Goal: Transaction & Acquisition: Purchase product/service

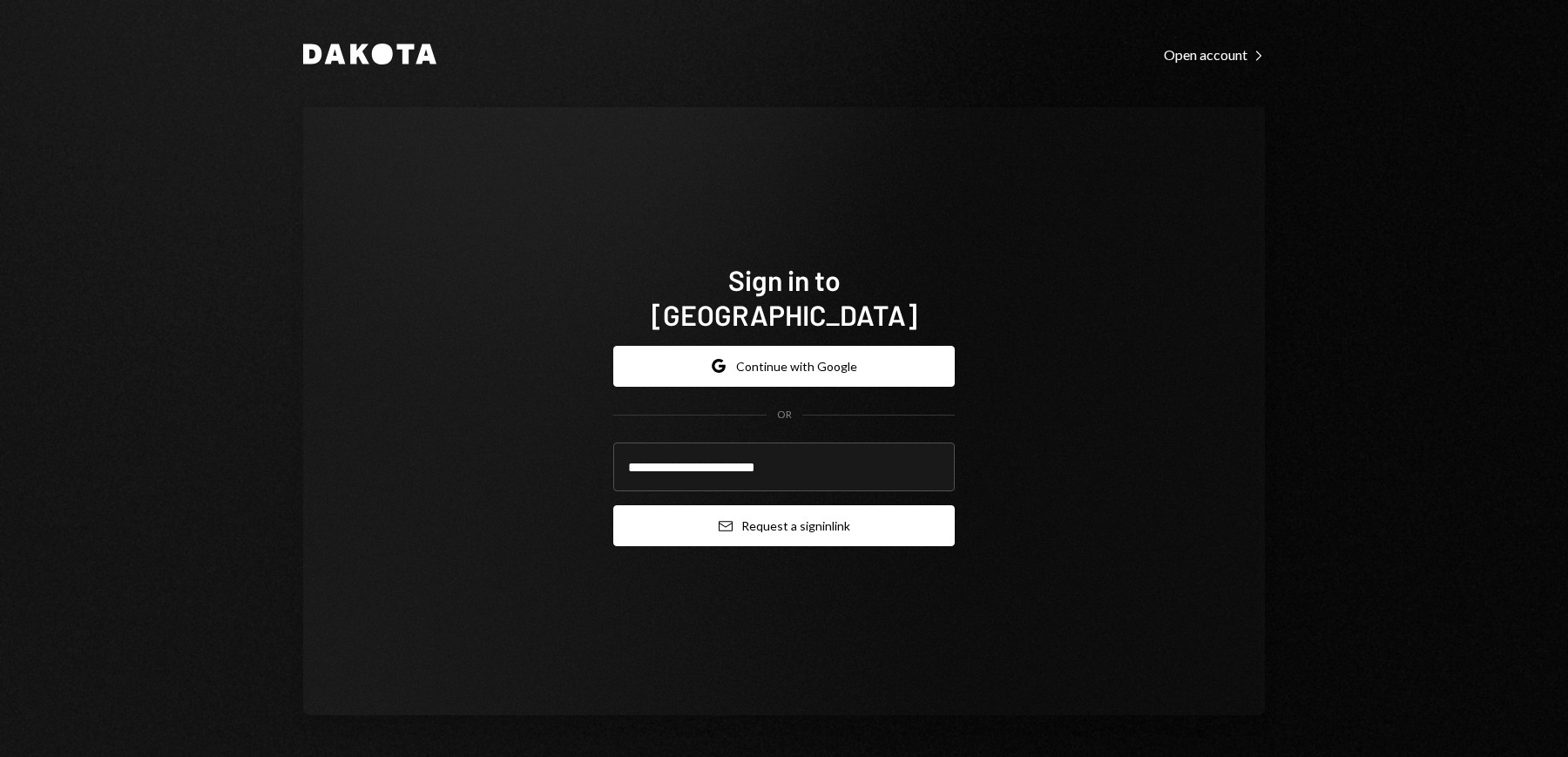
click at [754, 515] on button "Email Request a sign in link" at bounding box center [784, 525] width 342 height 41
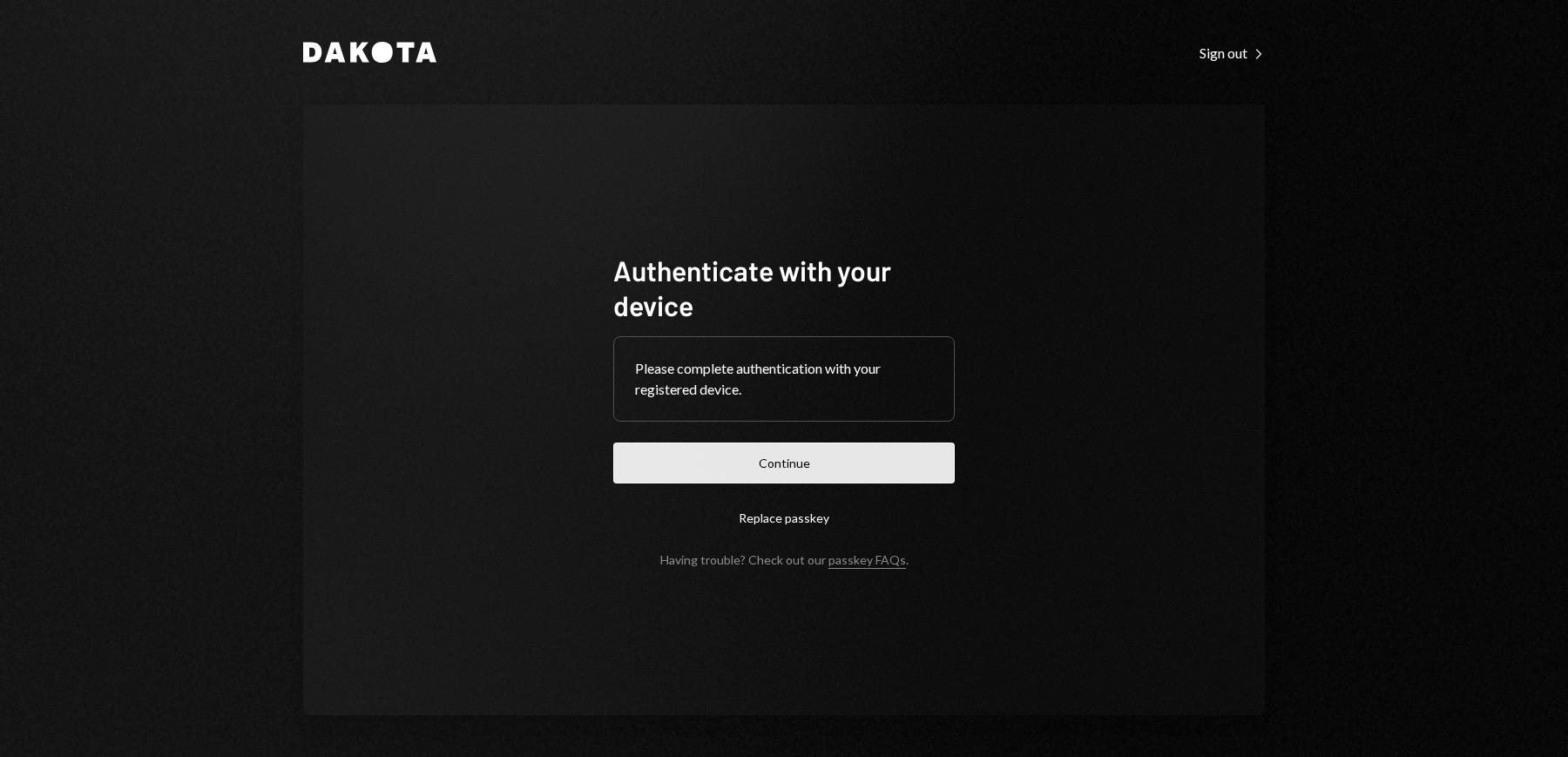
click at [821, 460] on button "Continue" at bounding box center [784, 463] width 342 height 41
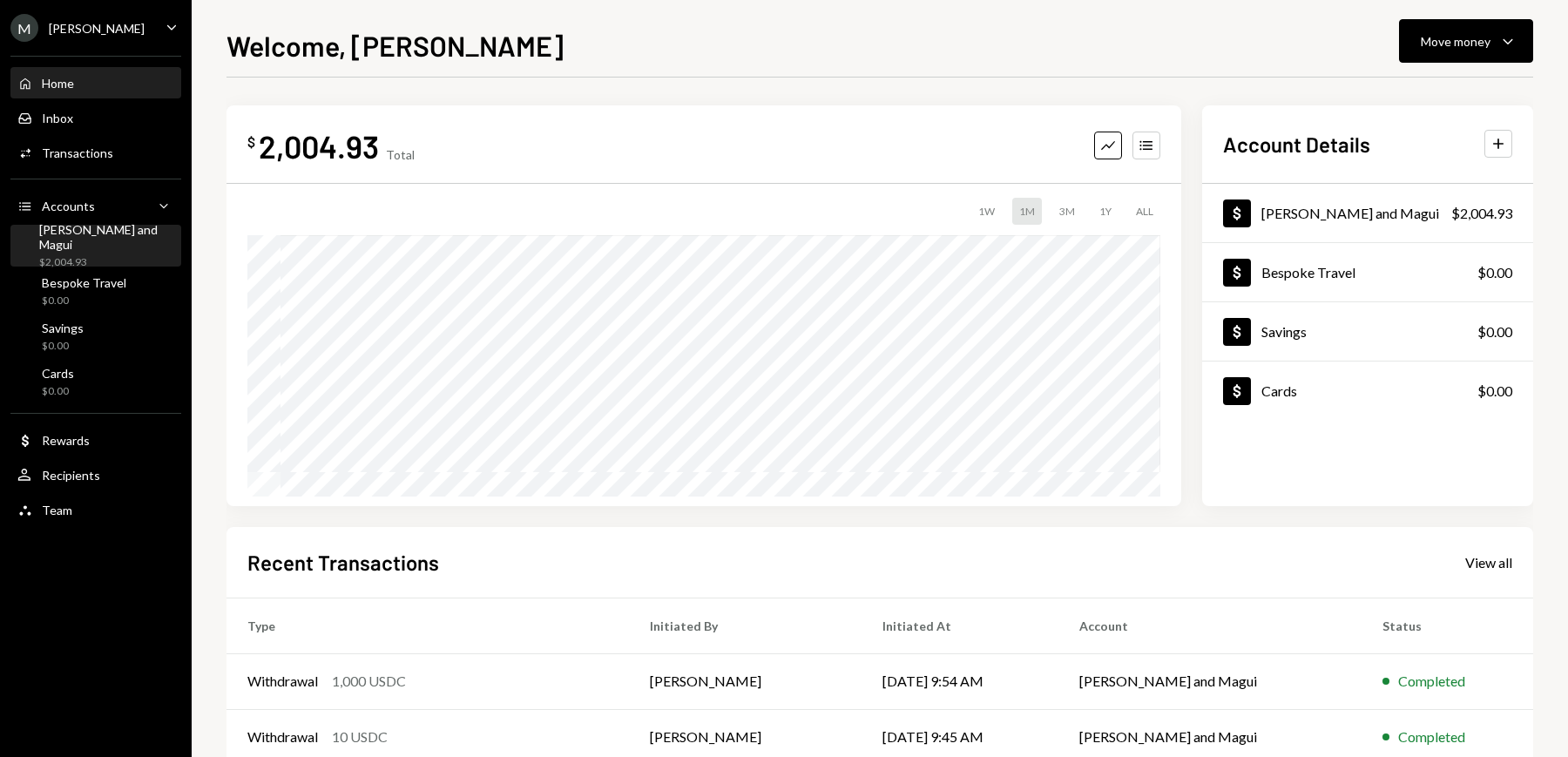
click at [108, 245] on div "Mike and Magui $2,004.93" at bounding box center [107, 246] width 135 height 48
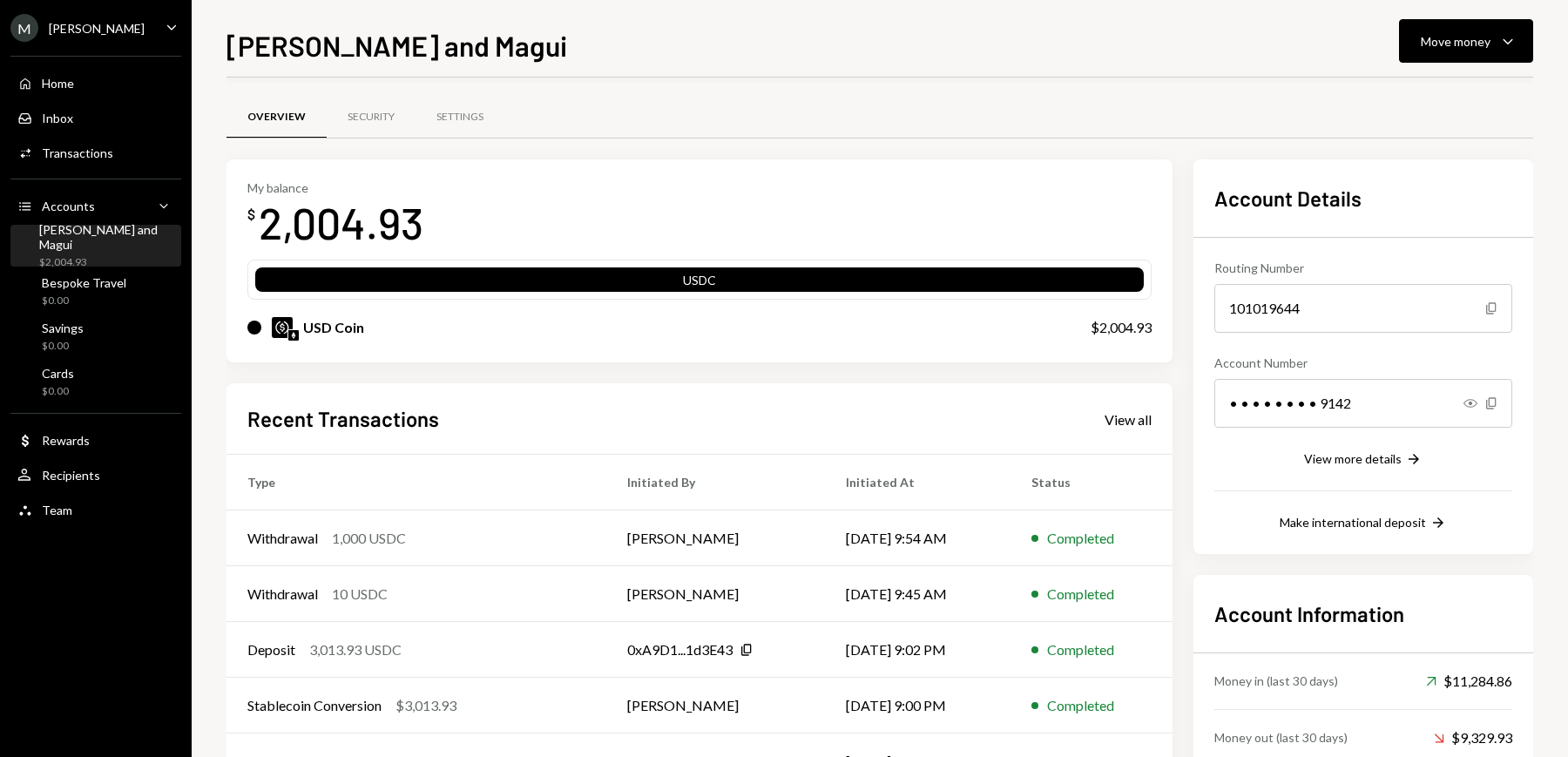
scroll to position [105, 0]
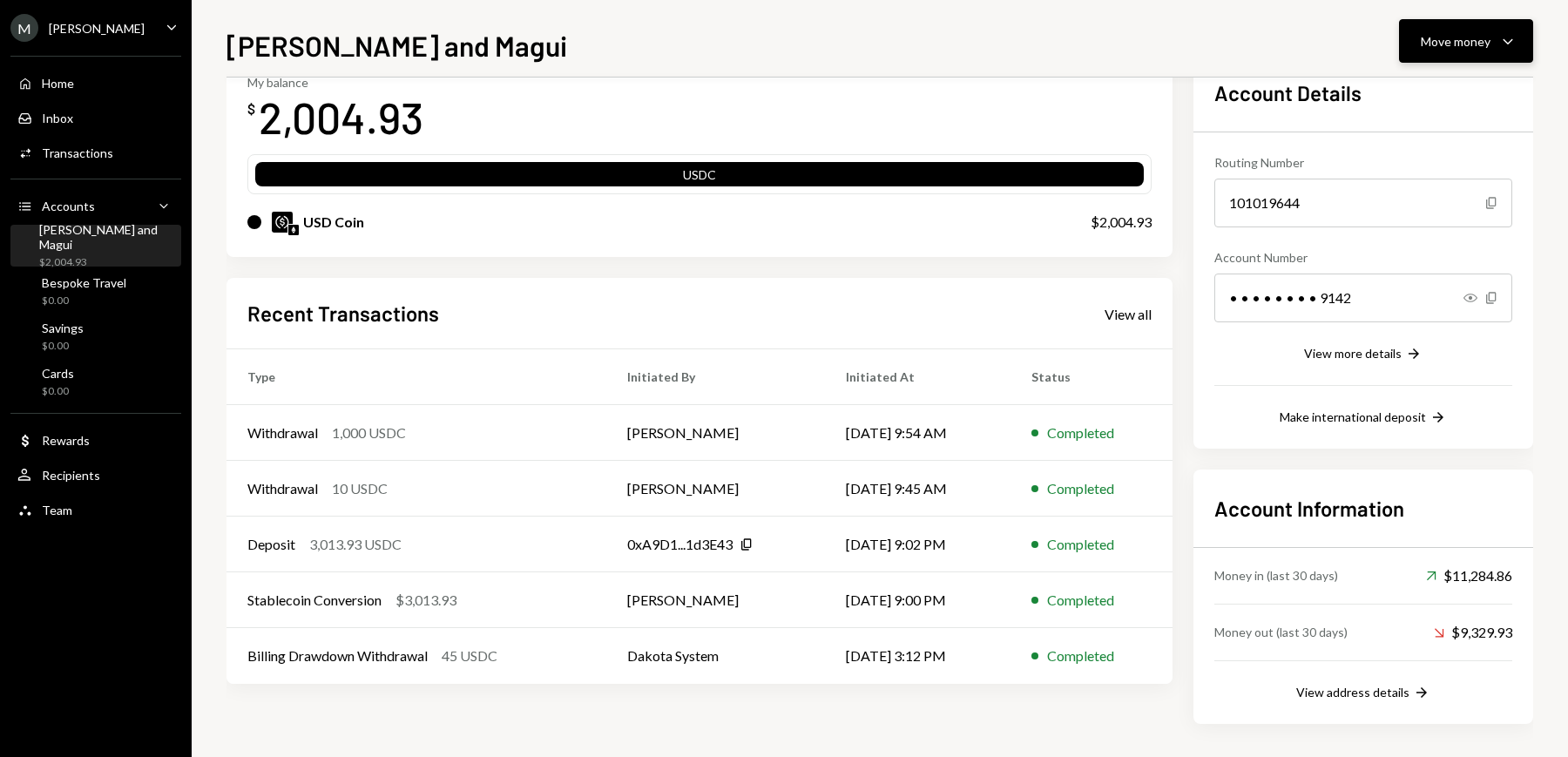
click at [1499, 36] on icon "Caret Down" at bounding box center [1508, 41] width 21 height 21
click at [1421, 173] on div "Deposit" at bounding box center [1452, 171] width 127 height 18
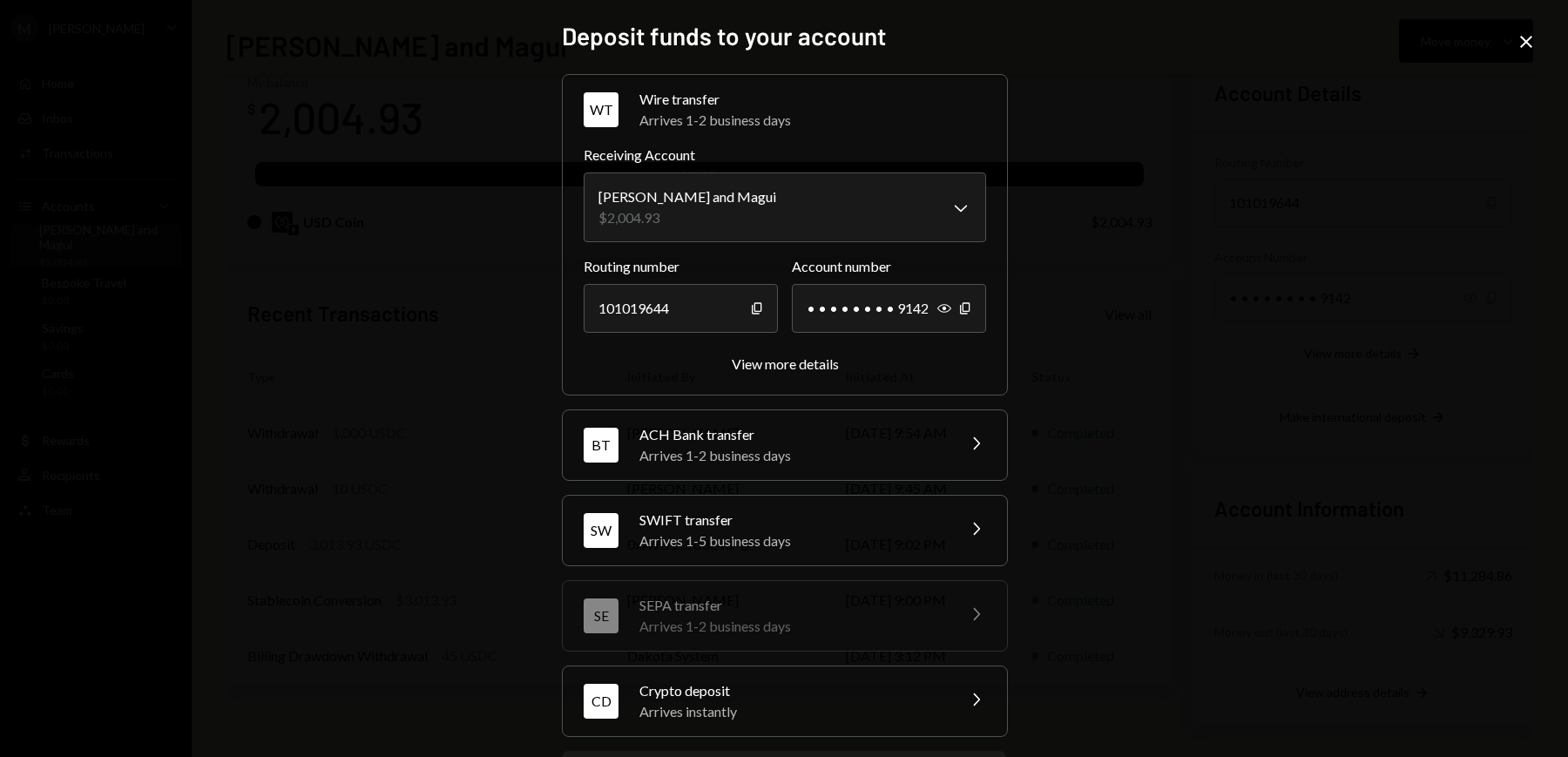
scroll to position [87, 0]
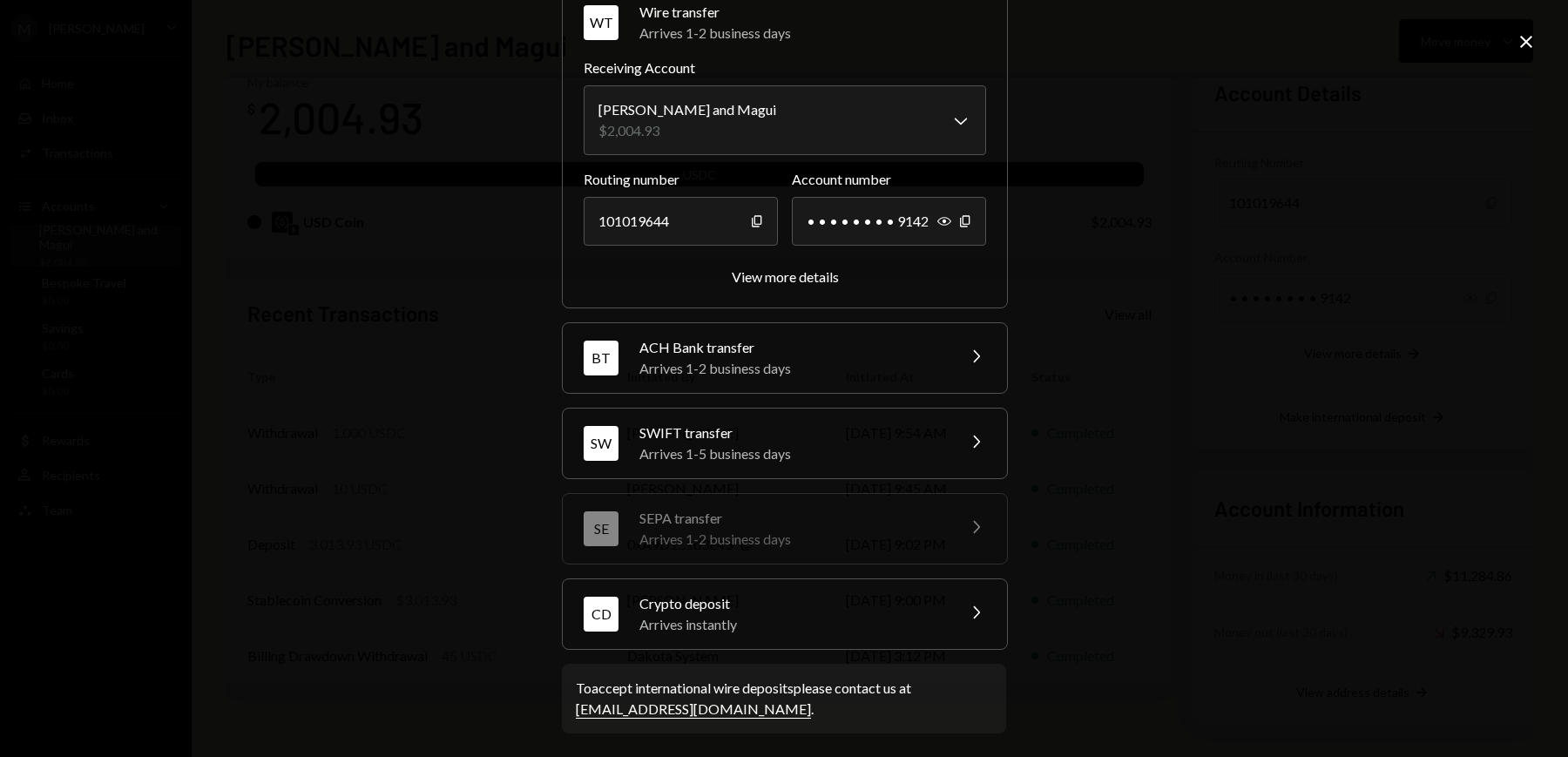
click at [826, 625] on div "Arrives instantly" at bounding box center [791, 624] width 305 height 21
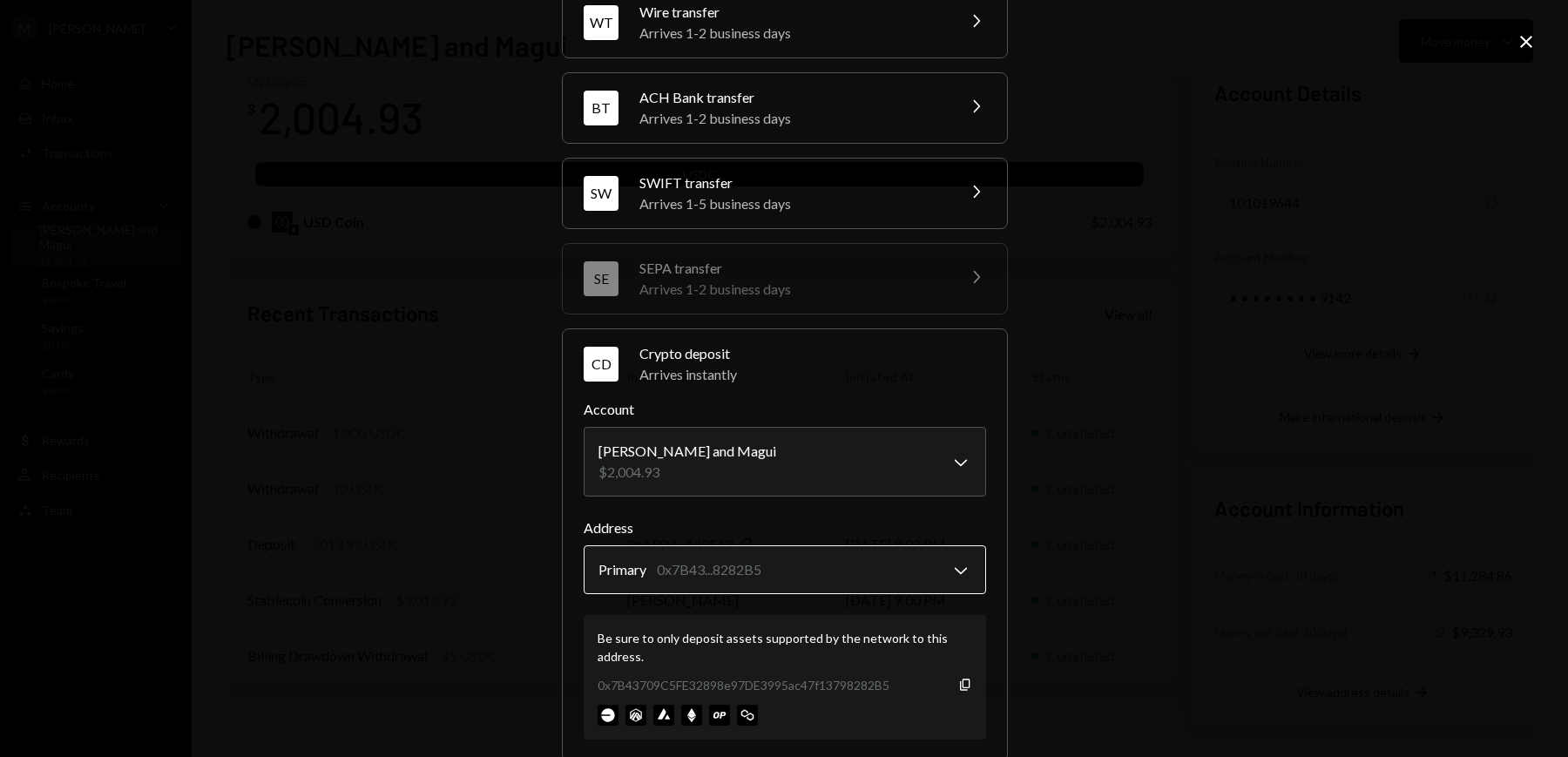
scroll to position [198, 0]
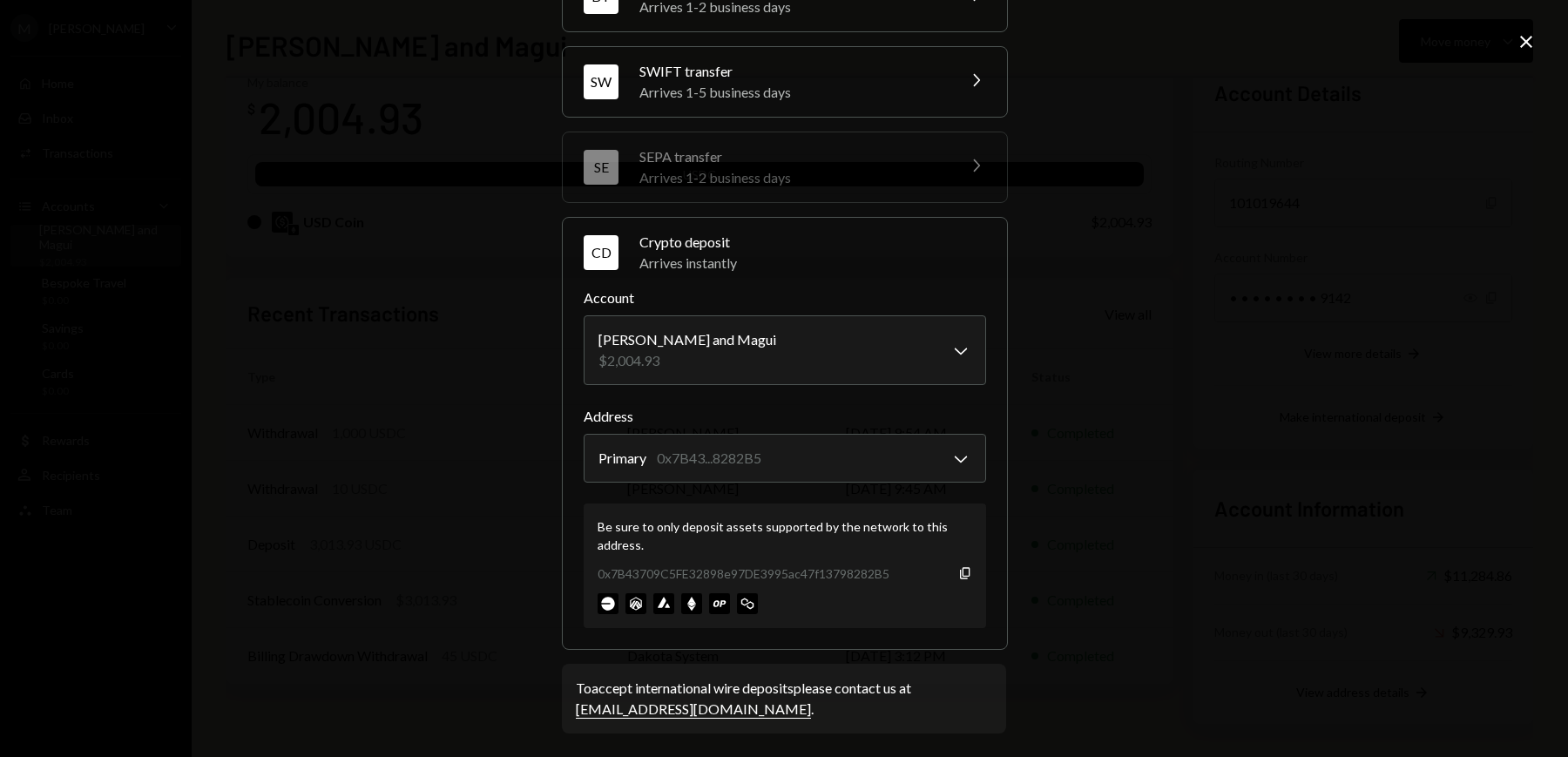
click at [517, 382] on div "**********" at bounding box center [784, 378] width 1568 height 757
click at [1527, 41] on icon at bounding box center [1526, 42] width 12 height 12
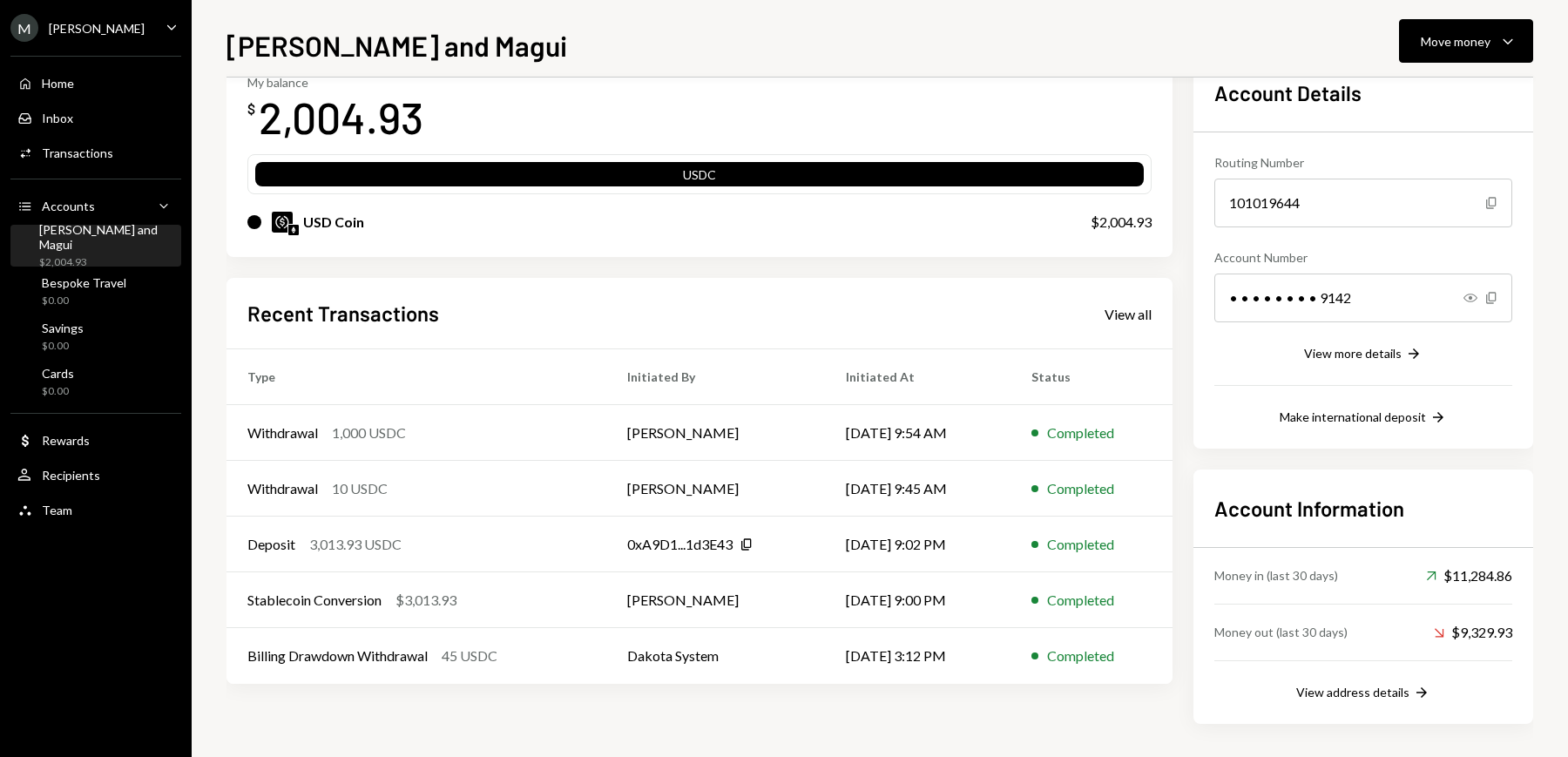
scroll to position [0, 0]
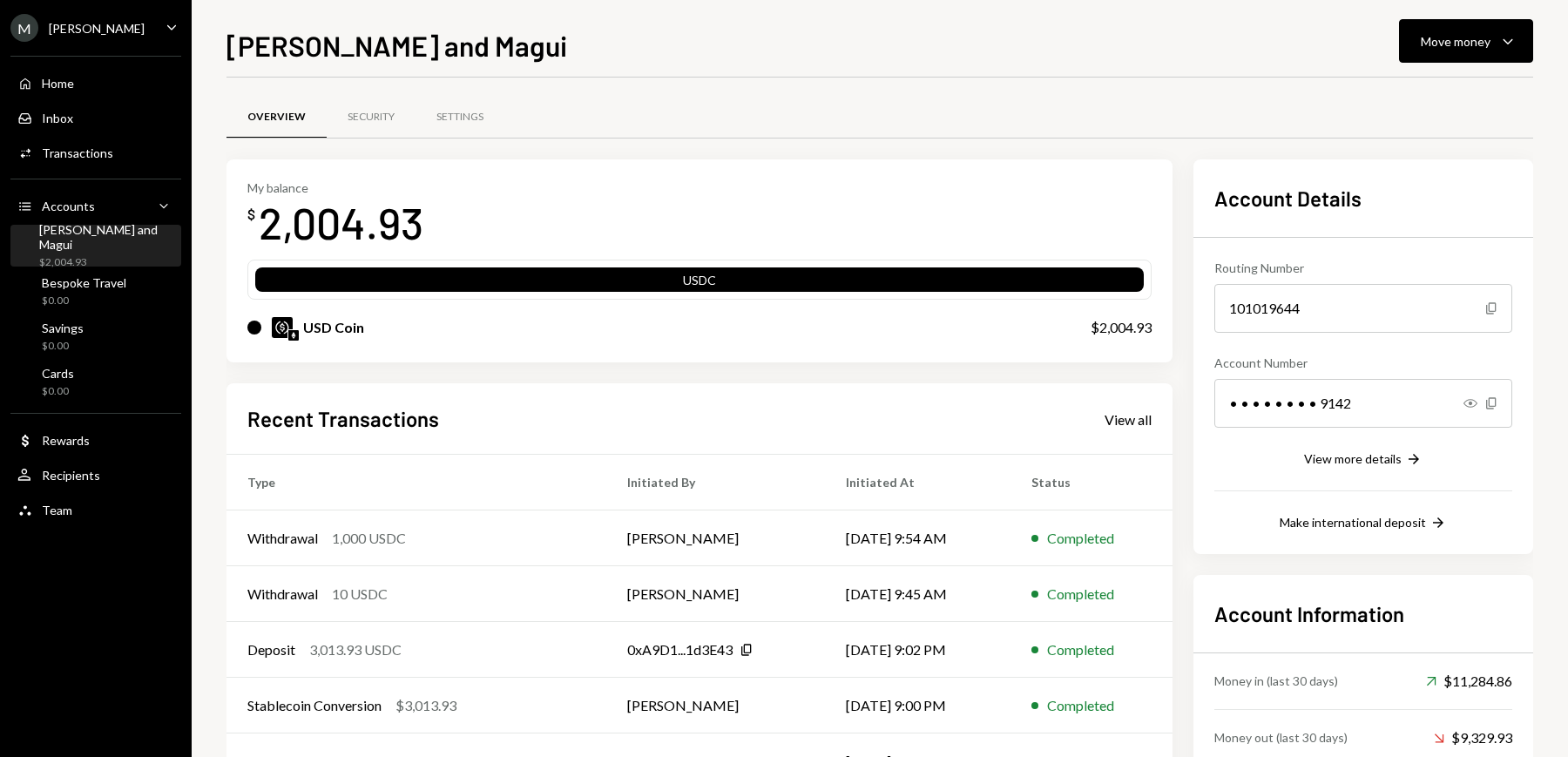
click at [82, 231] on div "Mike and Magui" at bounding box center [107, 237] width 135 height 30
click at [70, 80] on div "Home" at bounding box center [58, 83] width 33 height 15
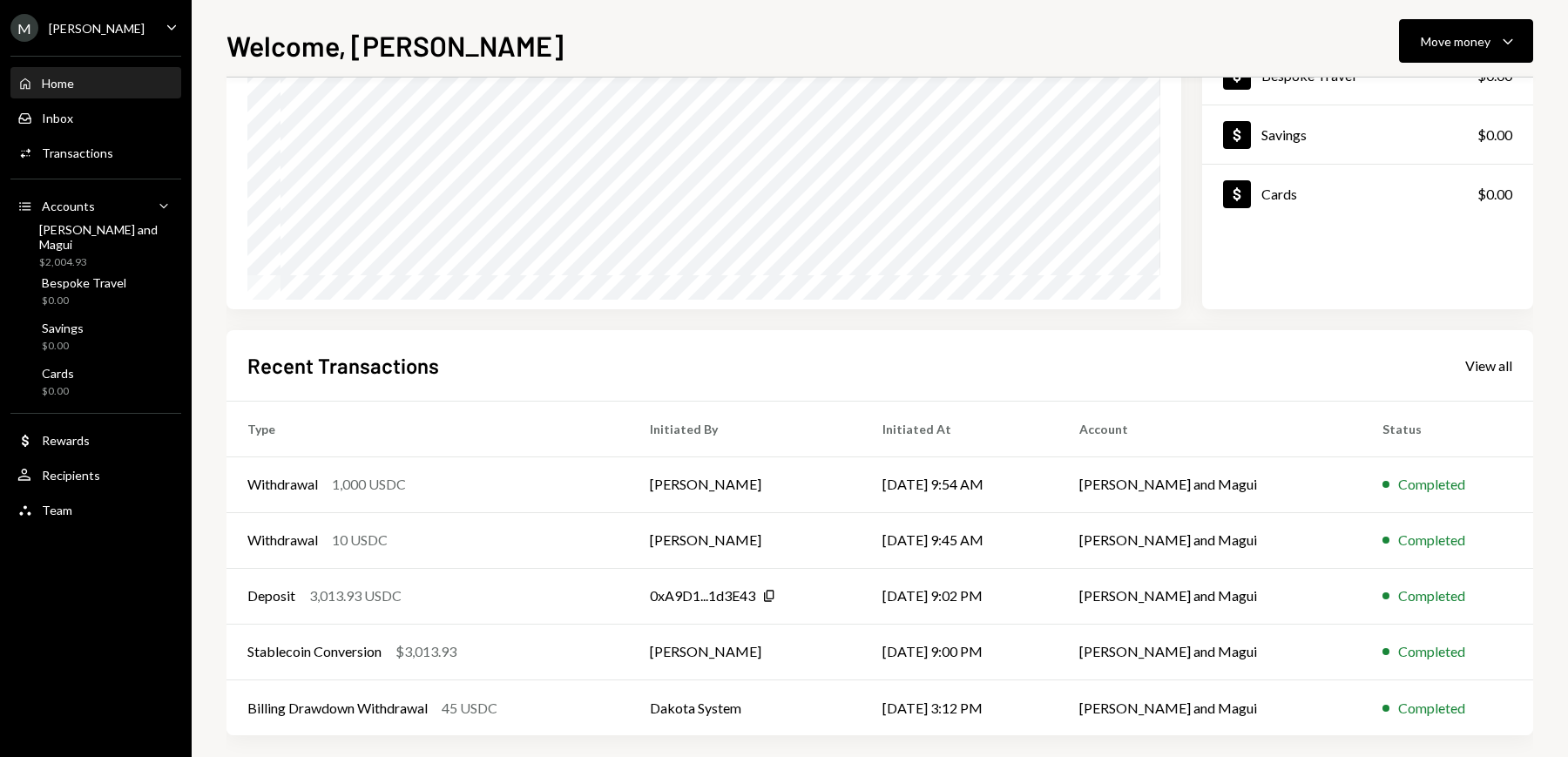
scroll to position [210, 0]
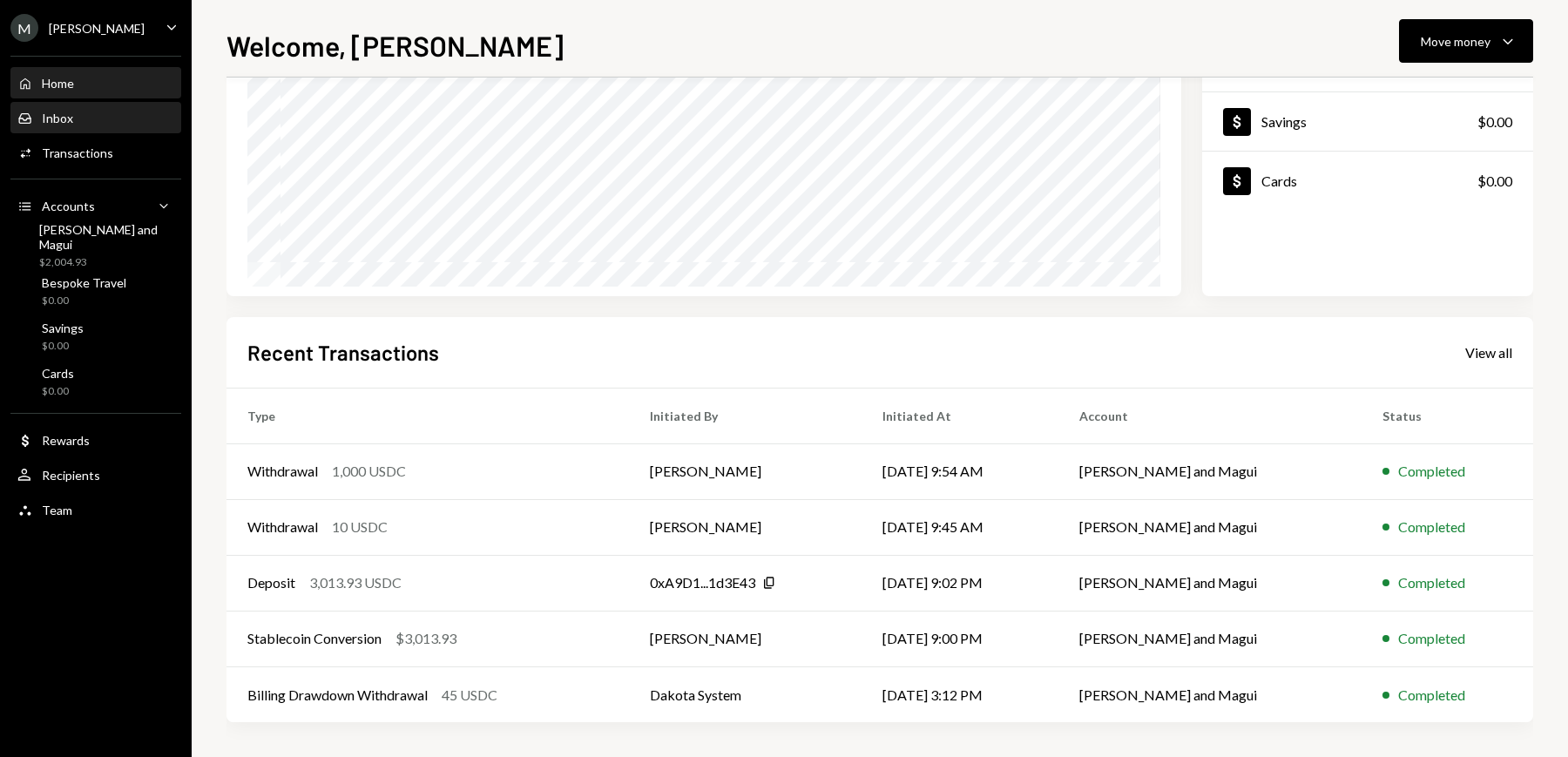
click at [60, 121] on div "Inbox" at bounding box center [58, 118] width 32 height 15
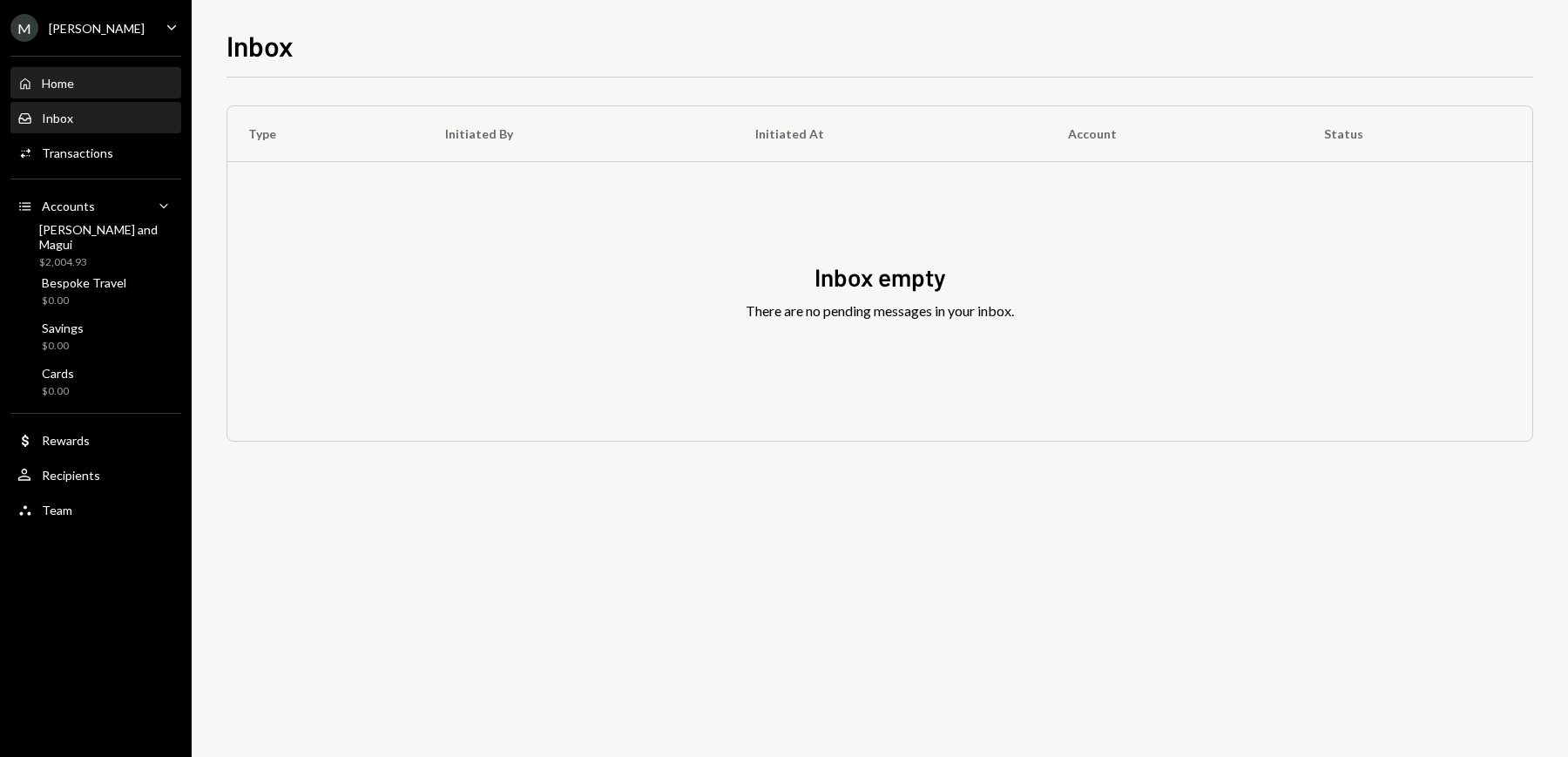
click at [61, 86] on div "Home" at bounding box center [58, 83] width 33 height 15
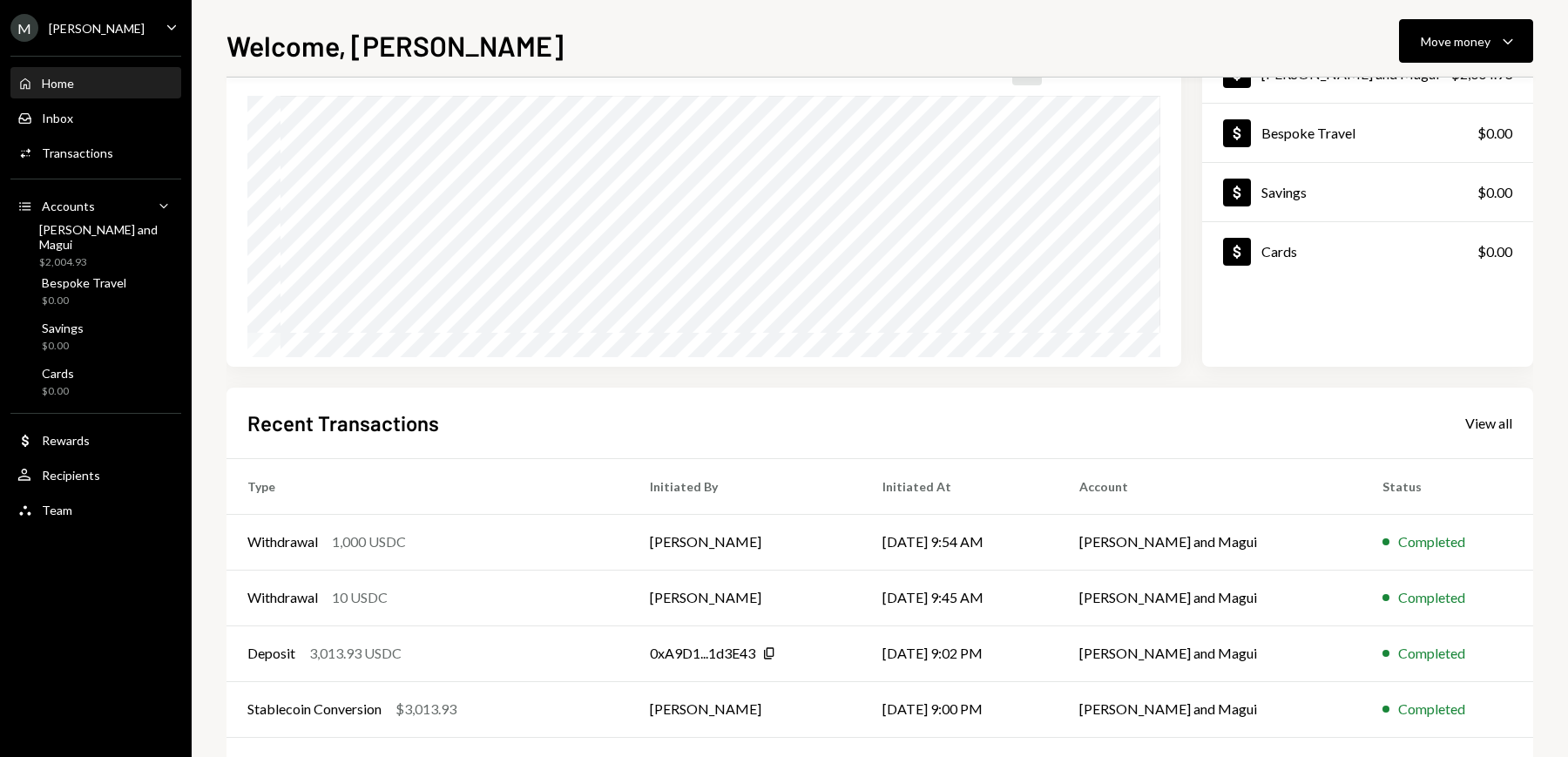
scroll to position [203, 0]
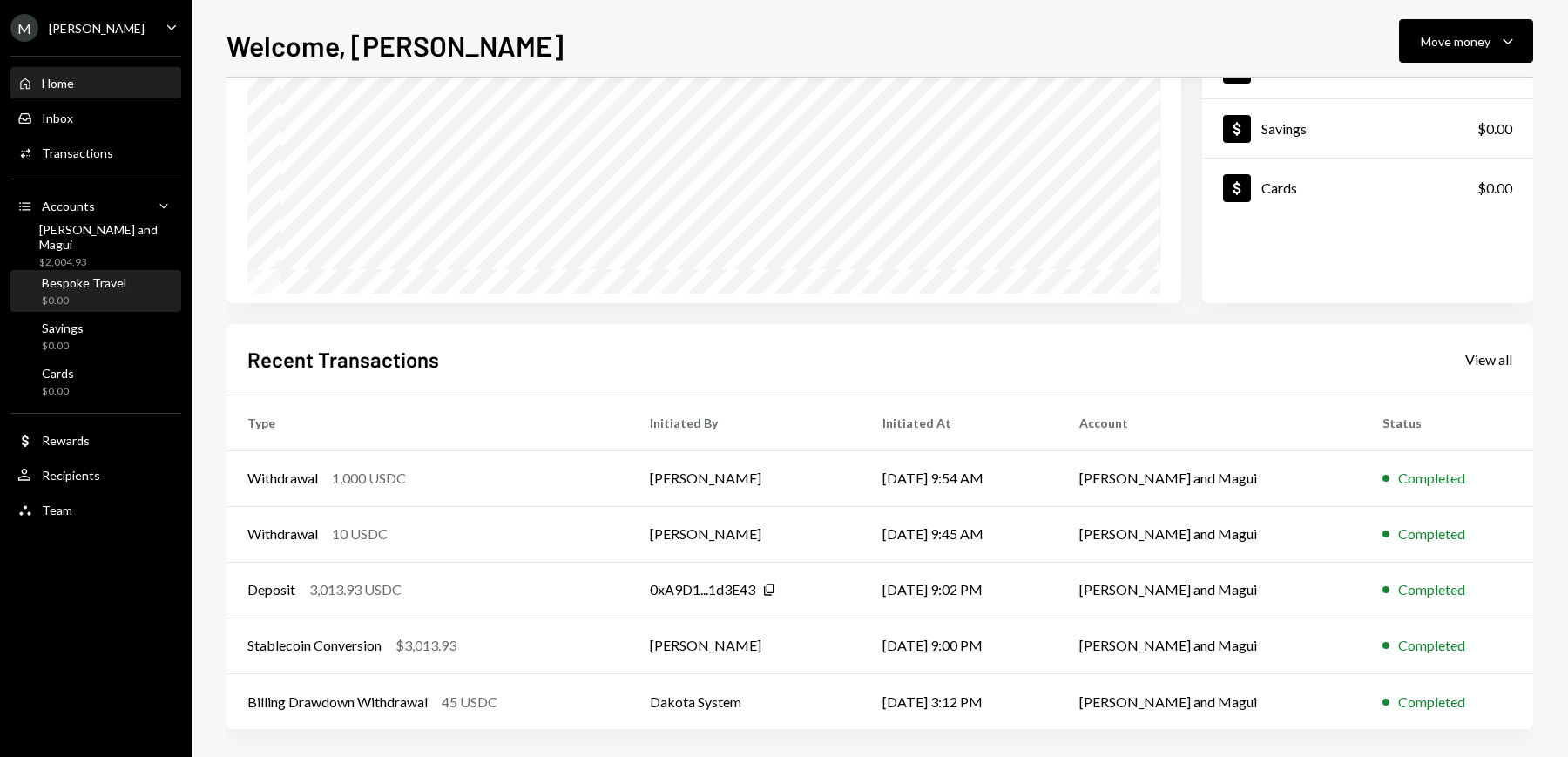
click at [84, 289] on div "Bespoke Travel" at bounding box center [84, 282] width 84 height 15
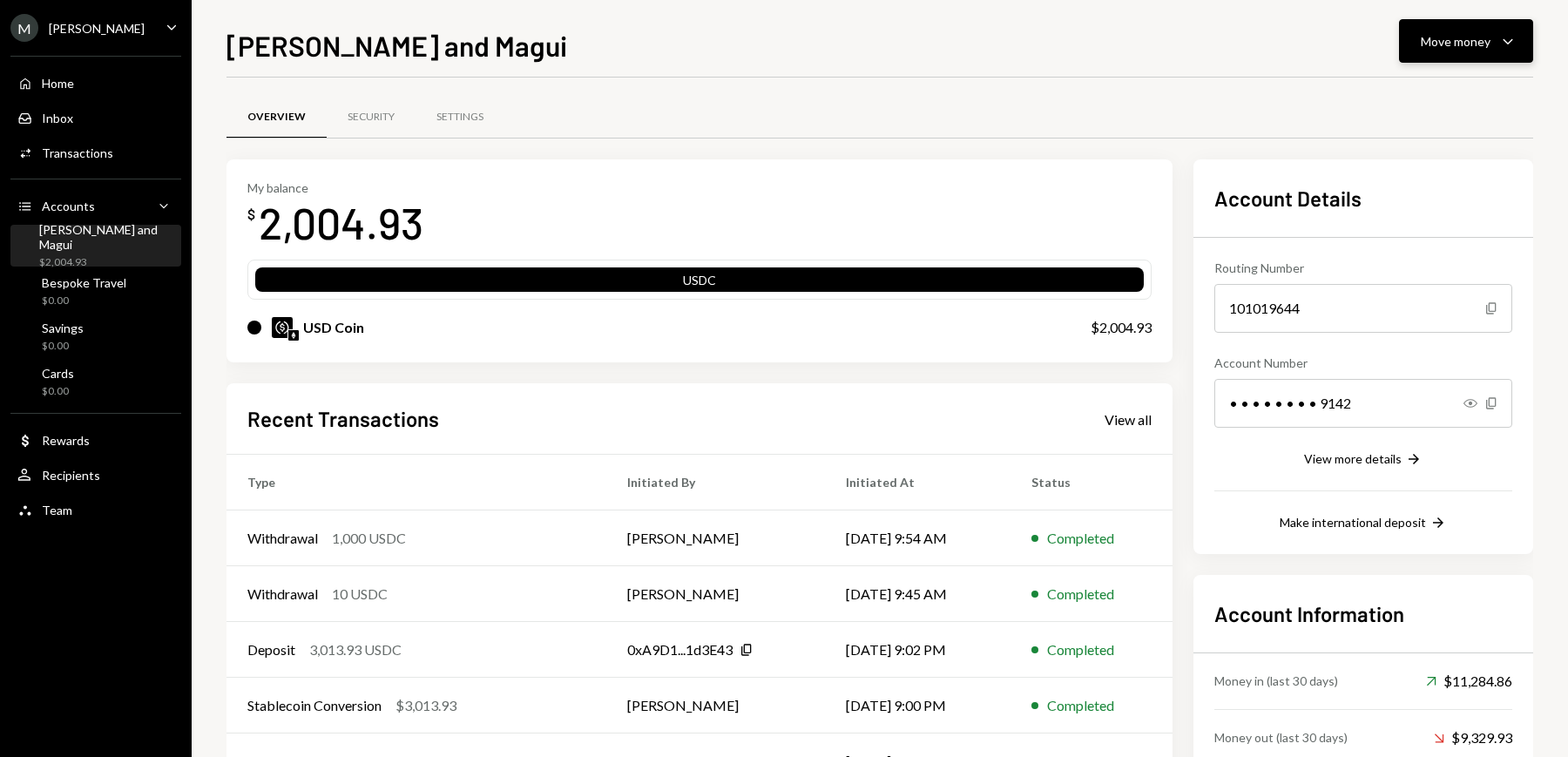
click at [1482, 45] on div "Move money" at bounding box center [1455, 41] width 69 height 18
click at [1405, 165] on div "Deposit" at bounding box center [1452, 171] width 127 height 18
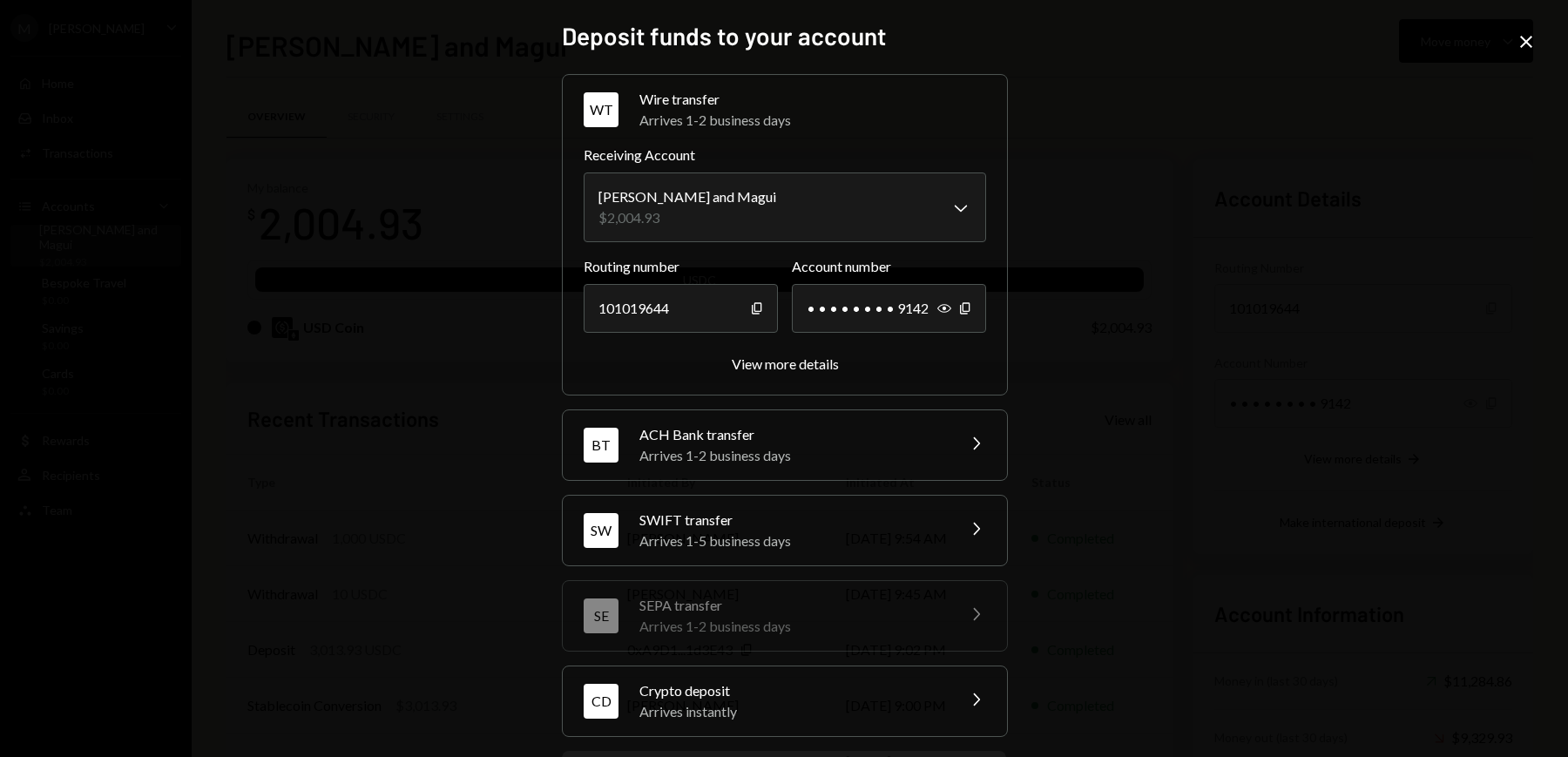
scroll to position [87, 0]
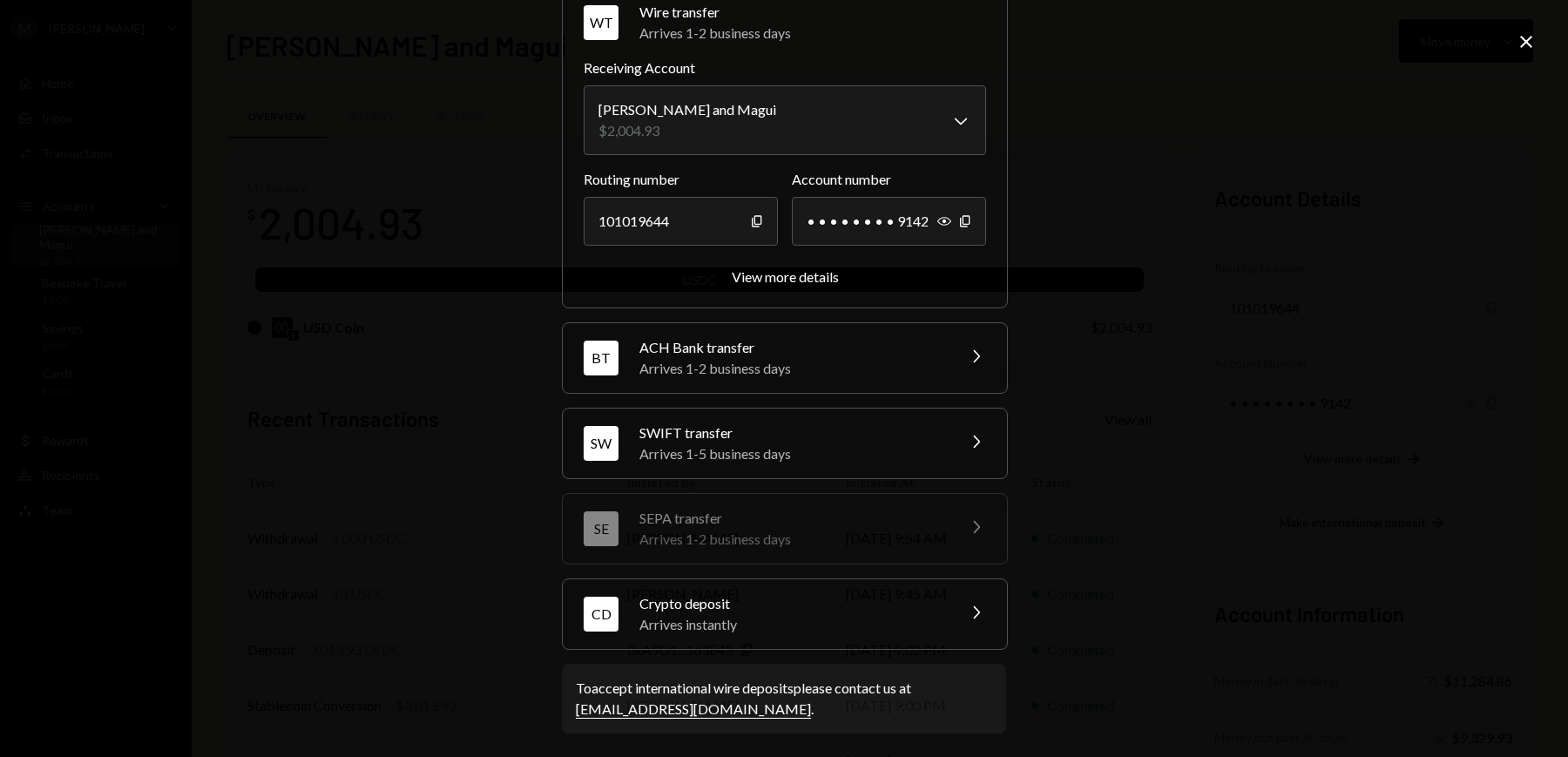
click at [888, 620] on div "Arrives instantly" at bounding box center [791, 624] width 305 height 21
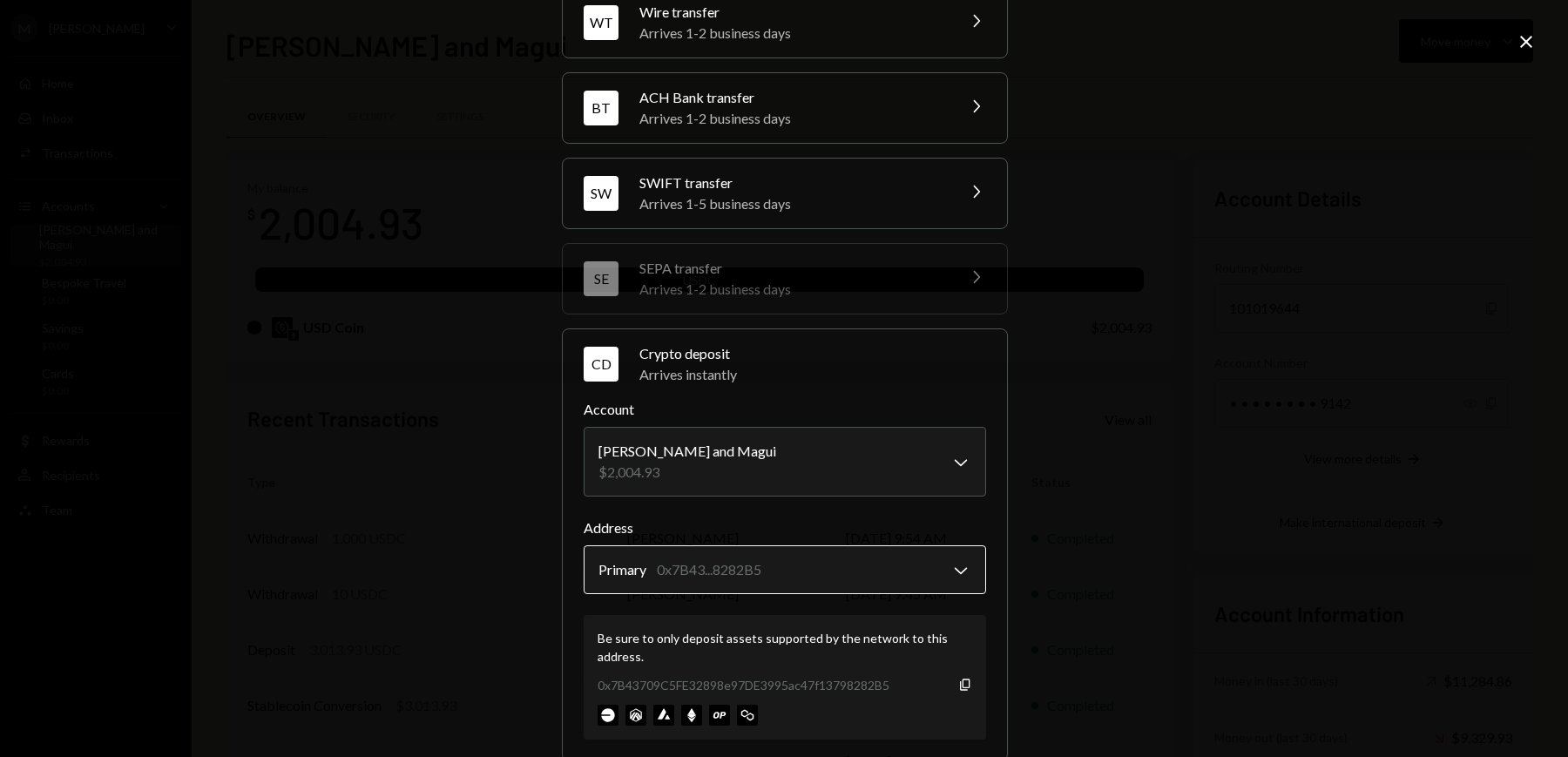
click at [932, 570] on body "M Michael Preston Caret Down Home Home Inbox Inbox Activities Transactions Acco…" at bounding box center [784, 378] width 1568 height 757
click at [960, 677] on icon "Copy" at bounding box center [965, 684] width 14 height 14
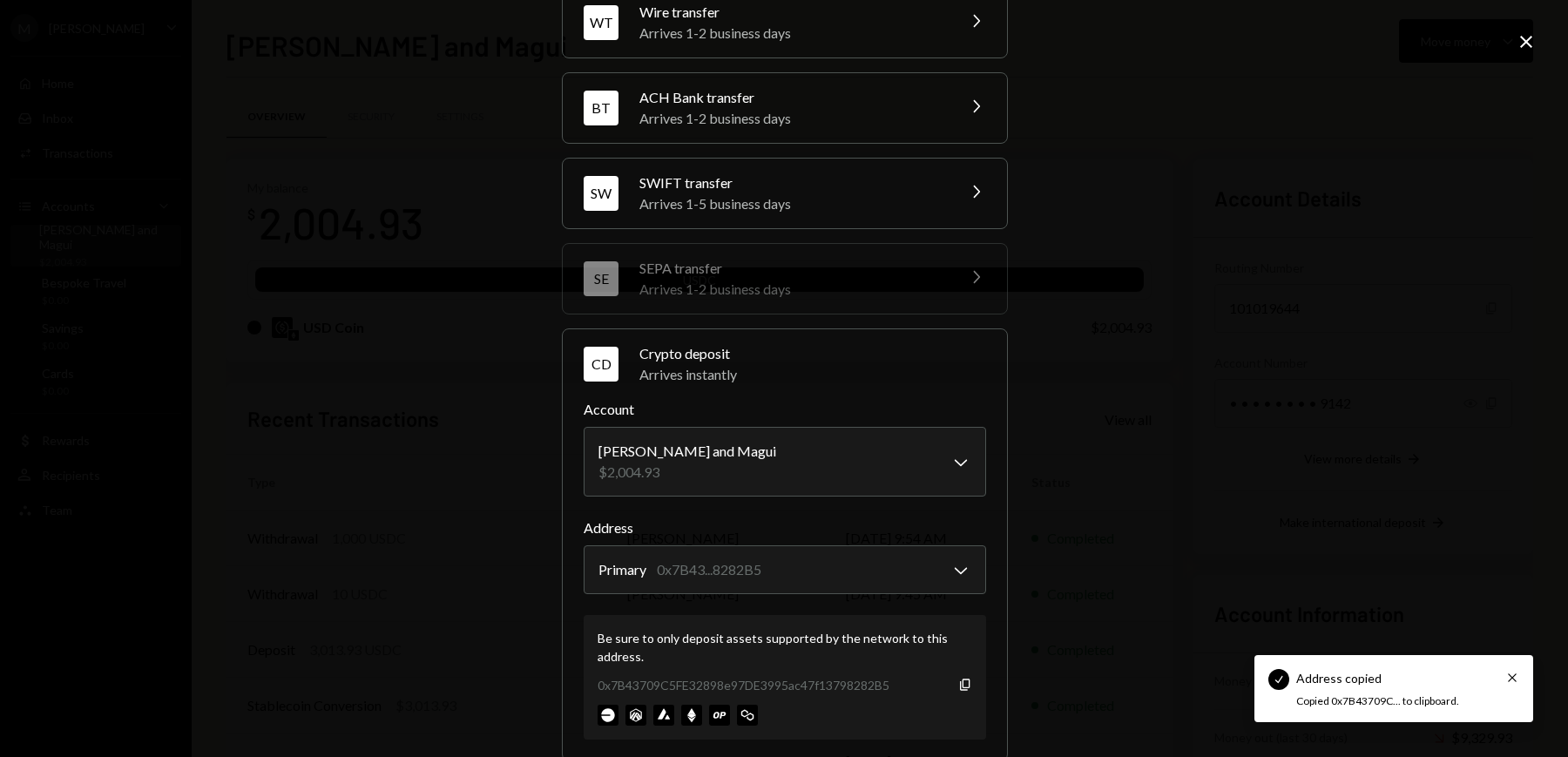
click at [1521, 40] on icon "Close" at bounding box center [1526, 42] width 21 height 21
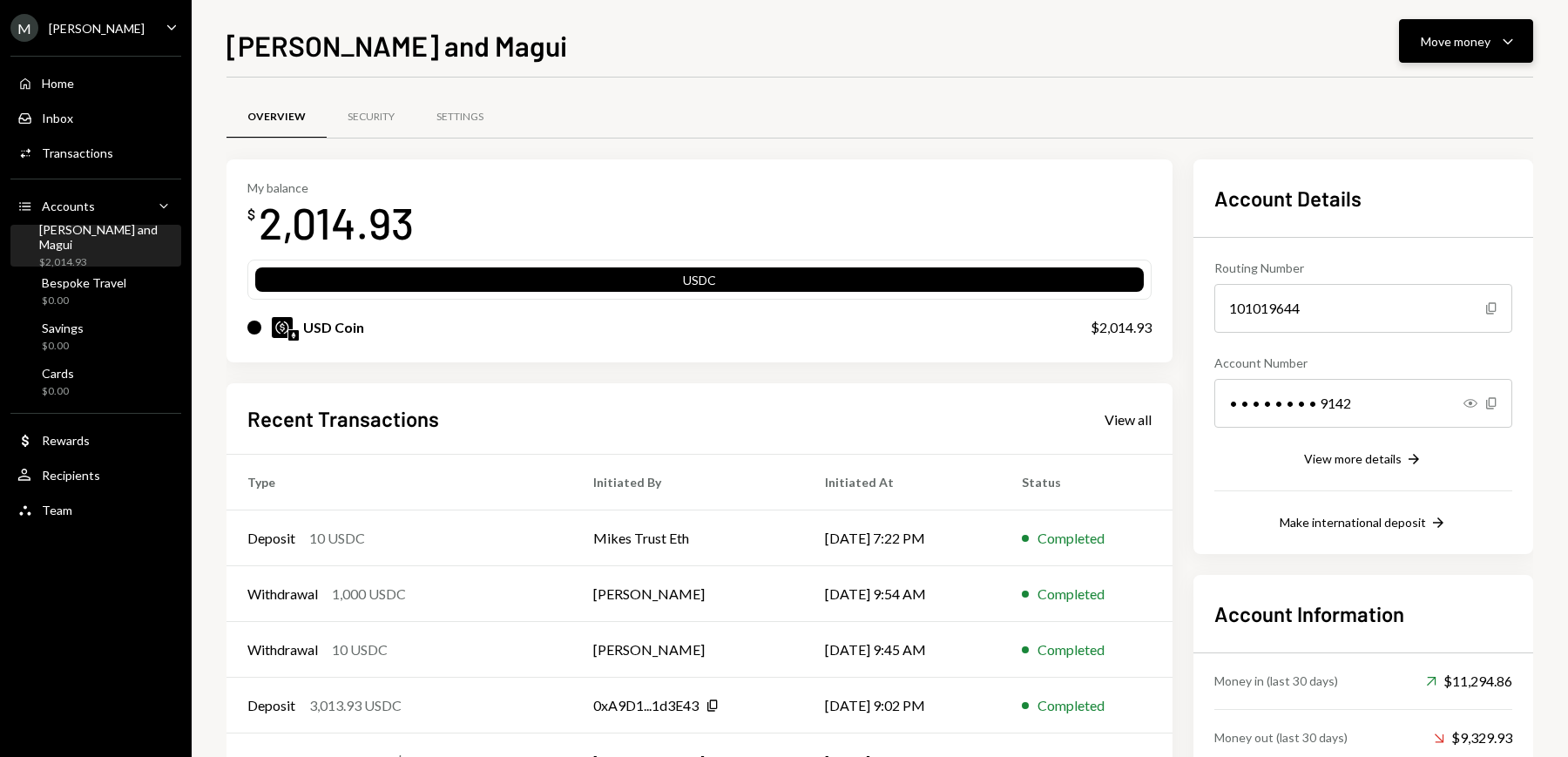
click at [1477, 58] on button "Move money Caret Down" at bounding box center [1465, 41] width 134 height 44
click at [1418, 160] on div "Deposit Deposit" at bounding box center [1439, 172] width 174 height 40
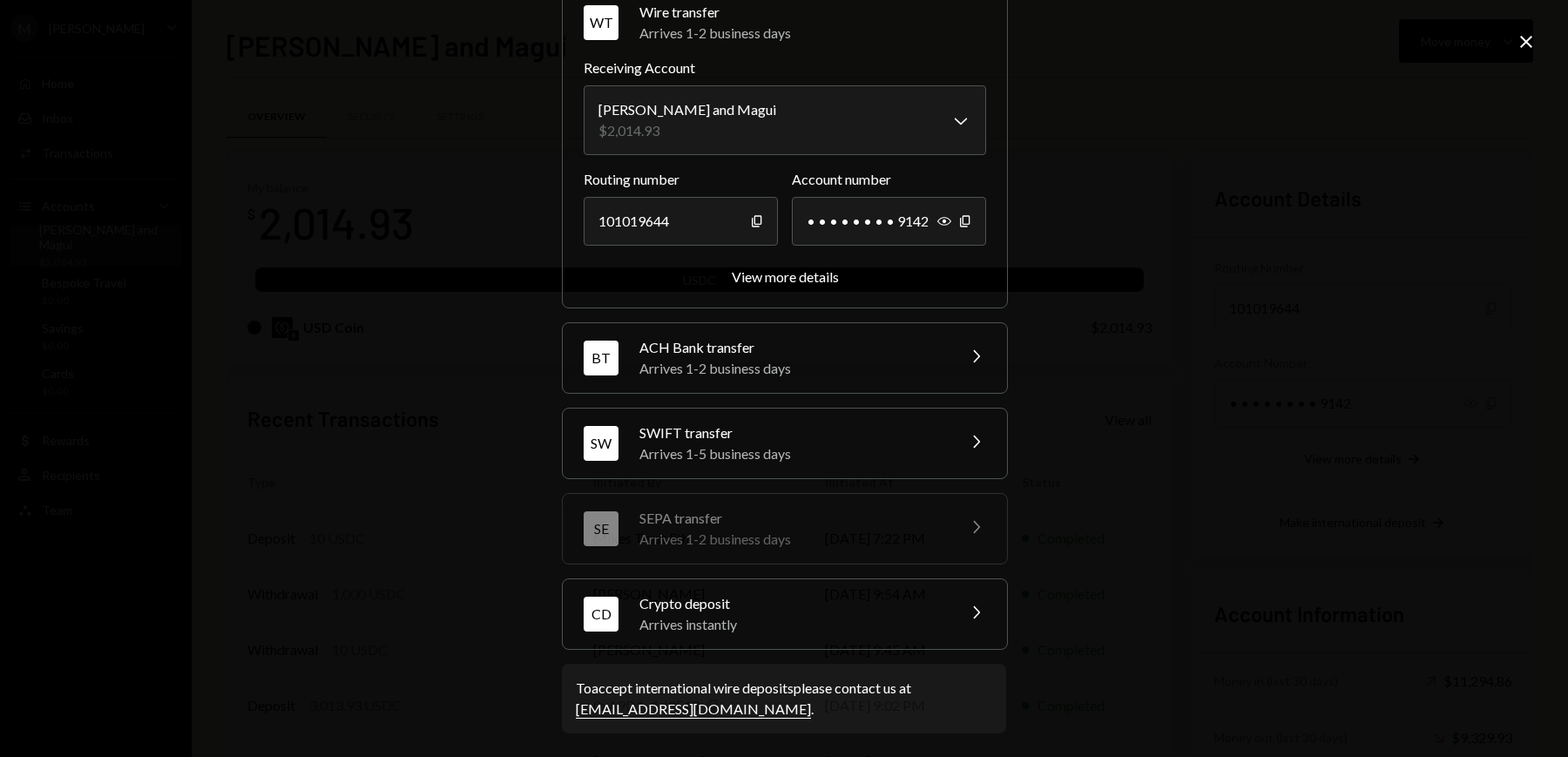
click at [713, 624] on div "Arrives instantly" at bounding box center [791, 624] width 305 height 21
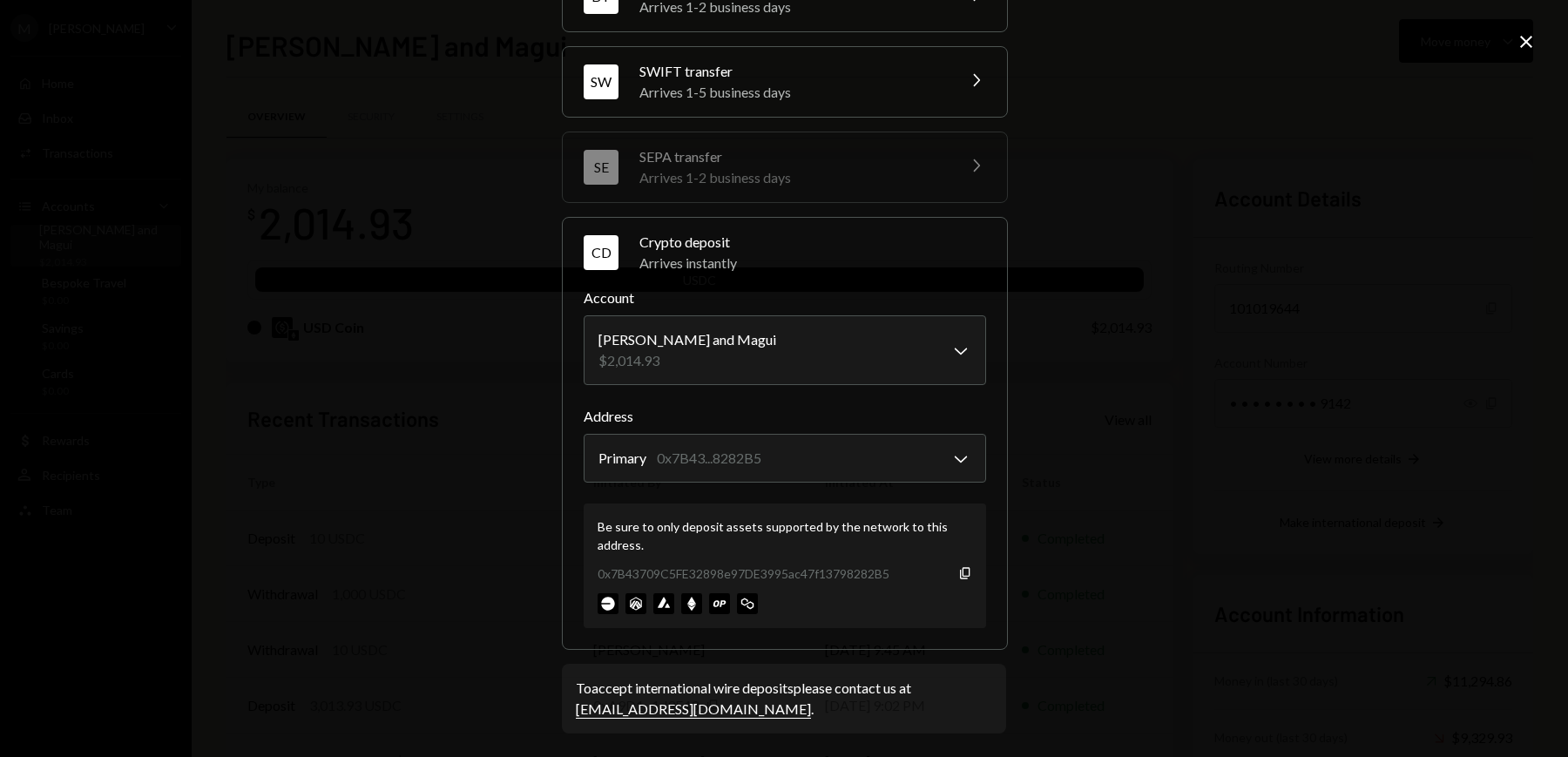
scroll to position [0, 0]
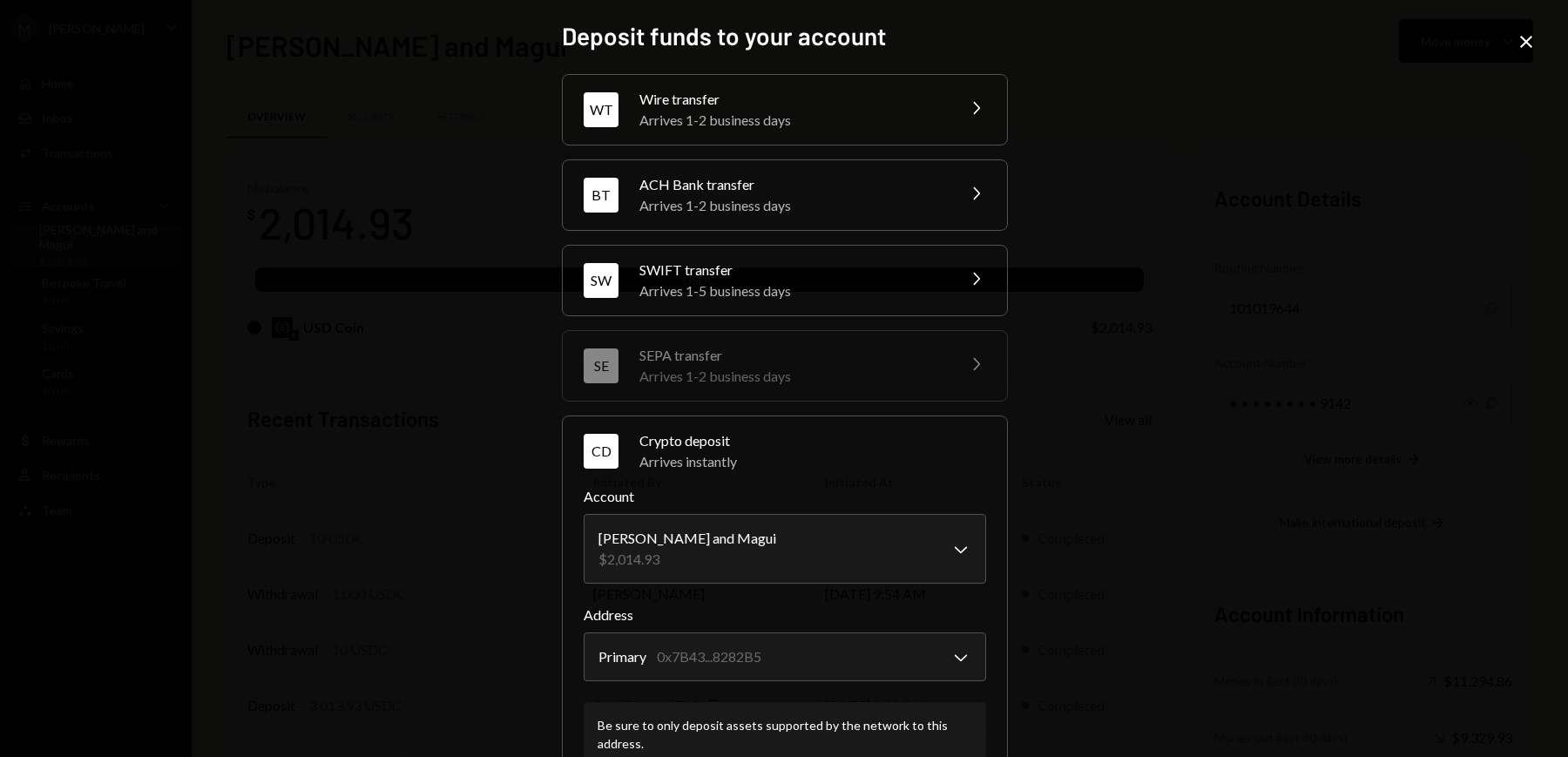
click at [328, 345] on div "**********" at bounding box center [784, 378] width 1568 height 757
click at [1528, 49] on icon "Close" at bounding box center [1526, 42] width 21 height 21
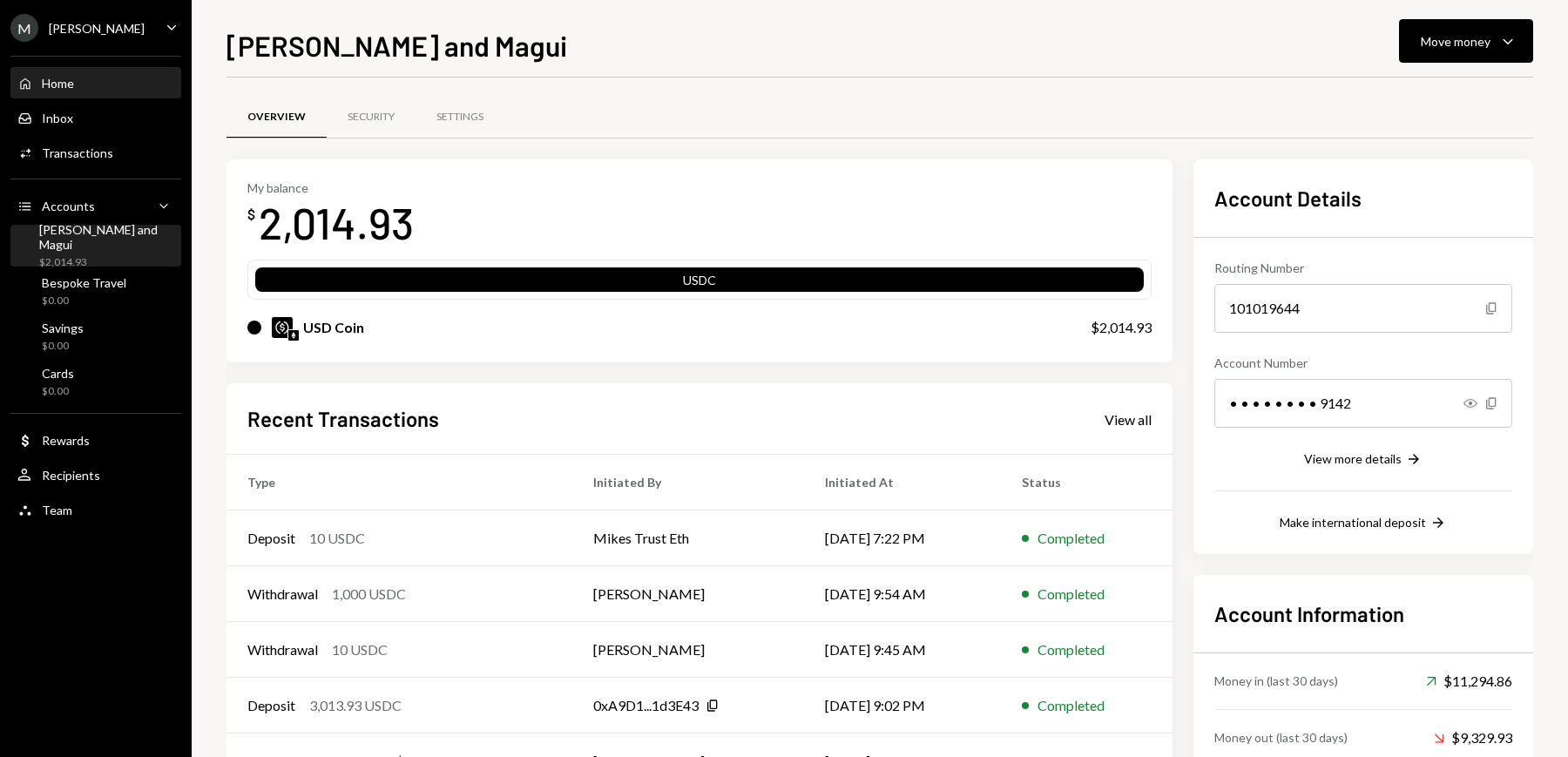
click at [72, 86] on div "Home" at bounding box center [58, 83] width 33 height 15
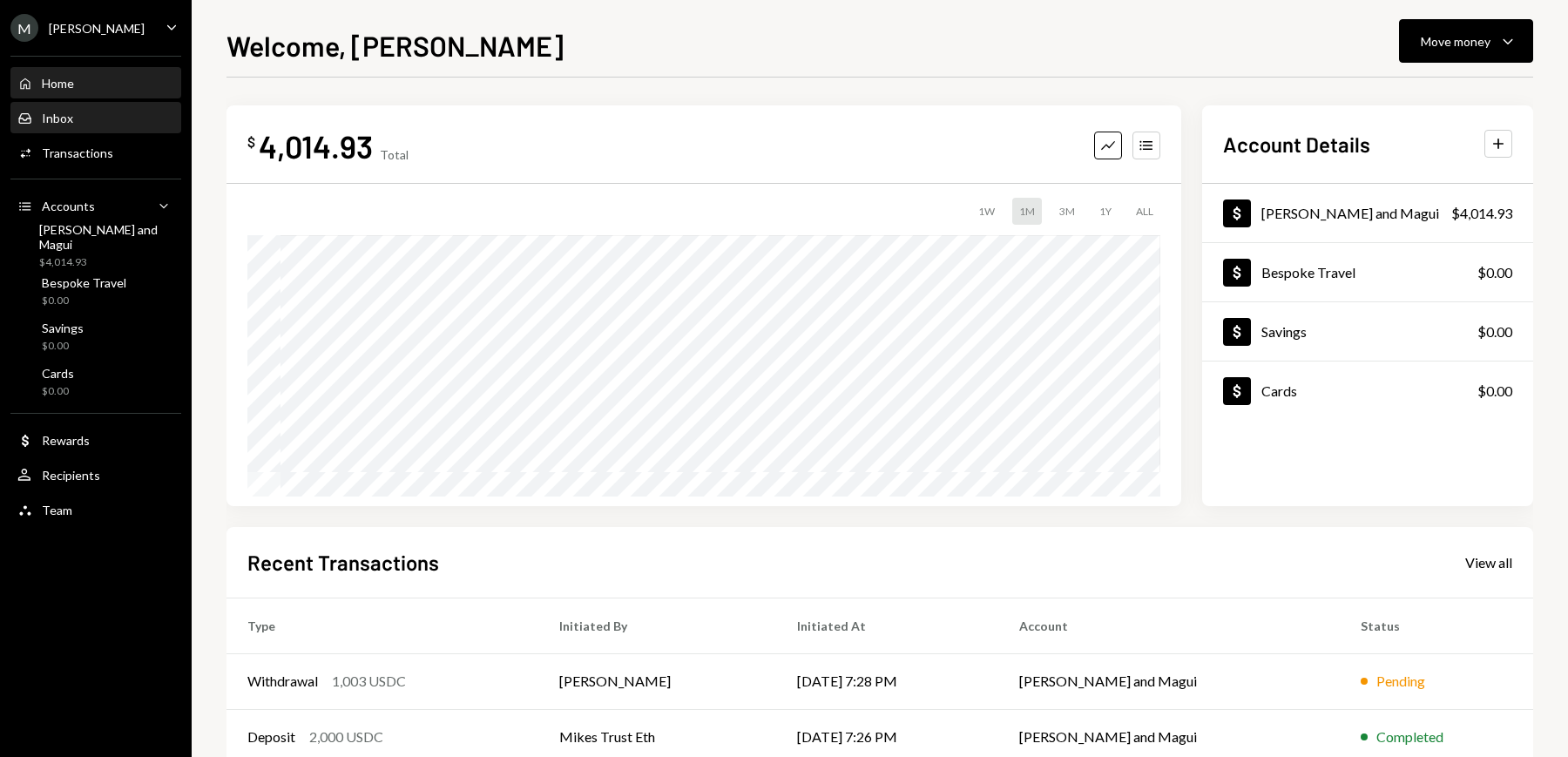
click at [75, 111] on div "Inbox Inbox" at bounding box center [96, 119] width 156 height 16
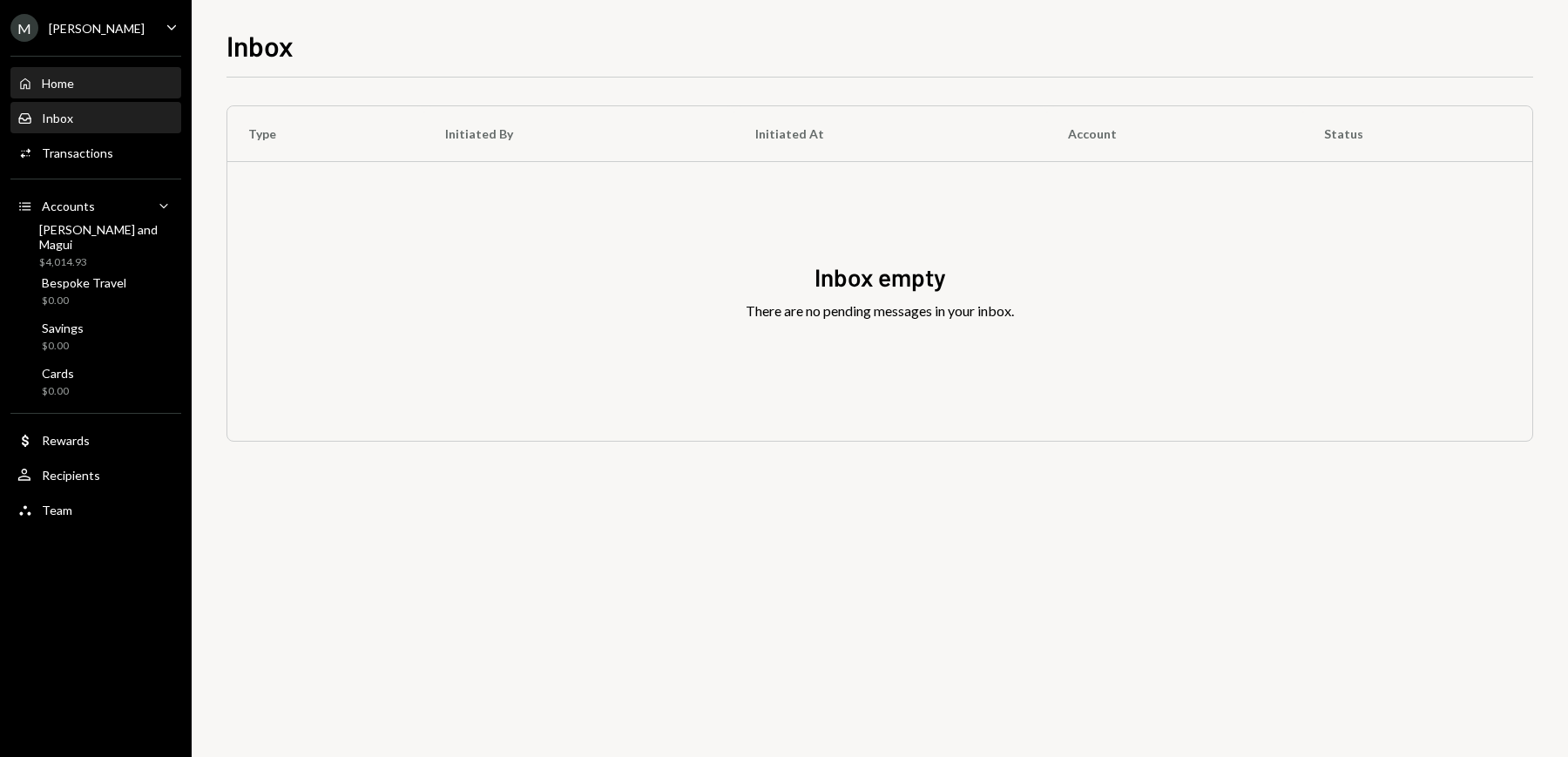
click at [73, 77] on div "Home" at bounding box center [58, 83] width 33 height 15
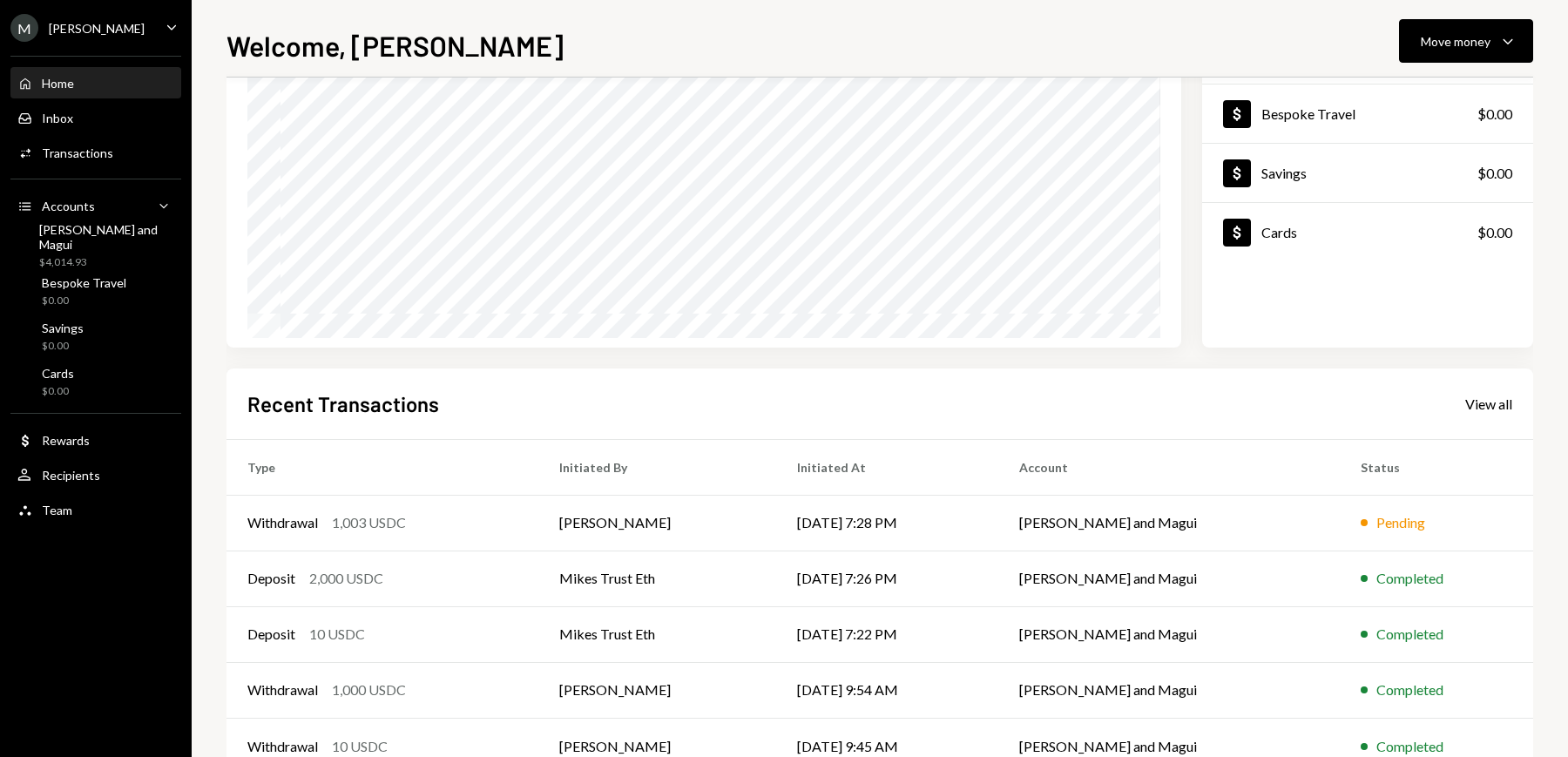
scroll to position [167, 0]
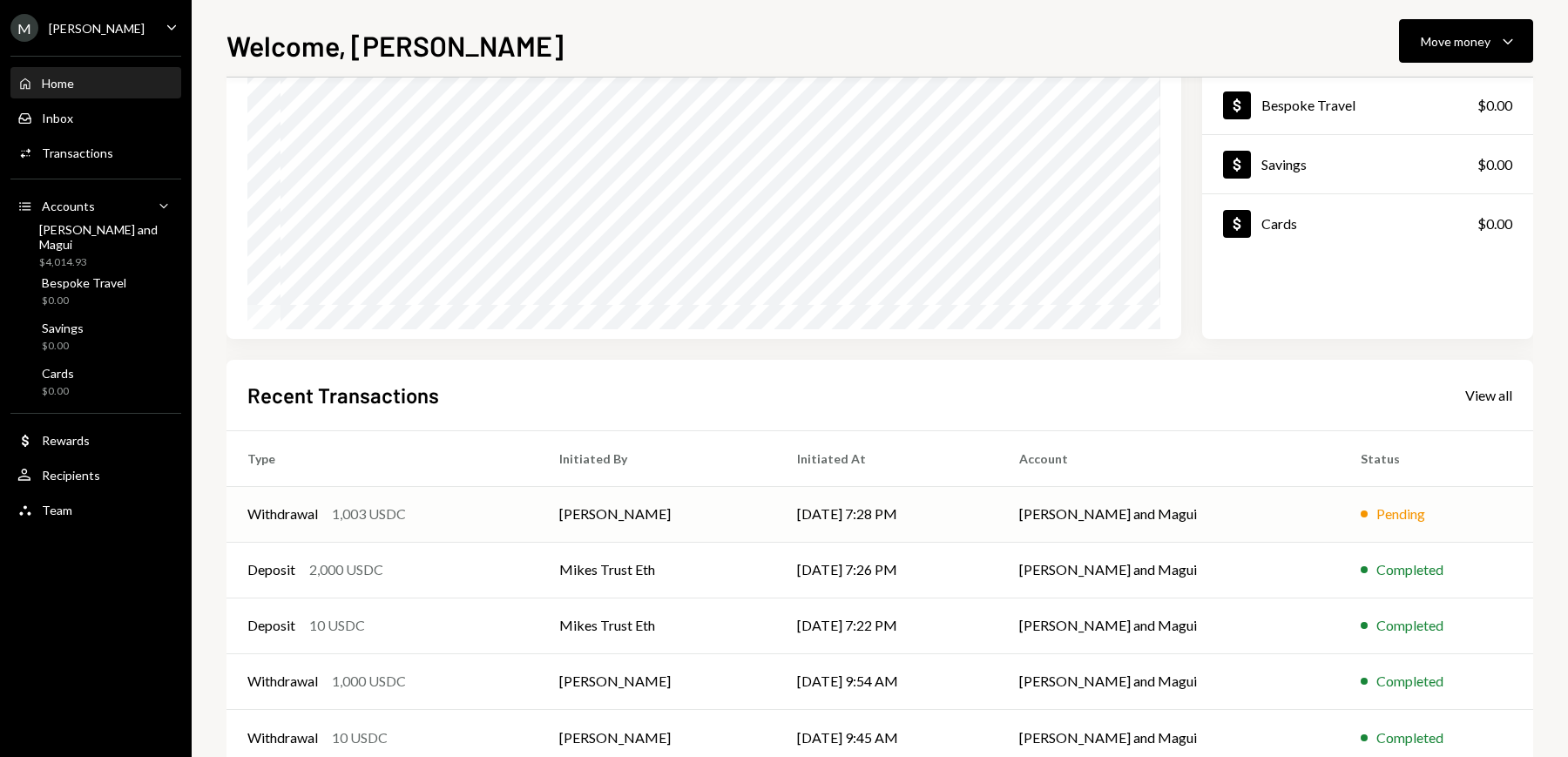
click at [334, 514] on div "1,003 USDC" at bounding box center [369, 514] width 74 height 21
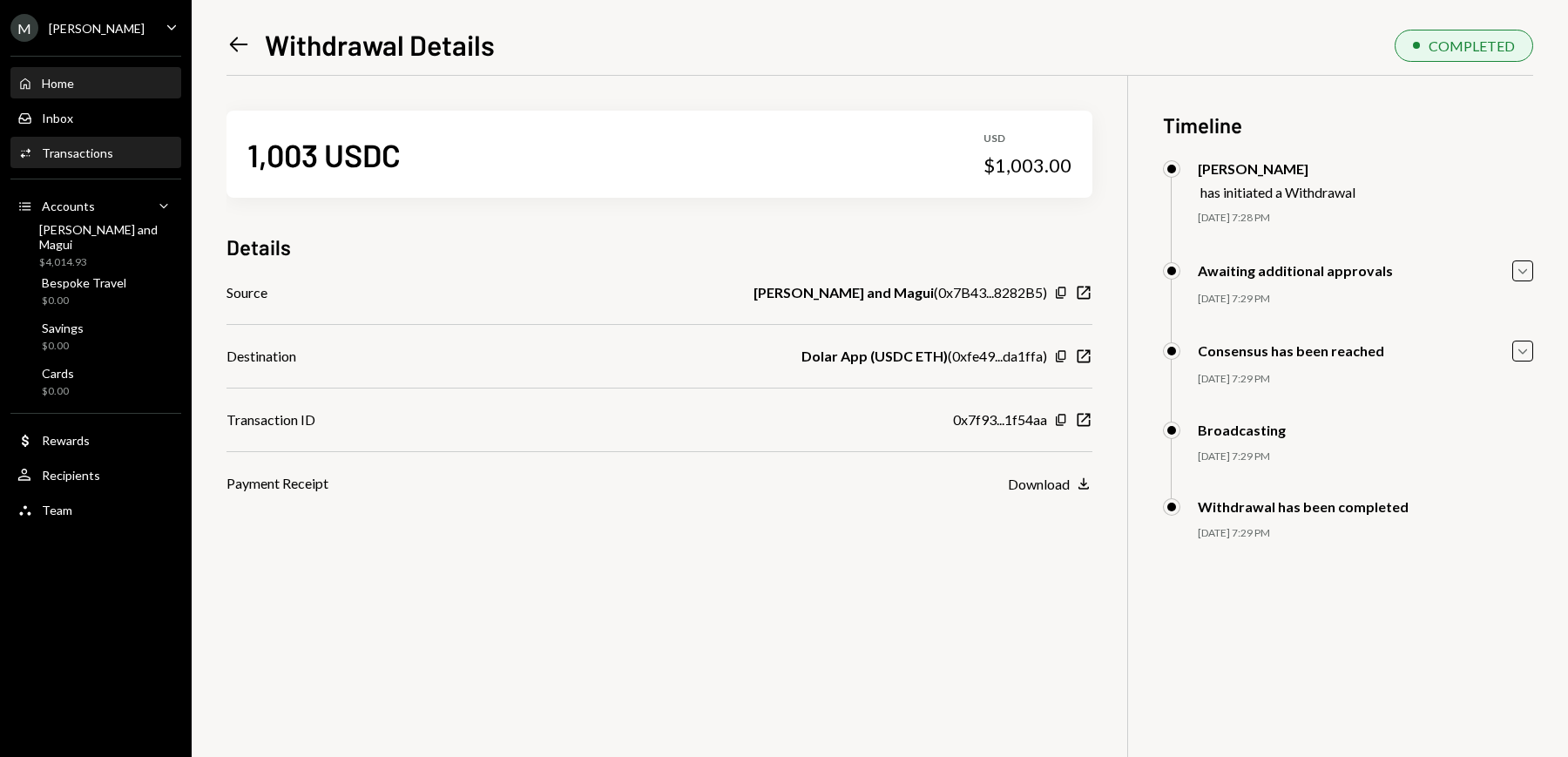
click at [82, 83] on div "Home Home" at bounding box center [96, 83] width 156 height 16
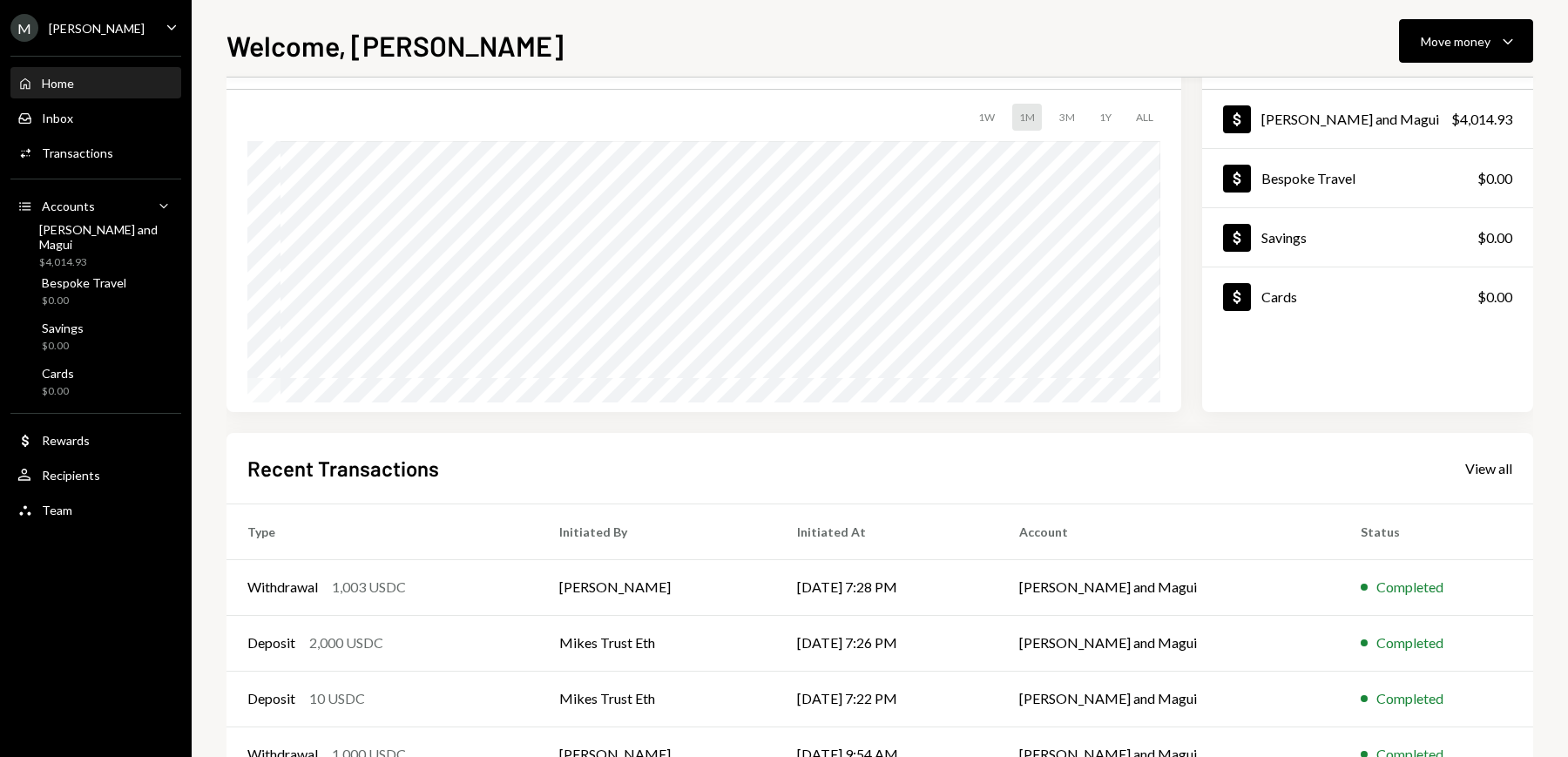
scroll to position [210, 0]
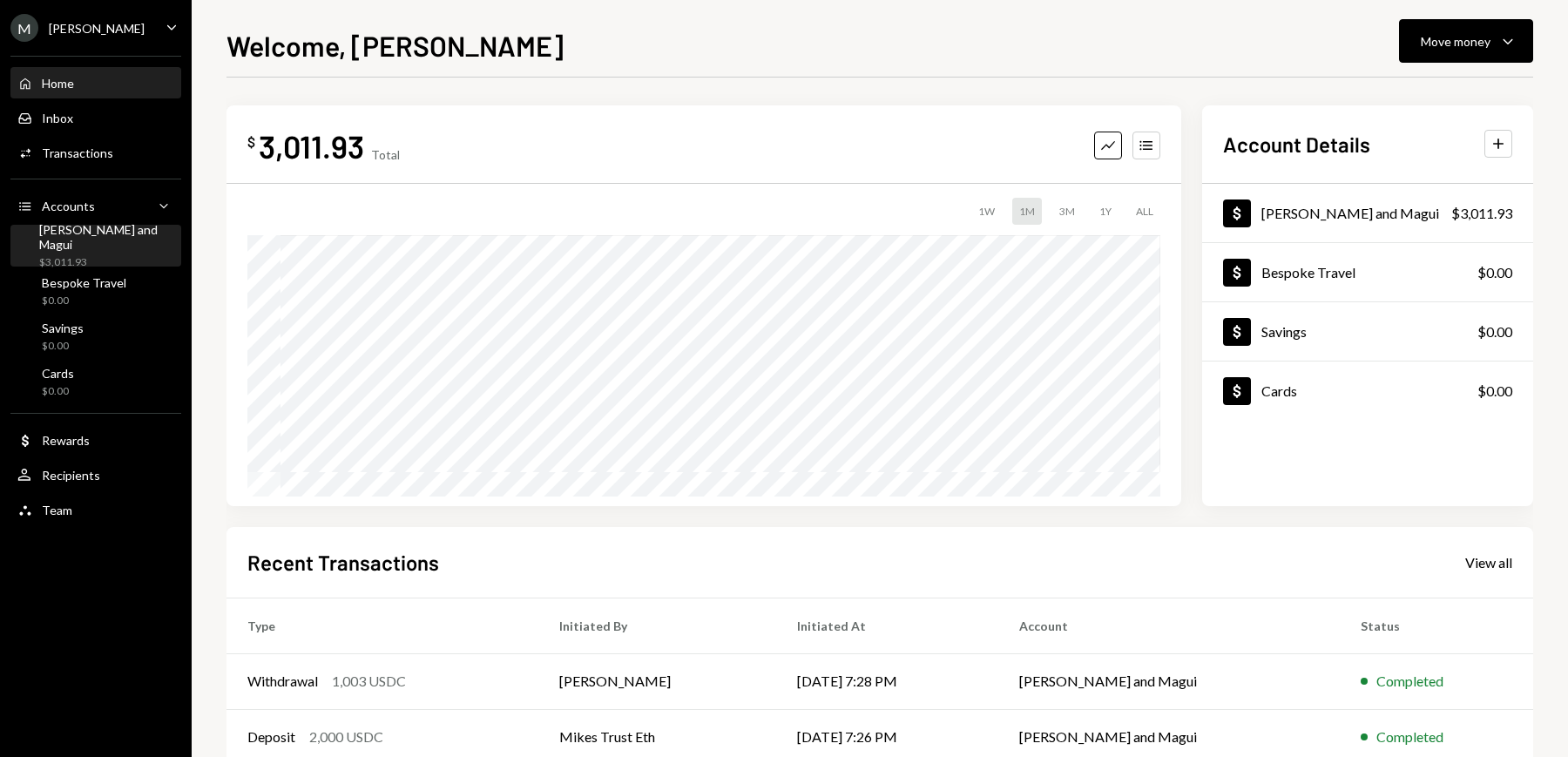
click at [91, 256] on div "$3,011.93" at bounding box center [107, 263] width 135 height 15
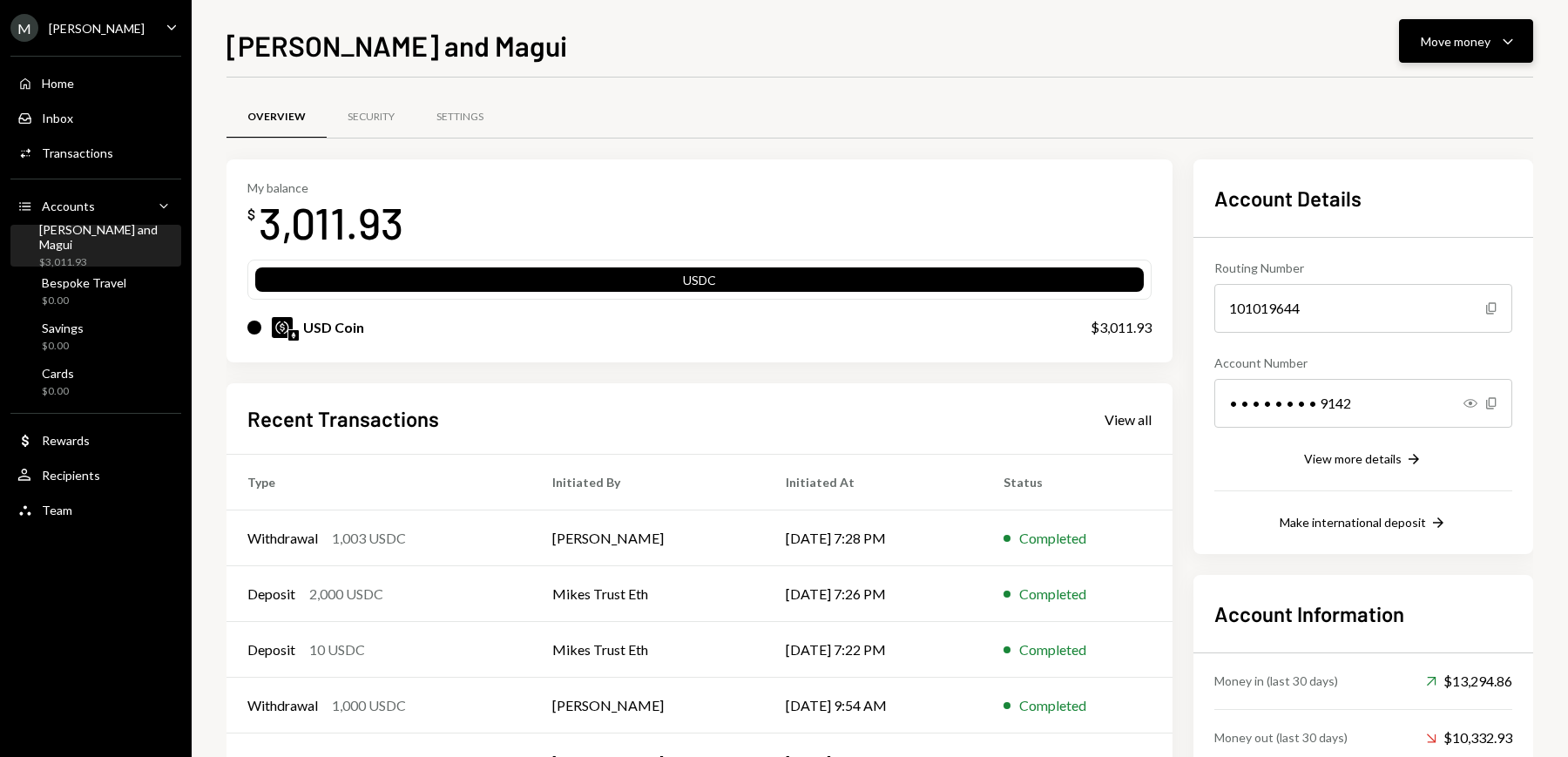
click at [1471, 20] on button "Move money Caret Down" at bounding box center [1465, 41] width 134 height 44
click at [1410, 107] on div "Withdraw Send" at bounding box center [1439, 93] width 174 height 40
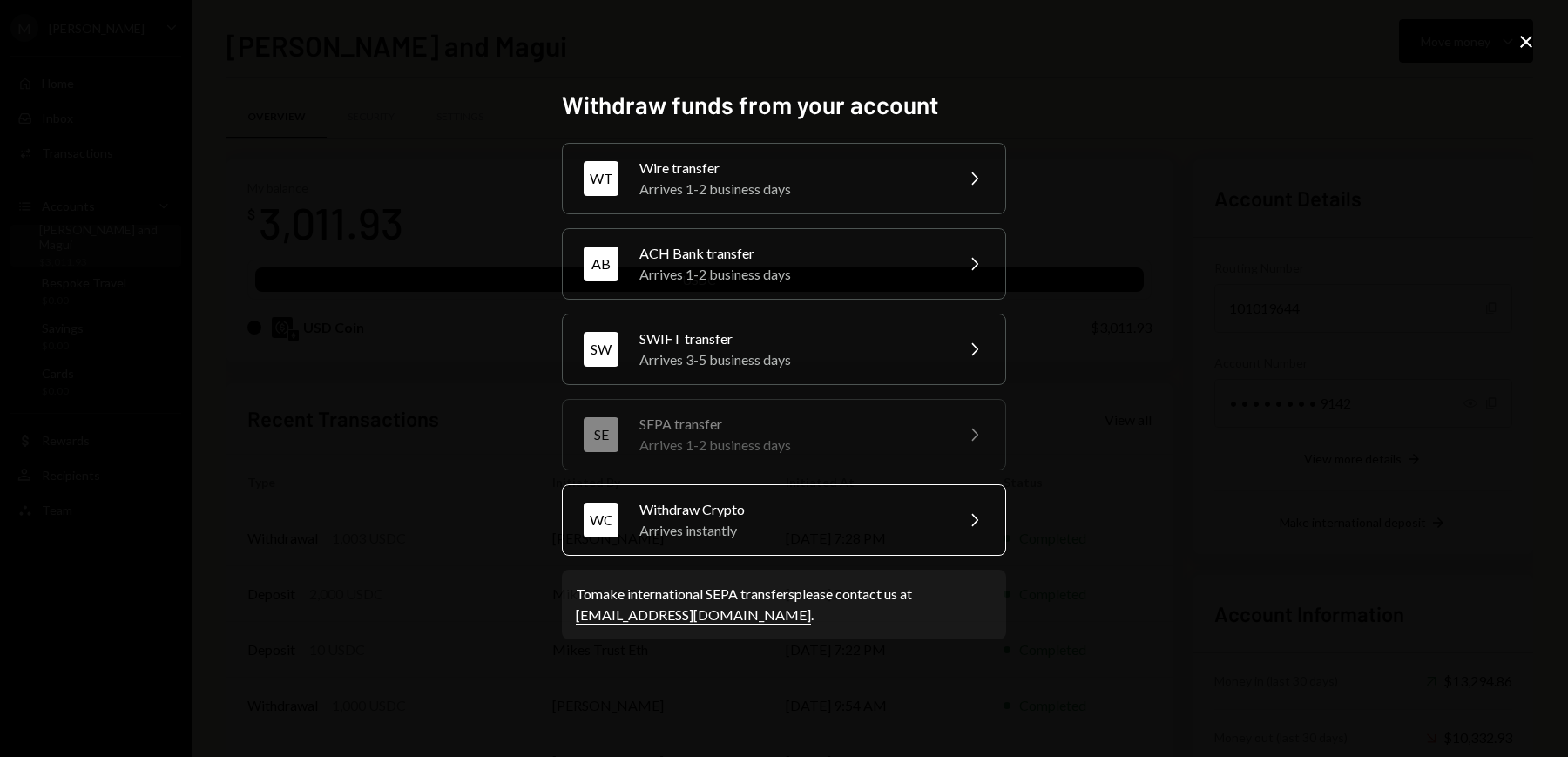
click at [713, 520] on div "Arrives instantly" at bounding box center [791, 530] width 303 height 21
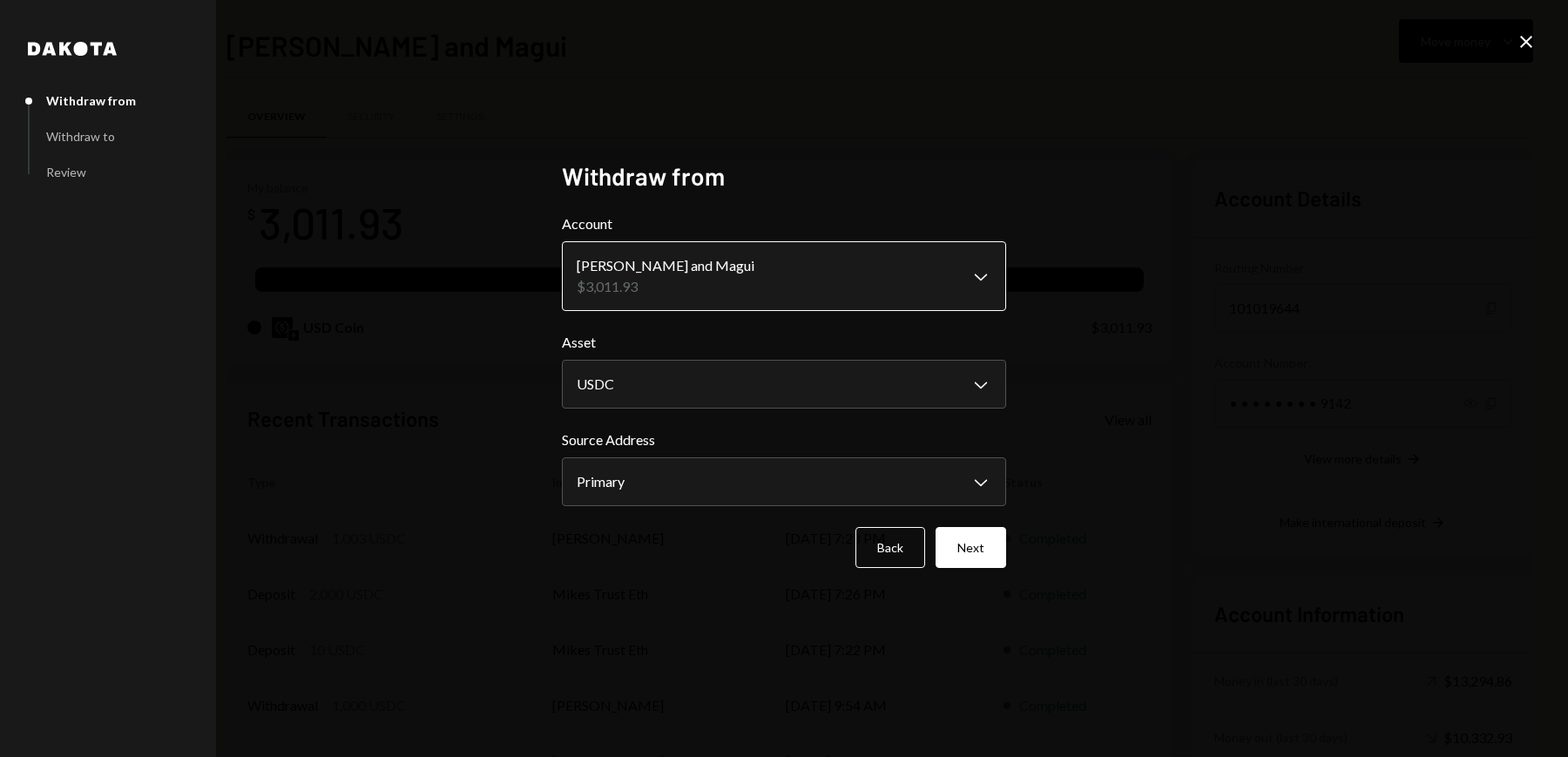
click at [627, 280] on body "M [PERSON_NAME] Caret Down Home Home Inbox Inbox Activities Transactions Accoun…" at bounding box center [784, 378] width 1568 height 757
click at [656, 498] on body "M Michael Preston Caret Down Home Home Inbox Inbox Activities Transactions Acco…" at bounding box center [784, 378] width 1568 height 757
click at [1524, 44] on icon at bounding box center [1526, 42] width 12 height 12
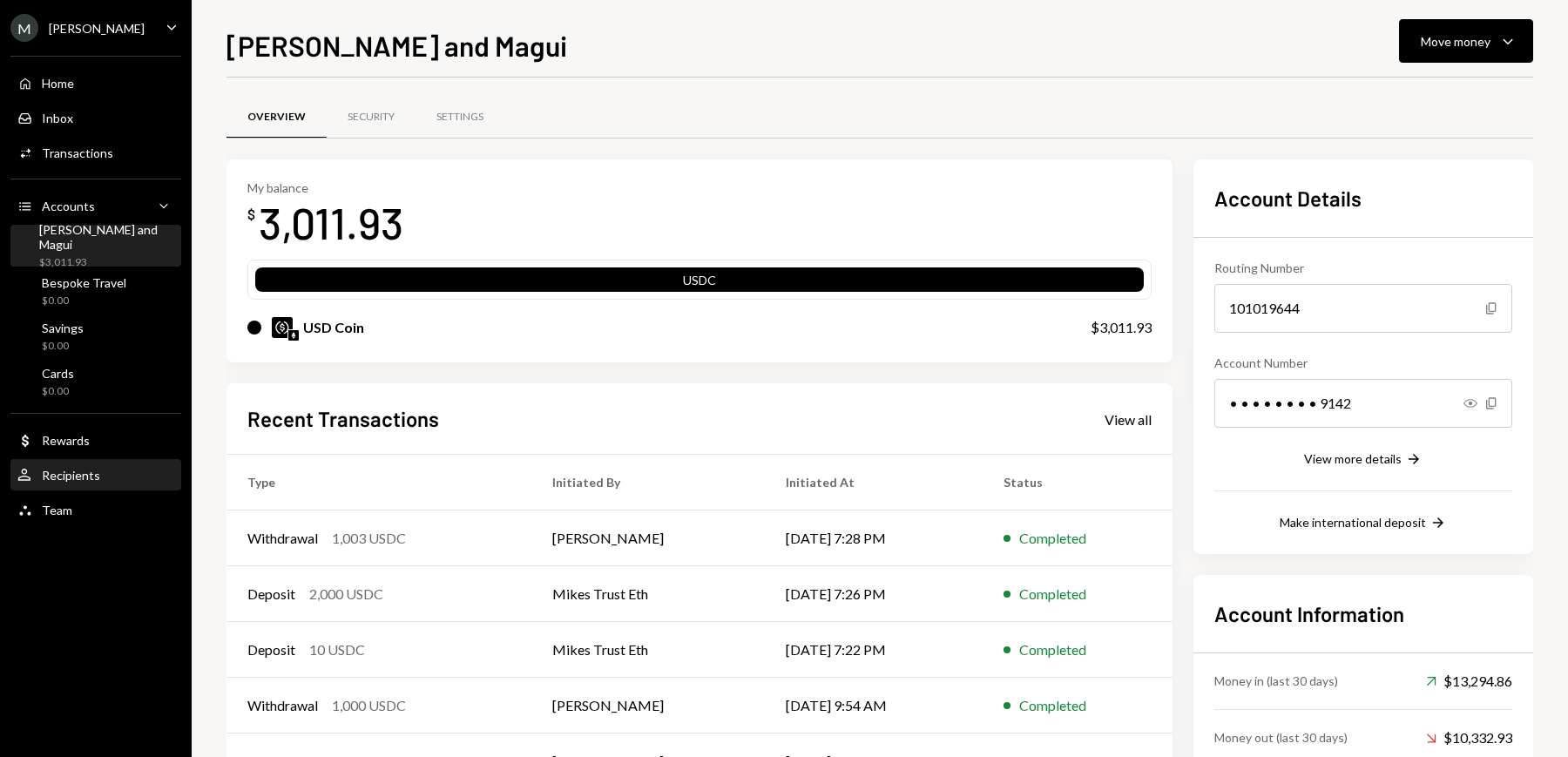
click at [83, 470] on div "Recipients" at bounding box center [71, 474] width 58 height 15
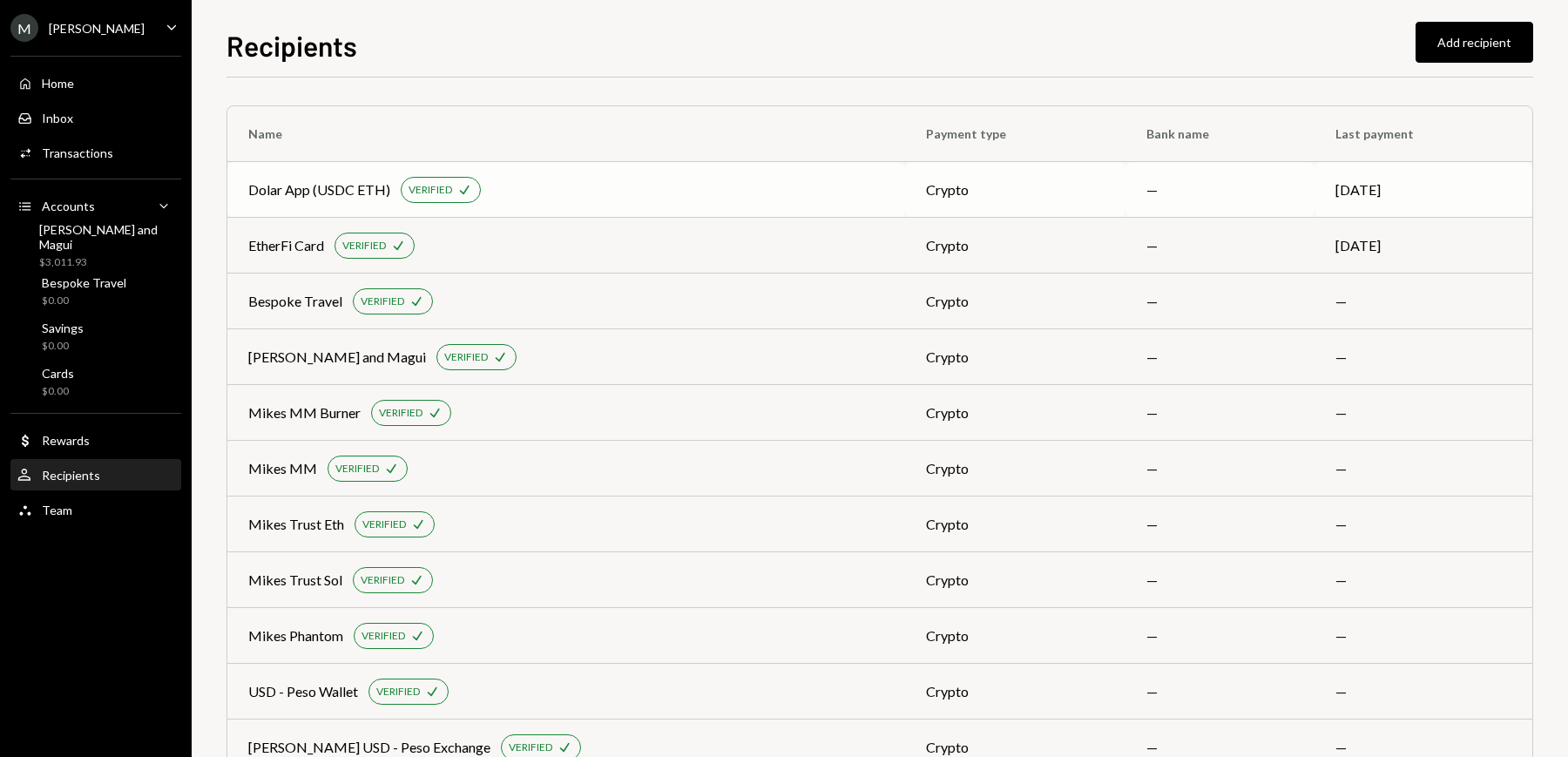
click at [372, 177] on div "Dolar App (USDC ETH) VERIFIED Check" at bounding box center [567, 190] width 636 height 26
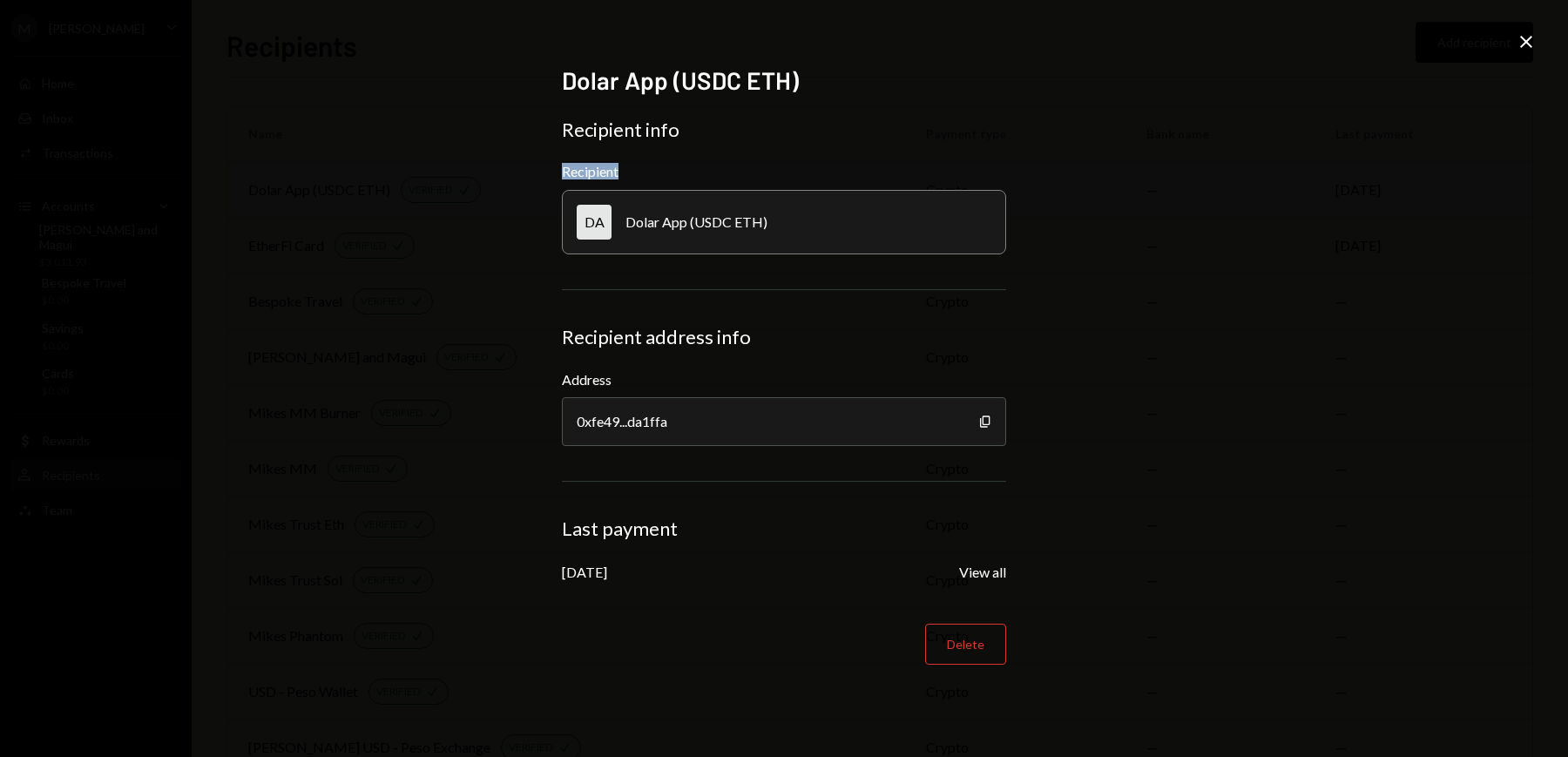
click at [372, 176] on div "Dolar App (USDC ETH) Recipient info Recipient DA Dolar App (USDC ETH) Recipient…" at bounding box center [784, 378] width 1568 height 757
click at [992, 423] on div "0xfe49...da1ffa" at bounding box center [784, 422] width 444 height 49
click at [984, 420] on icon "Copy" at bounding box center [986, 422] width 14 height 14
click at [1530, 39] on icon at bounding box center [1526, 42] width 12 height 12
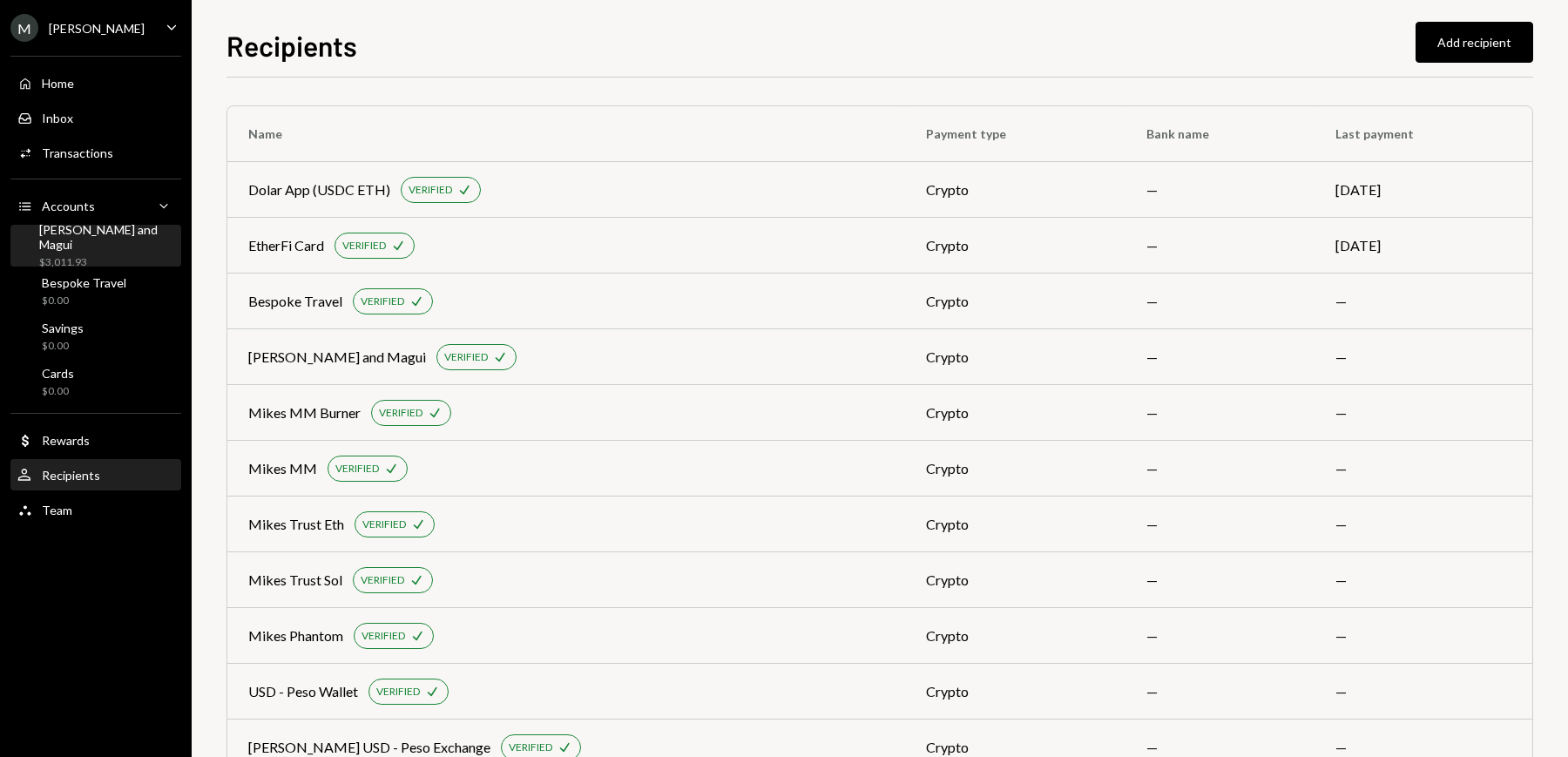
click at [106, 256] on div "$3,011.93" at bounding box center [107, 263] width 135 height 15
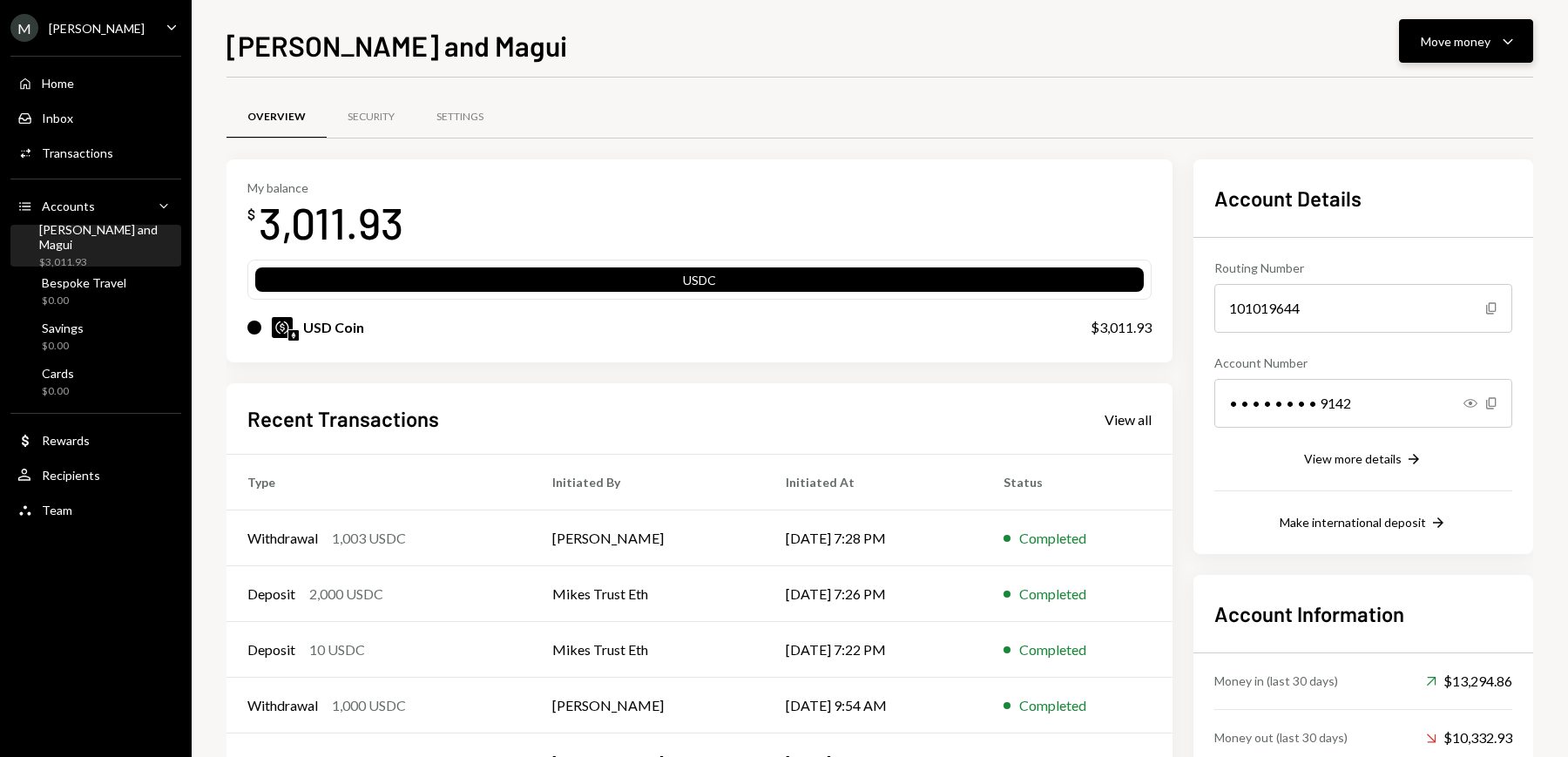
click at [1505, 49] on icon "Caret Down" at bounding box center [1508, 41] width 21 height 21
click at [1424, 102] on div "Send" at bounding box center [1452, 93] width 127 height 18
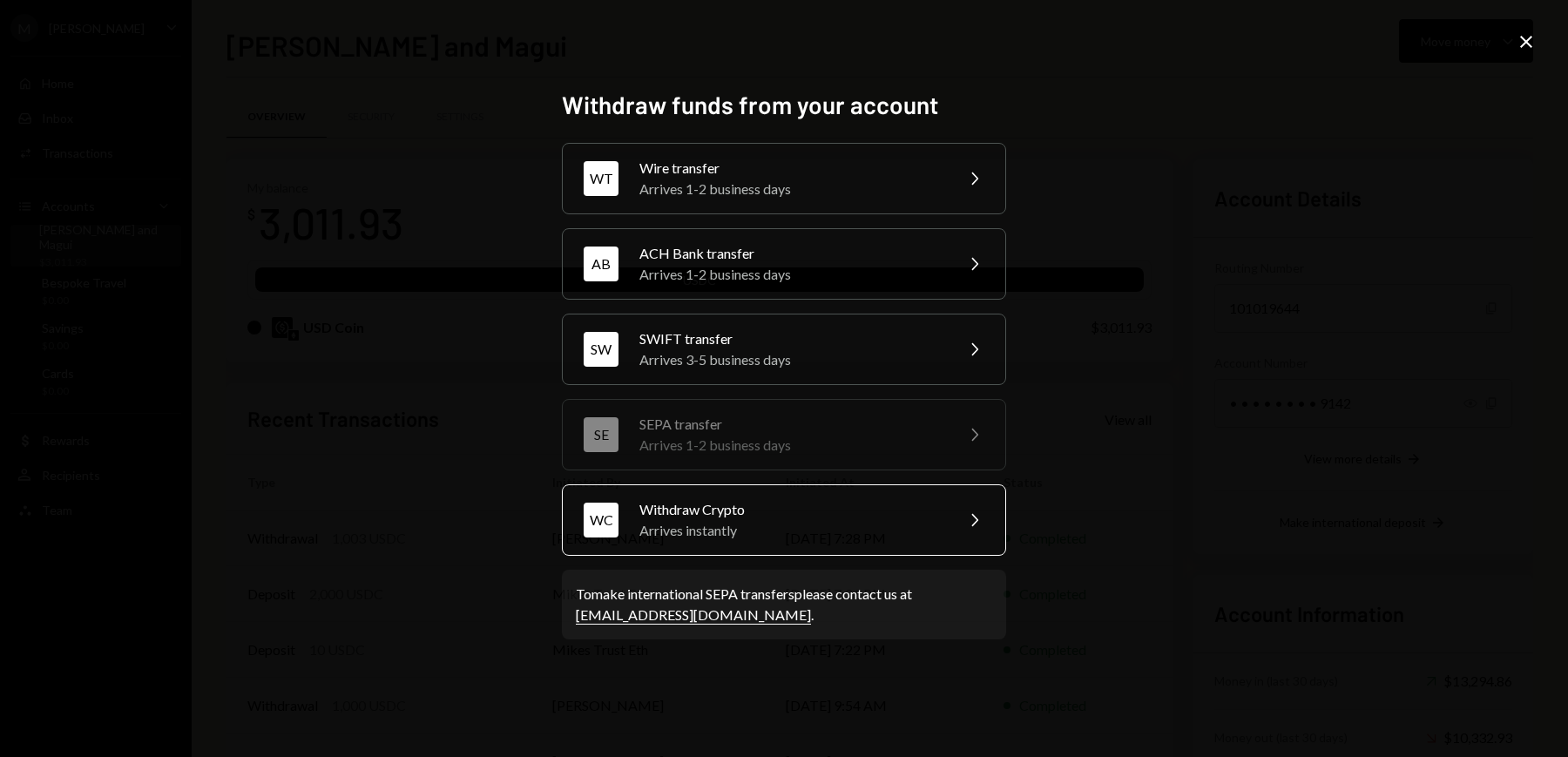
click at [772, 525] on div "Arrives instantly" at bounding box center [791, 530] width 303 height 21
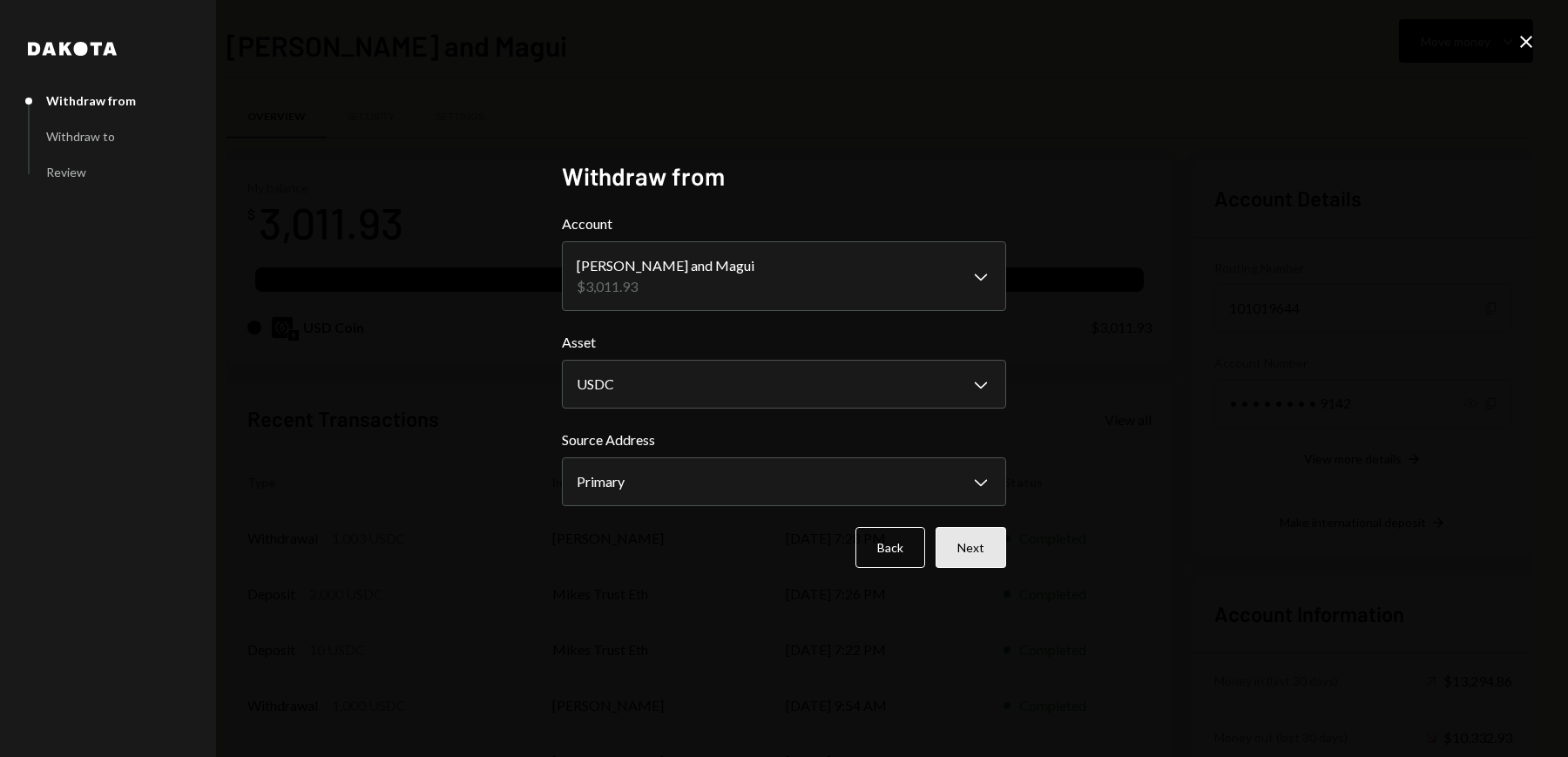
click at [978, 551] on button "Next" at bounding box center [971, 547] width 70 height 41
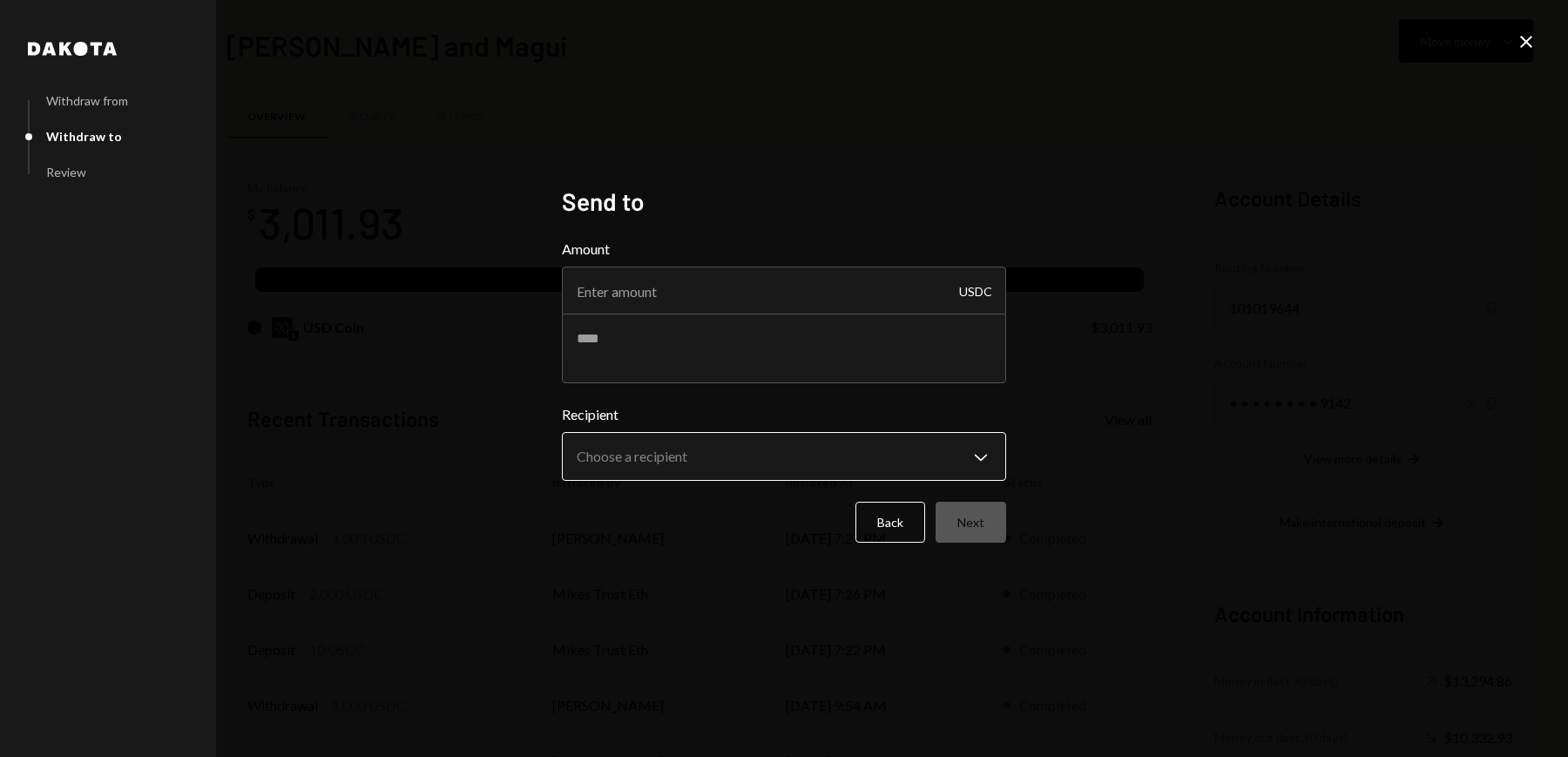
click at [687, 445] on body "M Michael Preston Caret Down Home Home Inbox Inbox Activities Transactions Acco…" at bounding box center [784, 378] width 1568 height 757
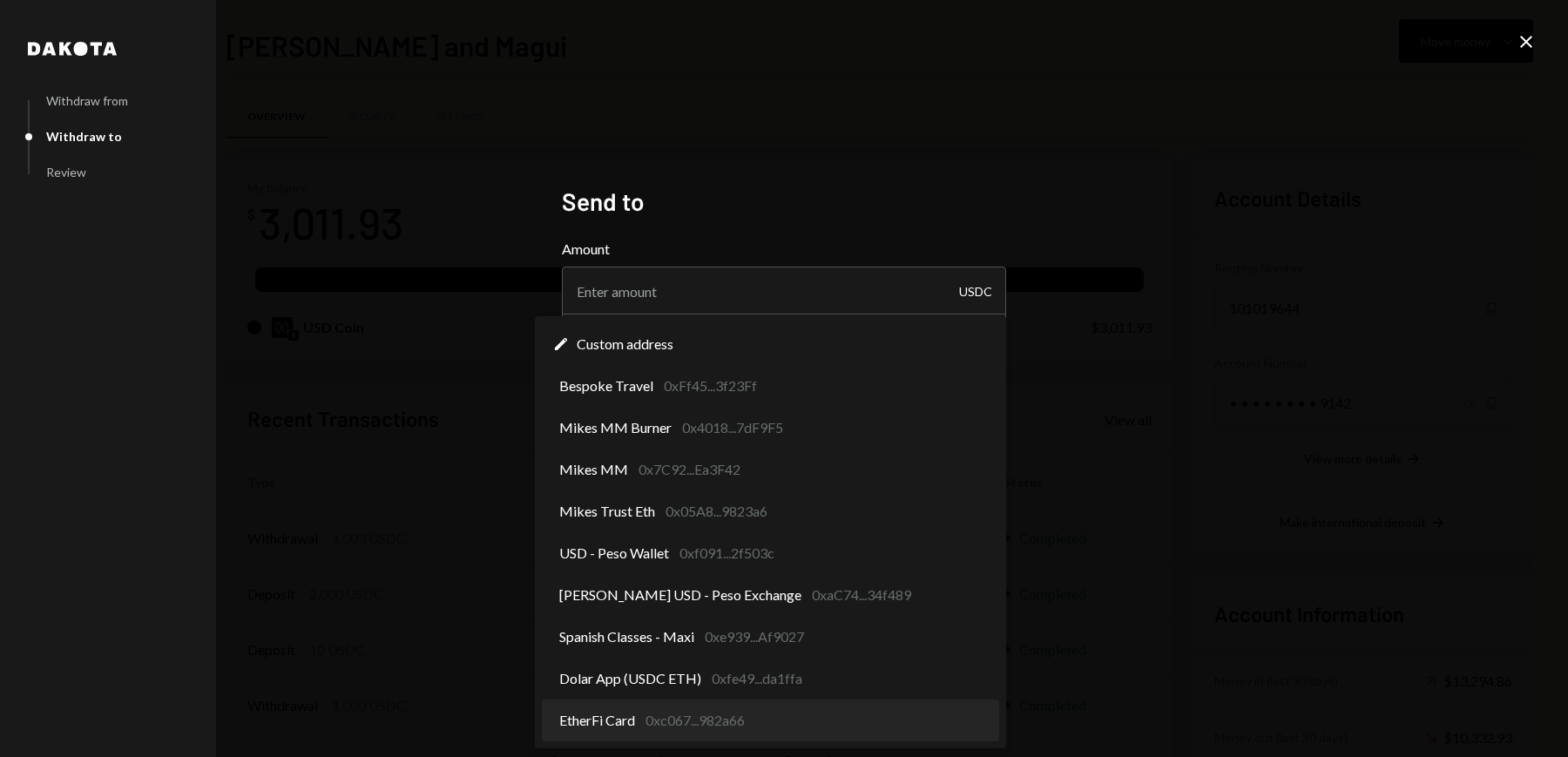
select select "**********"
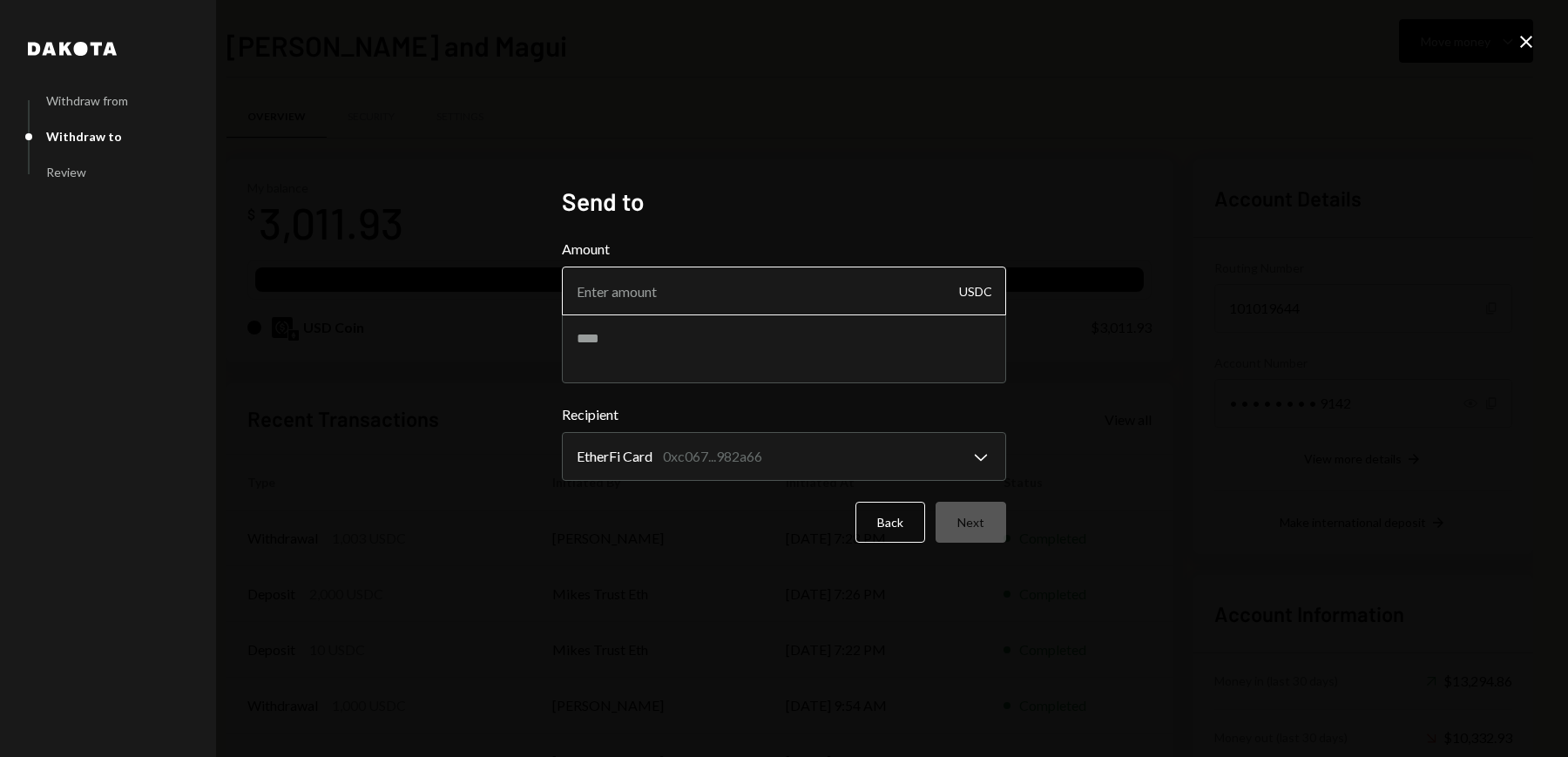
click at [726, 283] on input "Amount" at bounding box center [784, 291] width 444 height 49
type input "10"
click at [981, 520] on button "Next" at bounding box center [971, 522] width 70 height 41
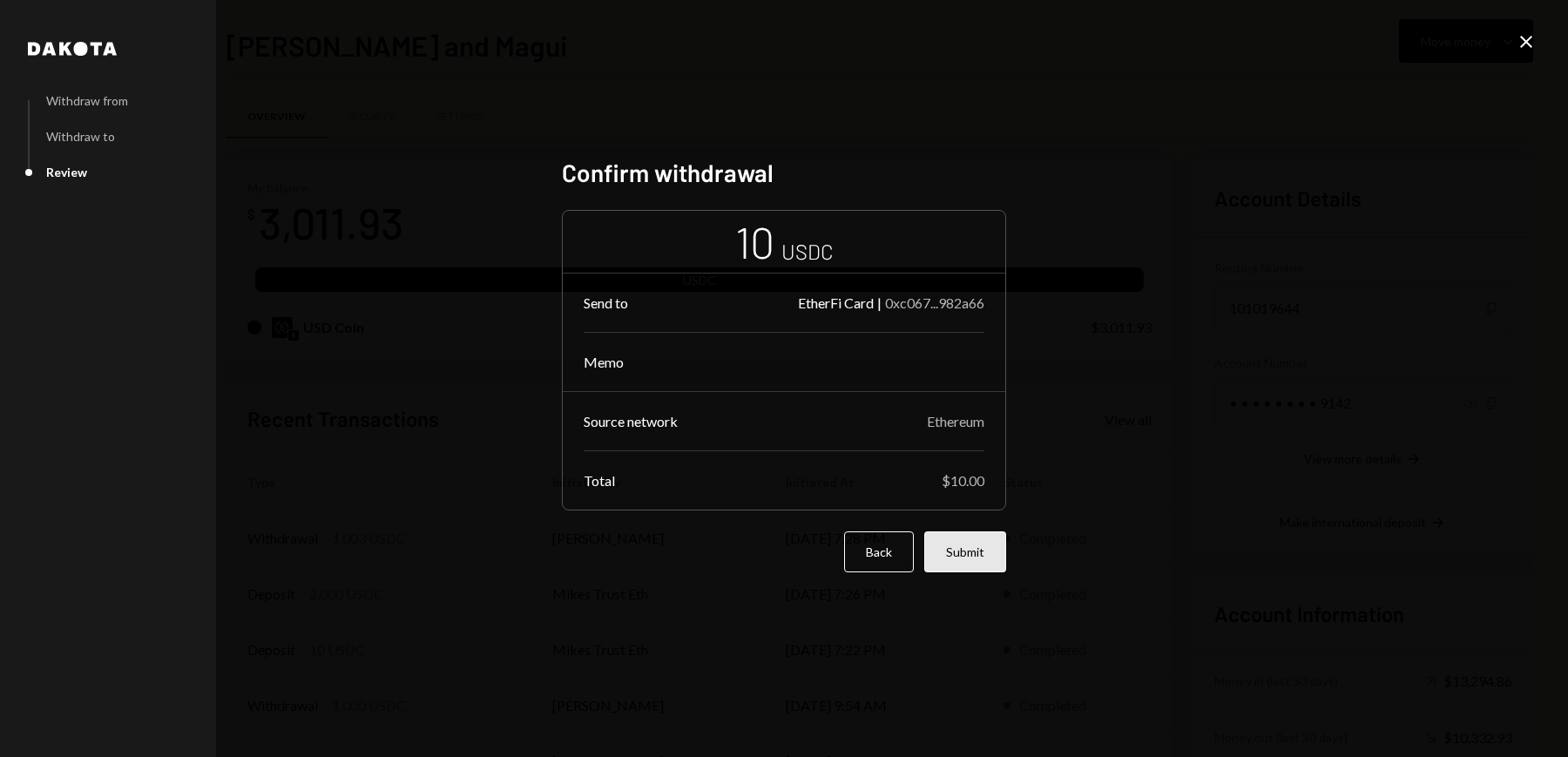
click at [979, 552] on button "Submit" at bounding box center [965, 552] width 82 height 41
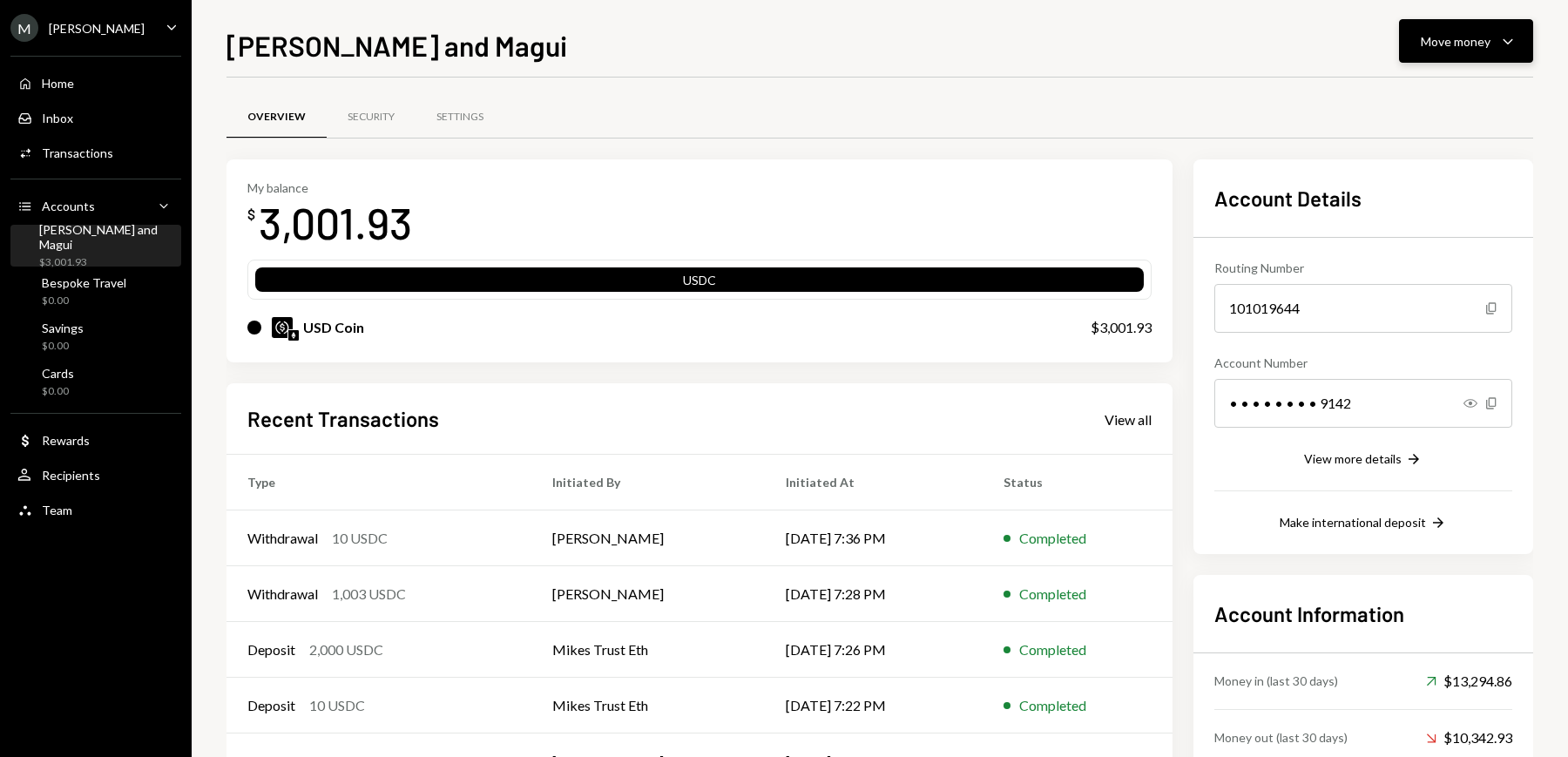
click at [1472, 52] on button "Move money Caret Down" at bounding box center [1465, 41] width 134 height 44
click at [1437, 91] on div "Send" at bounding box center [1452, 93] width 127 height 18
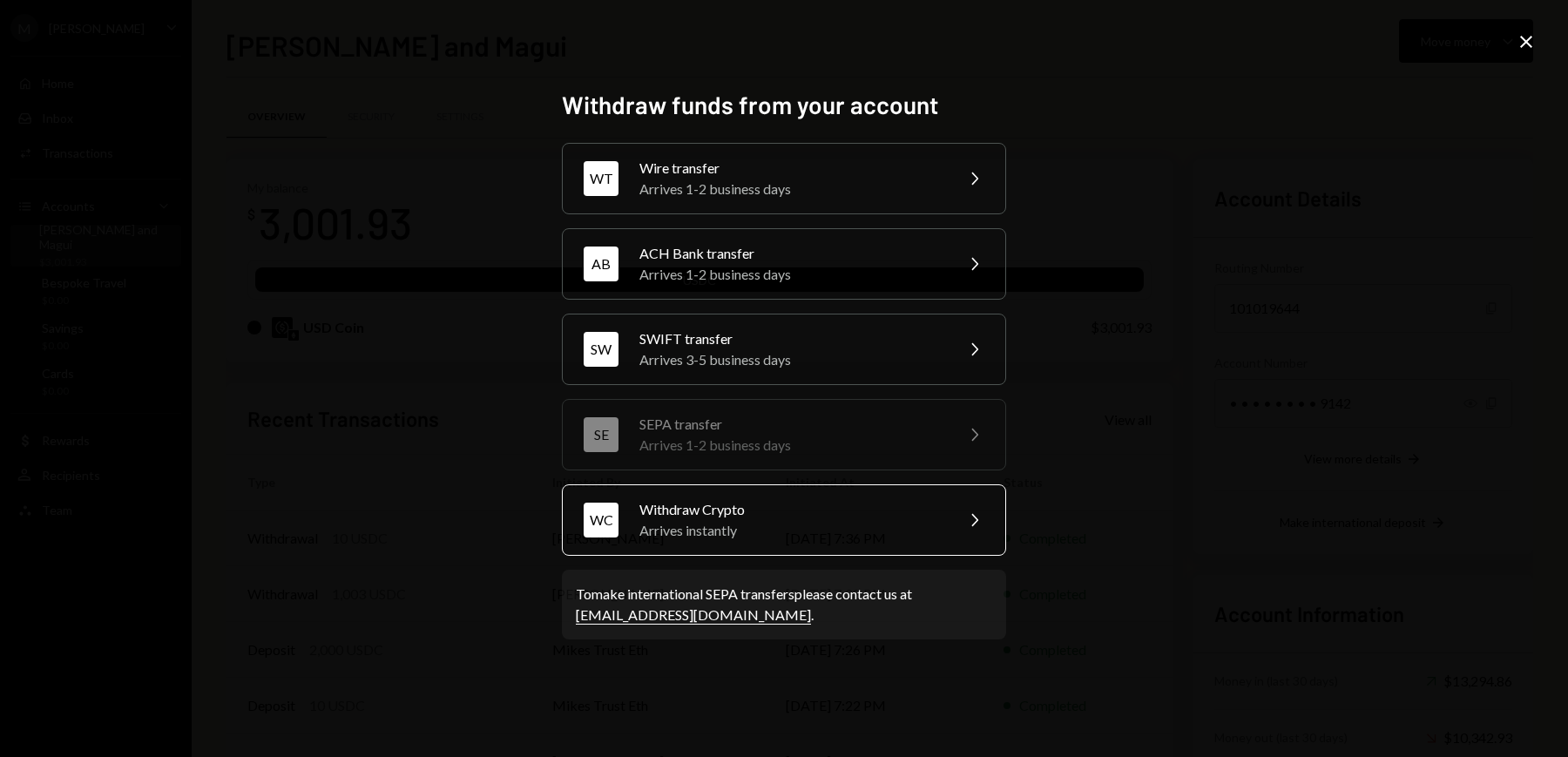
click at [721, 521] on div "Arrives instantly" at bounding box center [791, 530] width 303 height 21
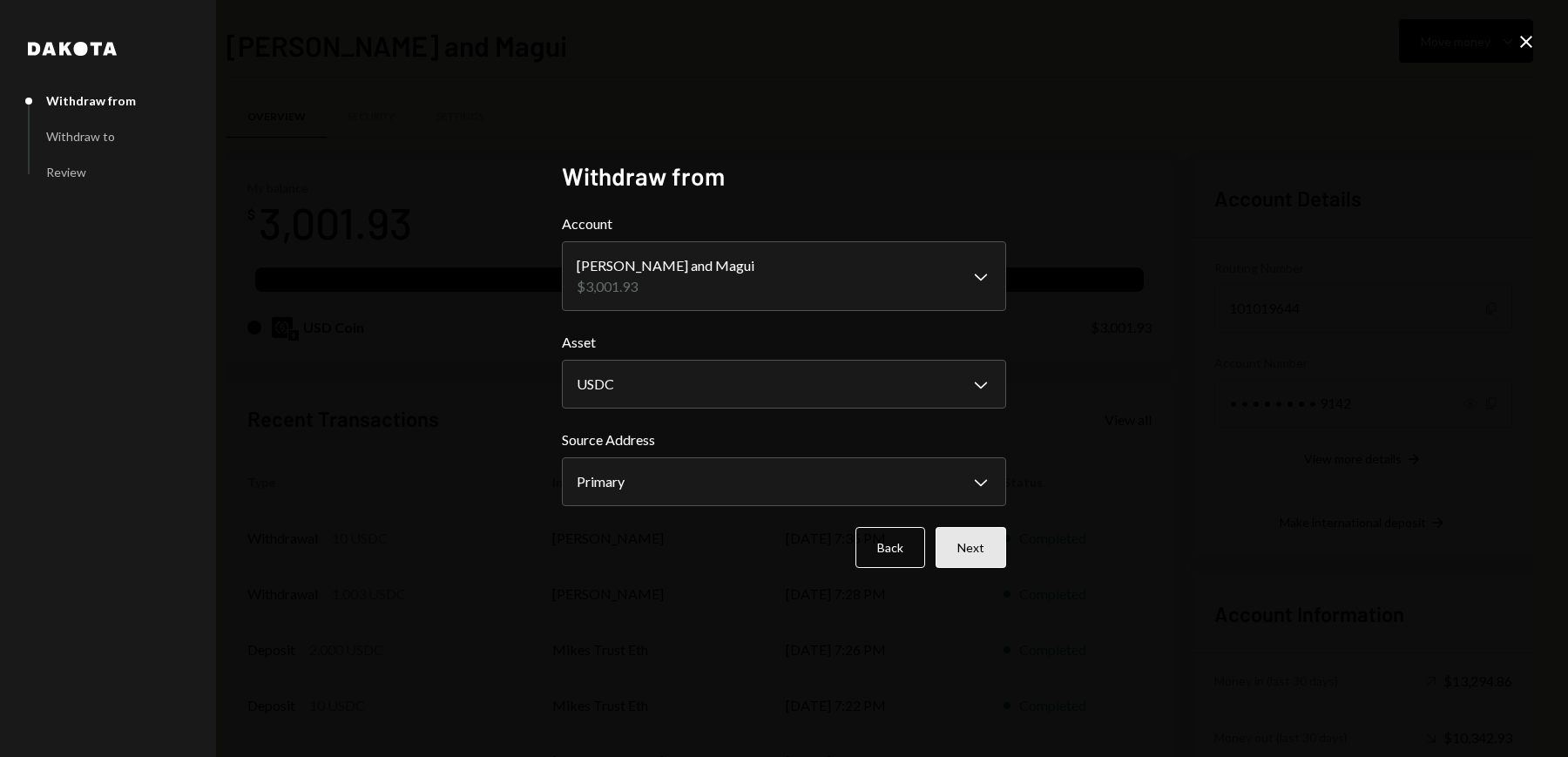
click at [974, 543] on button "Next" at bounding box center [971, 547] width 70 height 41
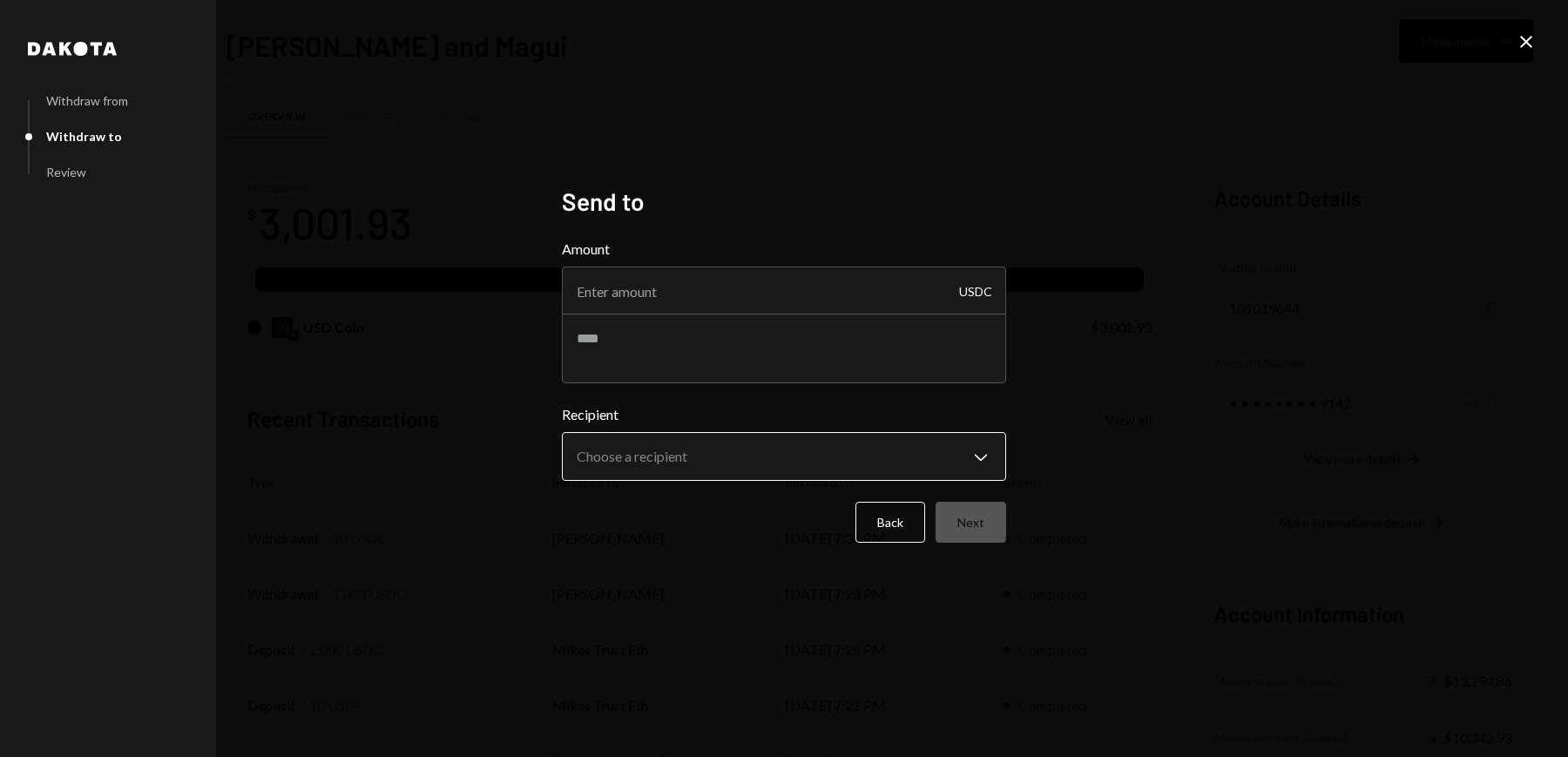
click at [703, 449] on body "M [PERSON_NAME] Caret Down Home Home Inbox Inbox Activities Transactions Accoun…" at bounding box center [784, 378] width 1568 height 757
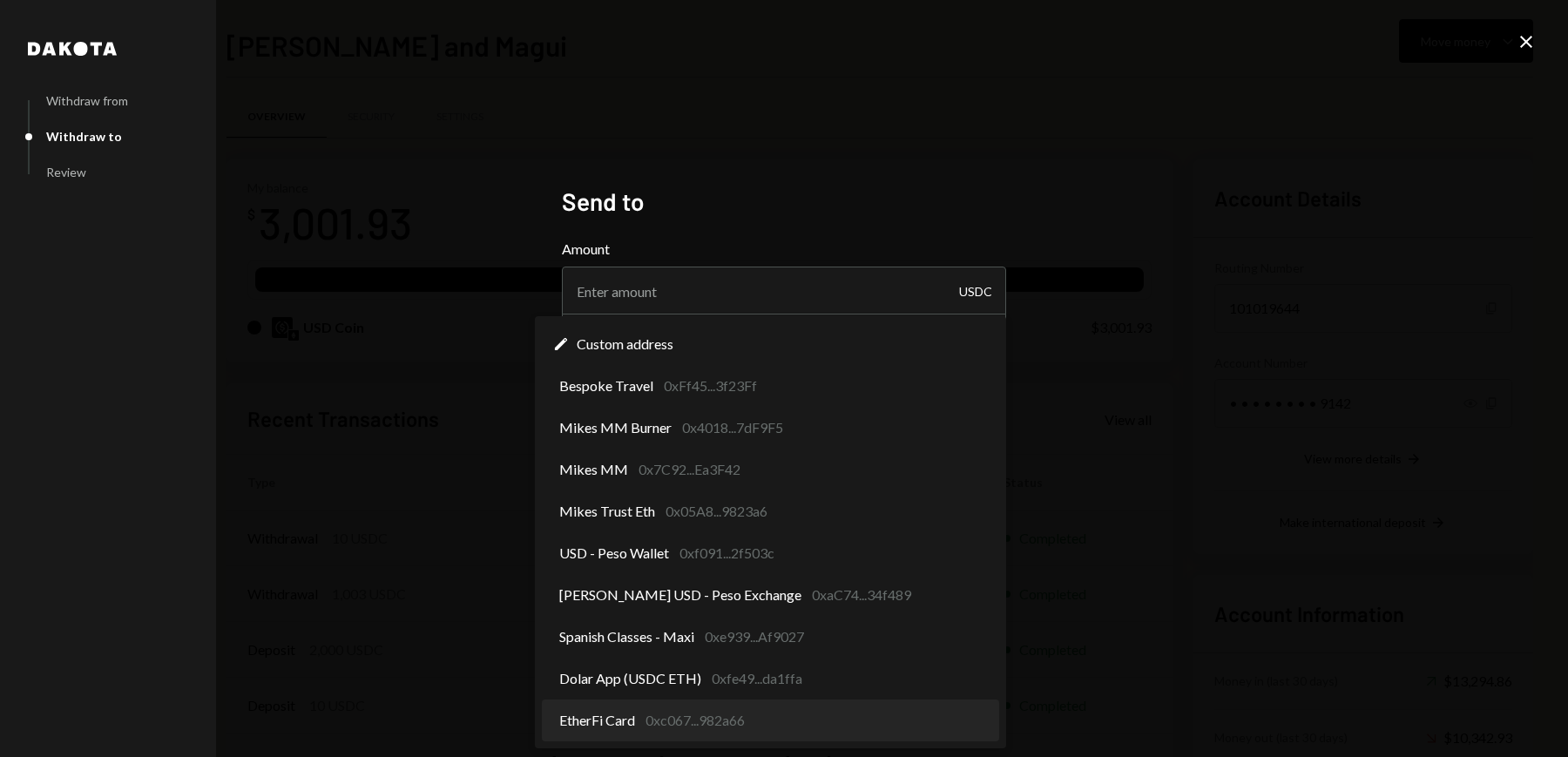
select select "**********"
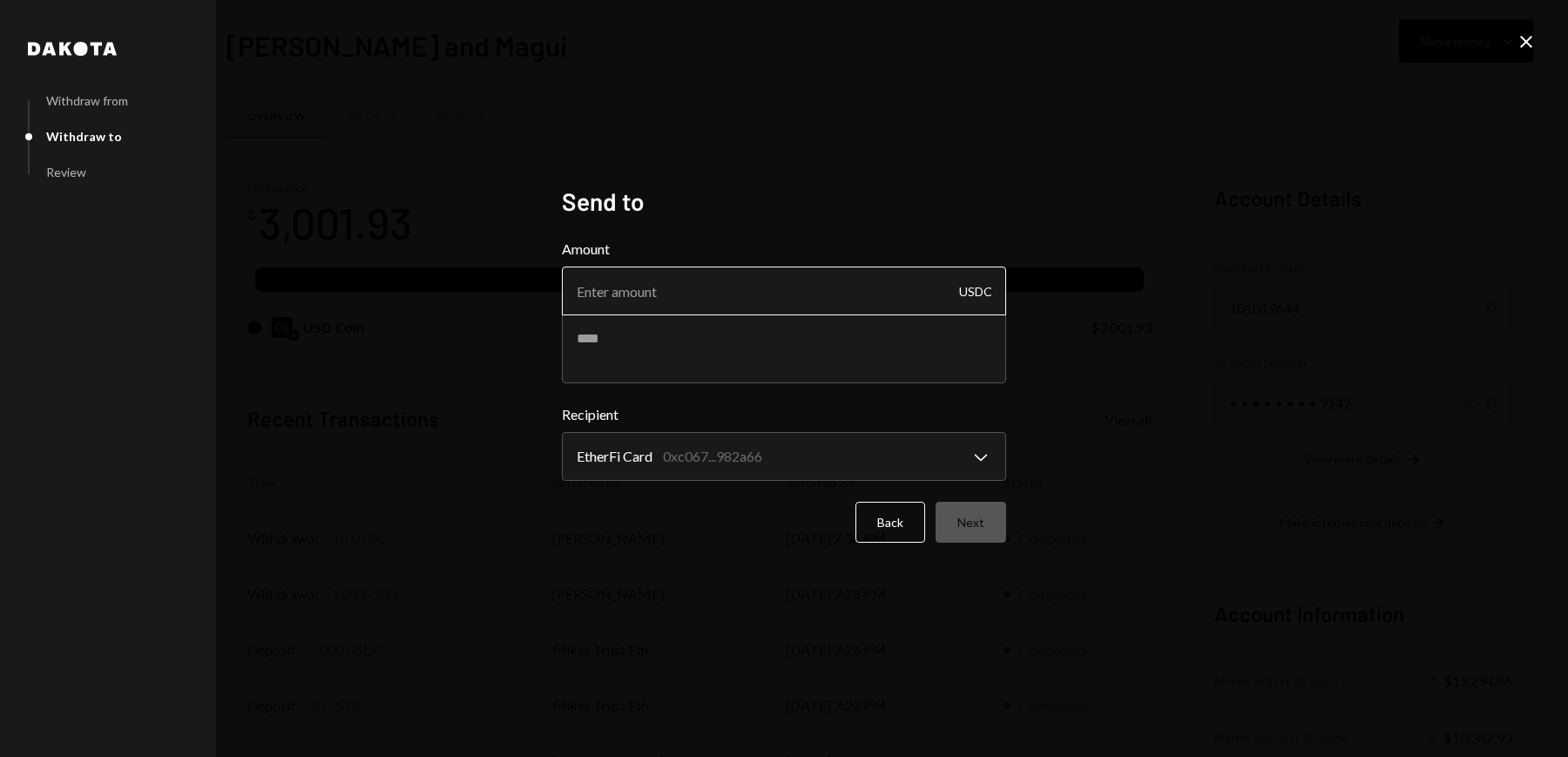
click at [630, 309] on input "Amount" at bounding box center [784, 291] width 444 height 49
type input "3"
type input "1200"
click at [984, 525] on button "Next" at bounding box center [971, 522] width 70 height 41
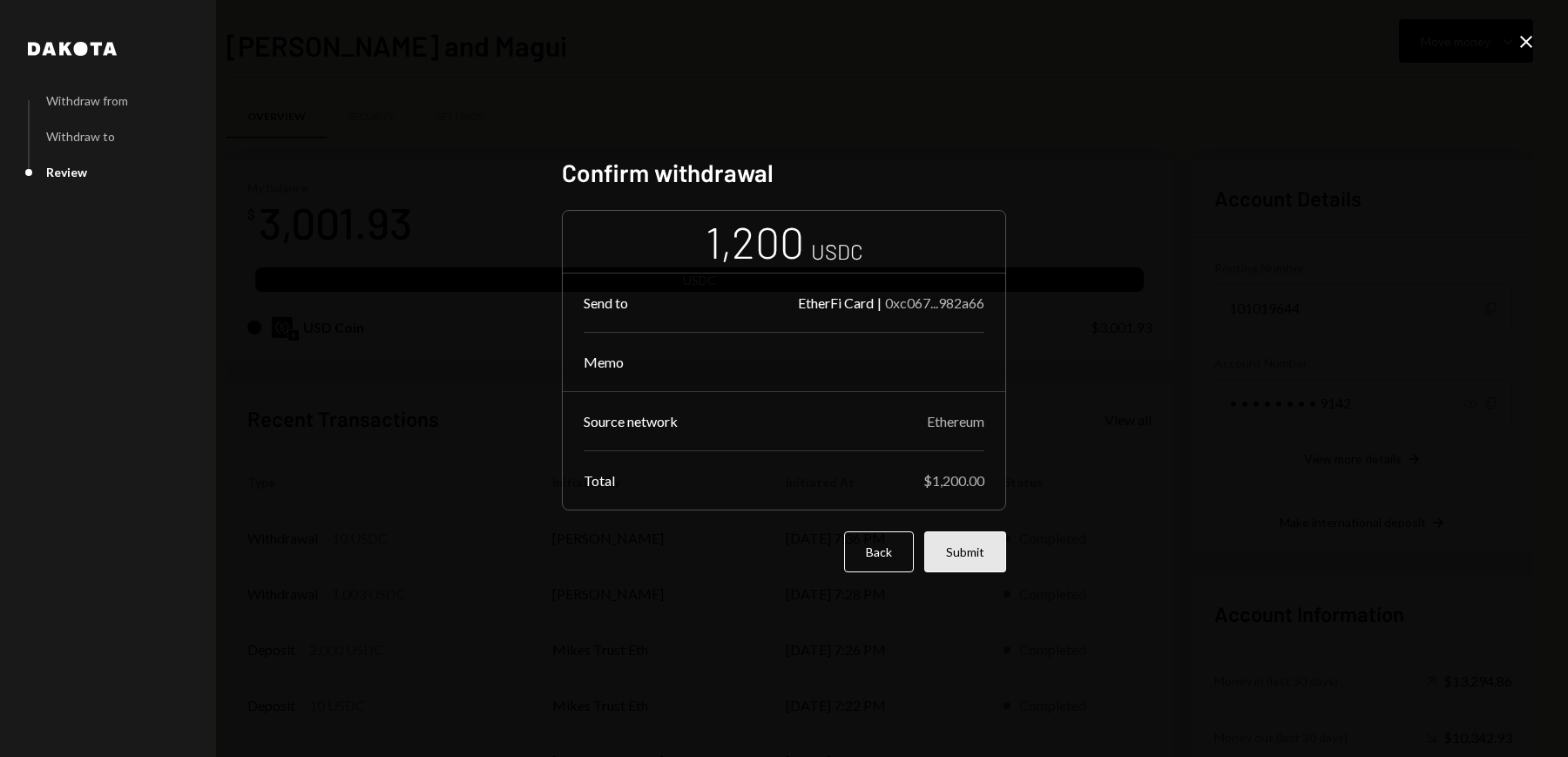
click at [978, 554] on button "Submit" at bounding box center [965, 552] width 82 height 41
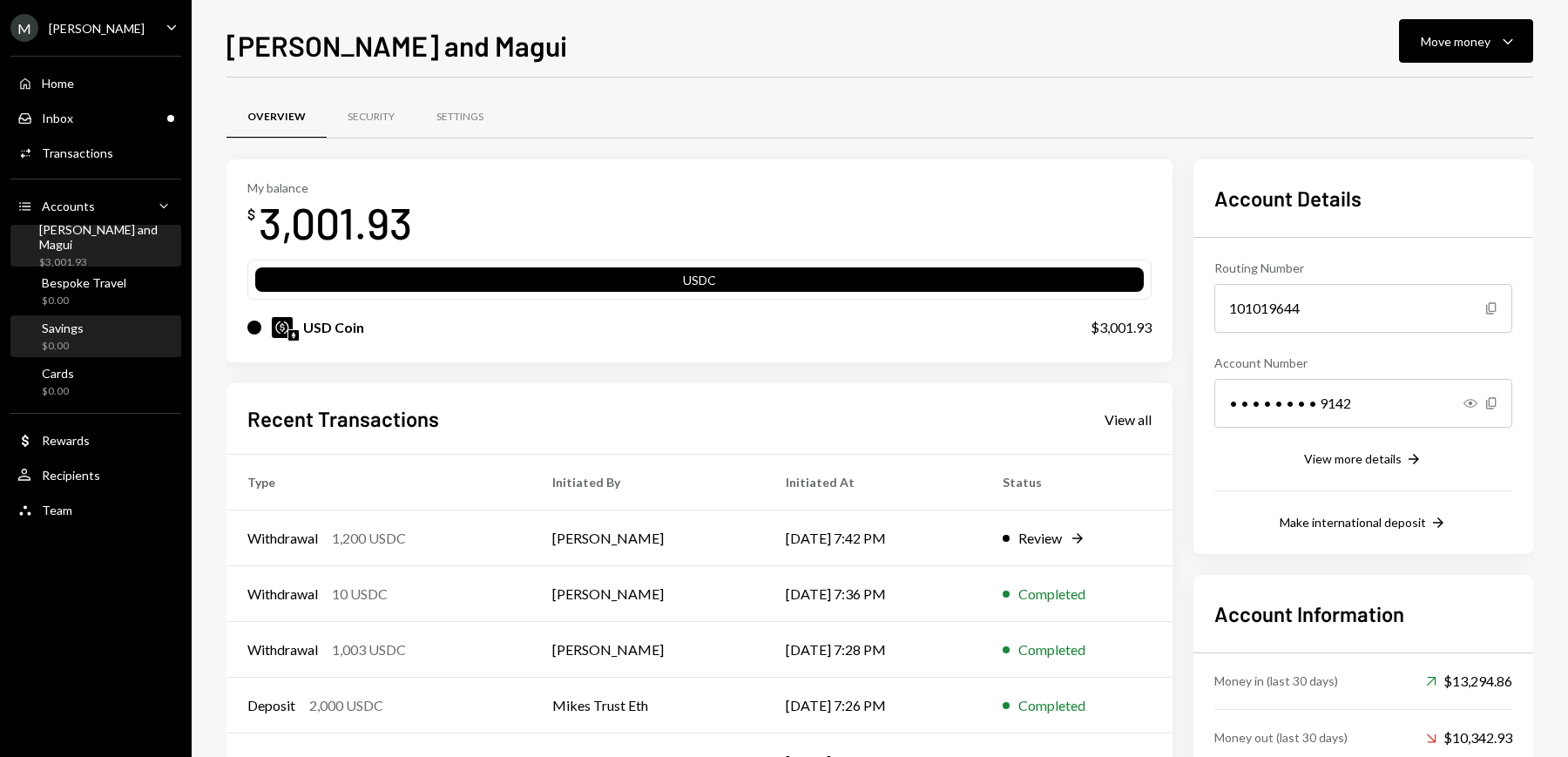
click at [72, 328] on div "Savings" at bounding box center [63, 328] width 42 height 15
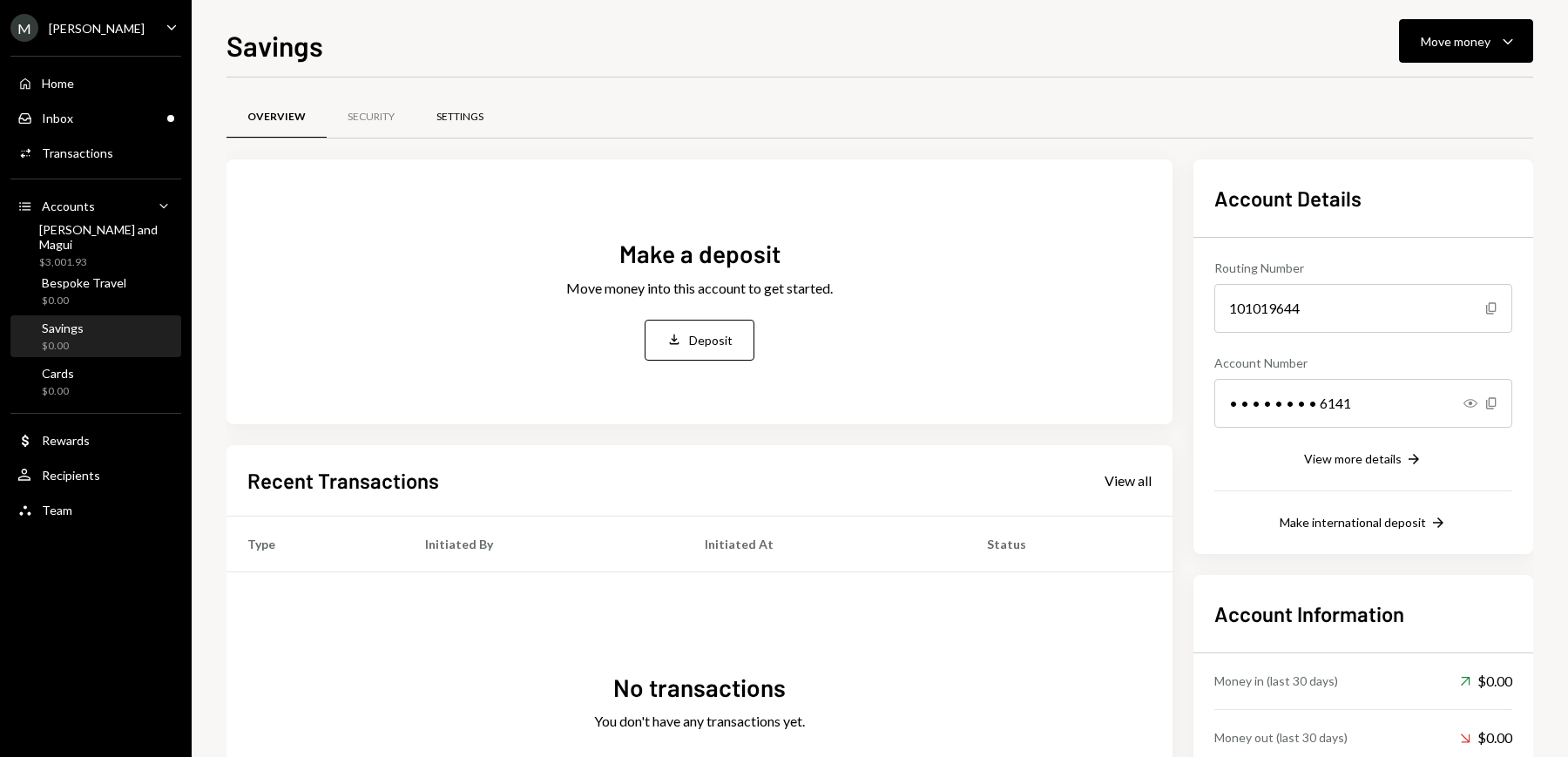
click at [461, 117] on div "Settings" at bounding box center [460, 117] width 47 height 15
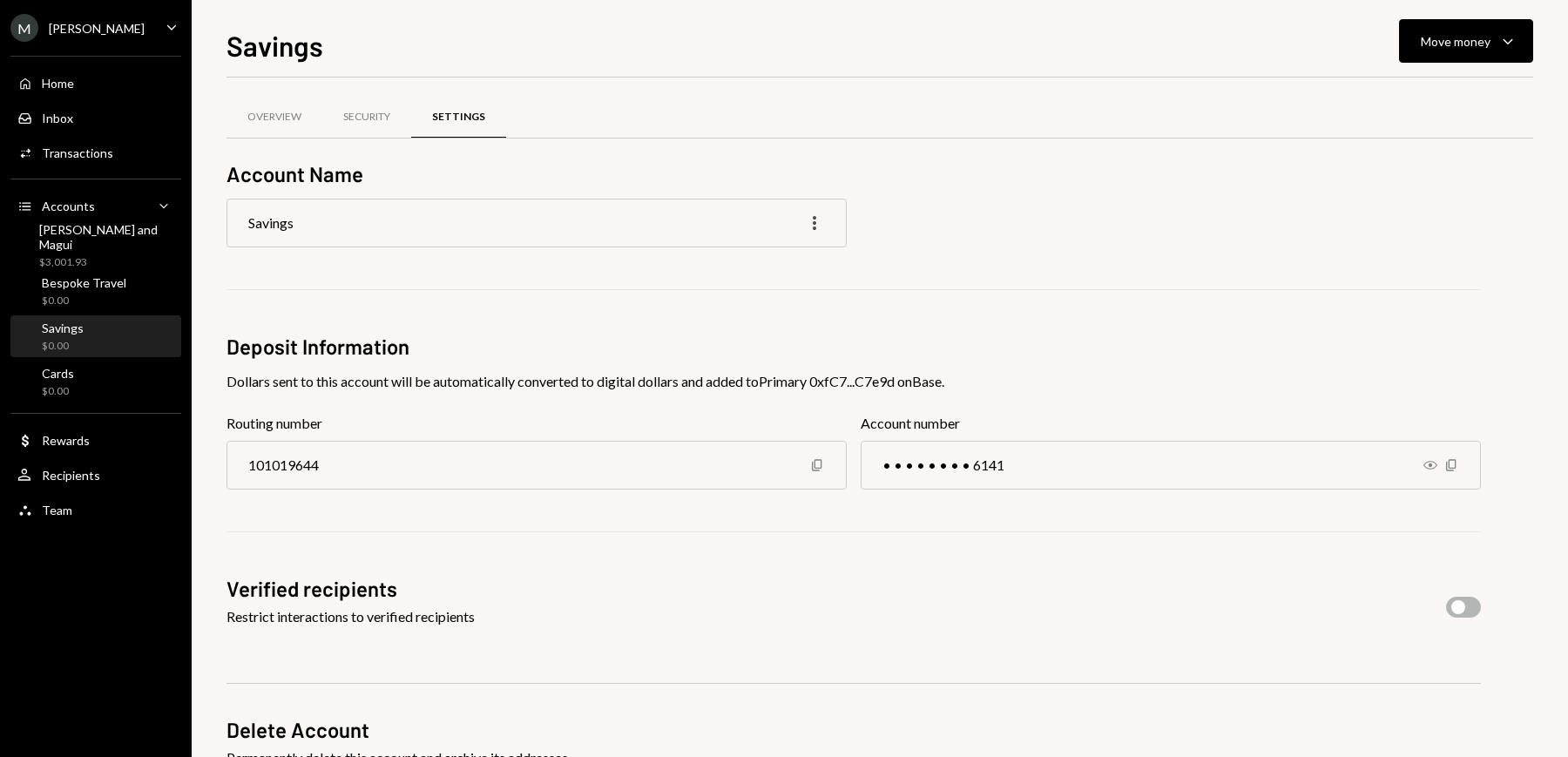
click at [816, 228] on icon "button" at bounding box center [814, 223] width 4 height 14
click at [770, 267] on div "Edit" at bounding box center [775, 260] width 87 height 31
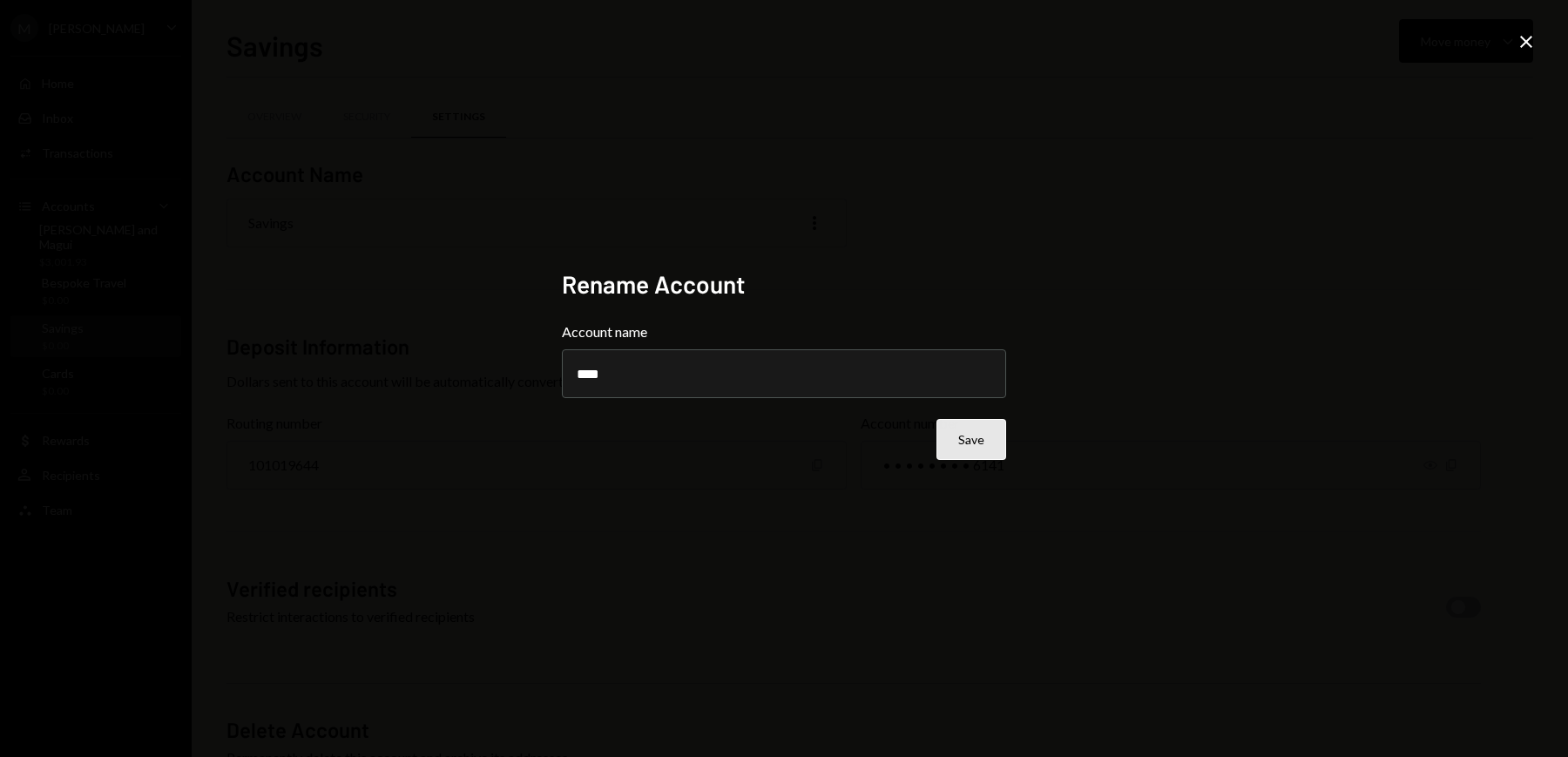
type input "****"
click at [979, 448] on button "Save" at bounding box center [971, 439] width 69 height 41
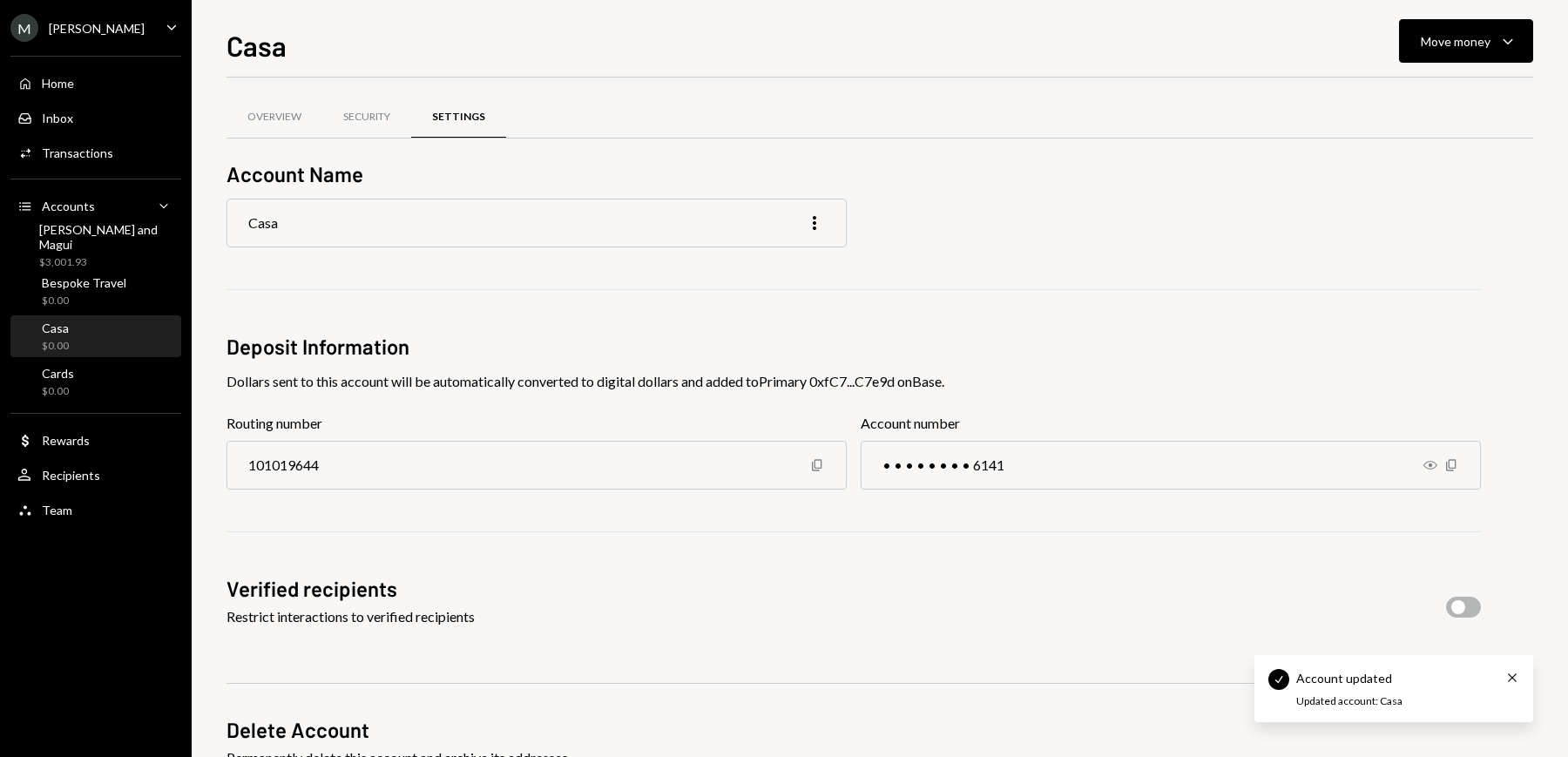
scroll to position [89, 0]
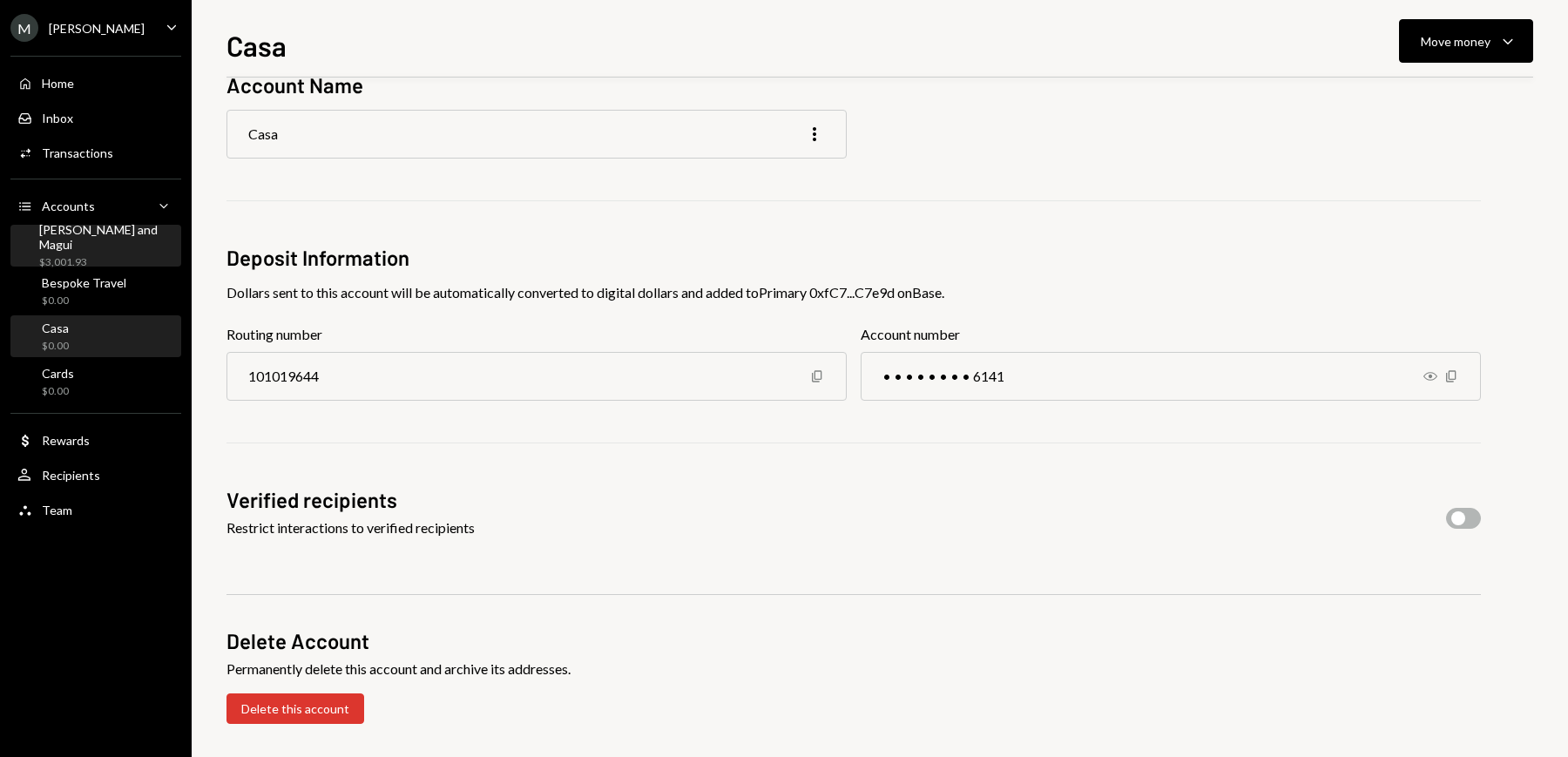
click at [90, 247] on div "Mike and Magui $3,001.93" at bounding box center [107, 246] width 135 height 48
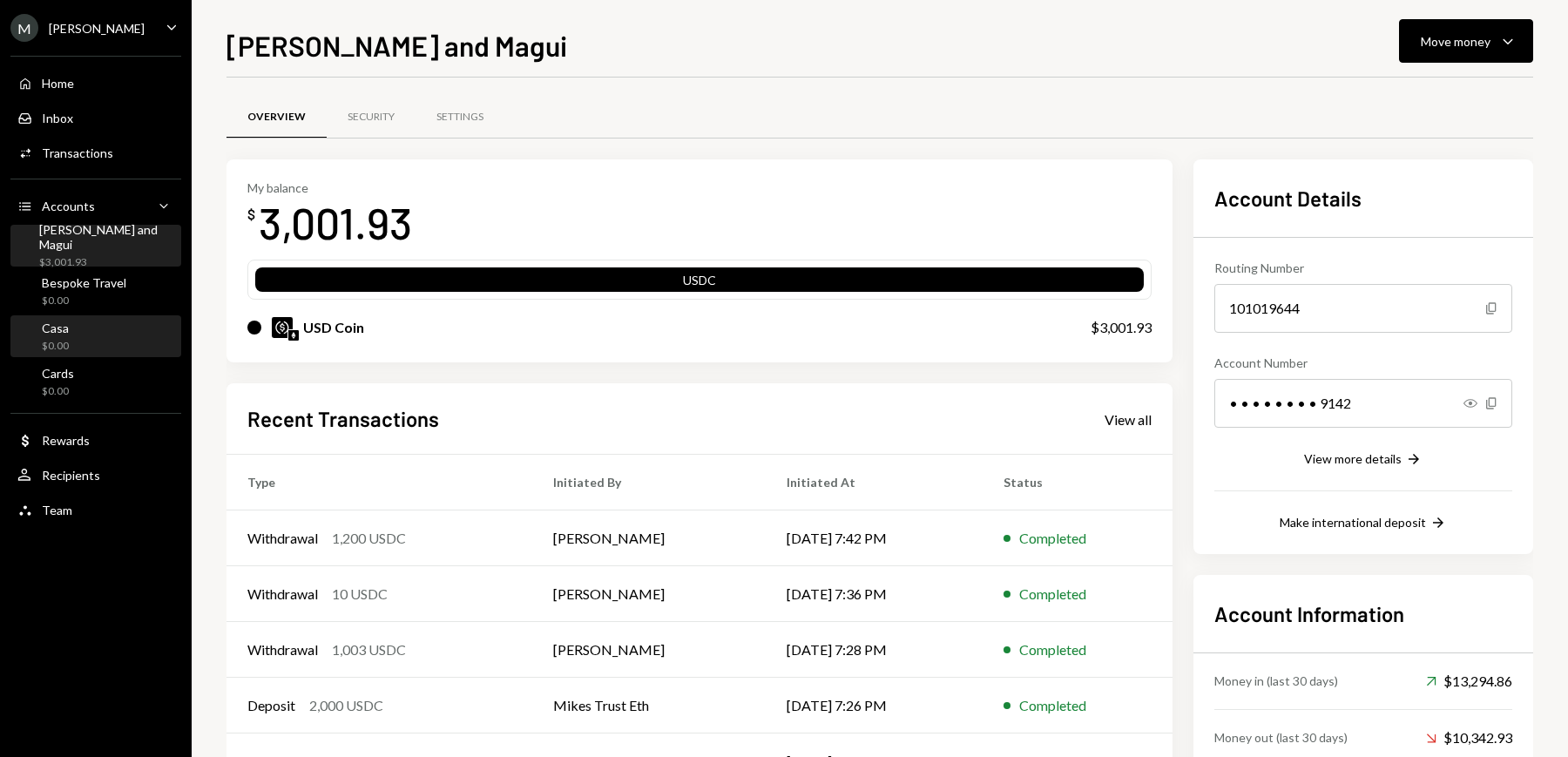
click at [69, 329] on div "Casa $0.00" at bounding box center [96, 337] width 156 height 33
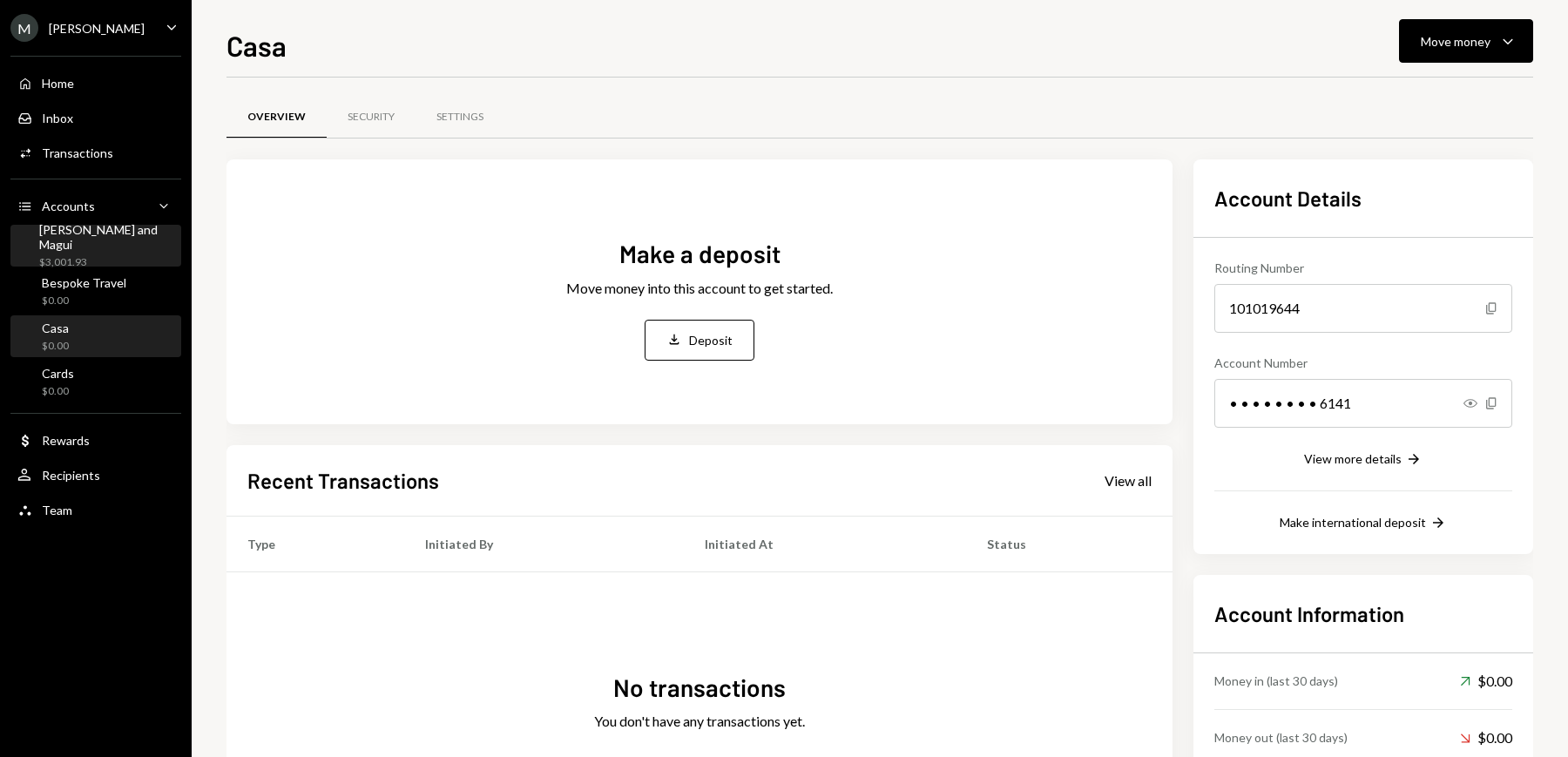
click at [73, 238] on div "[PERSON_NAME] and Magui" at bounding box center [107, 237] width 135 height 30
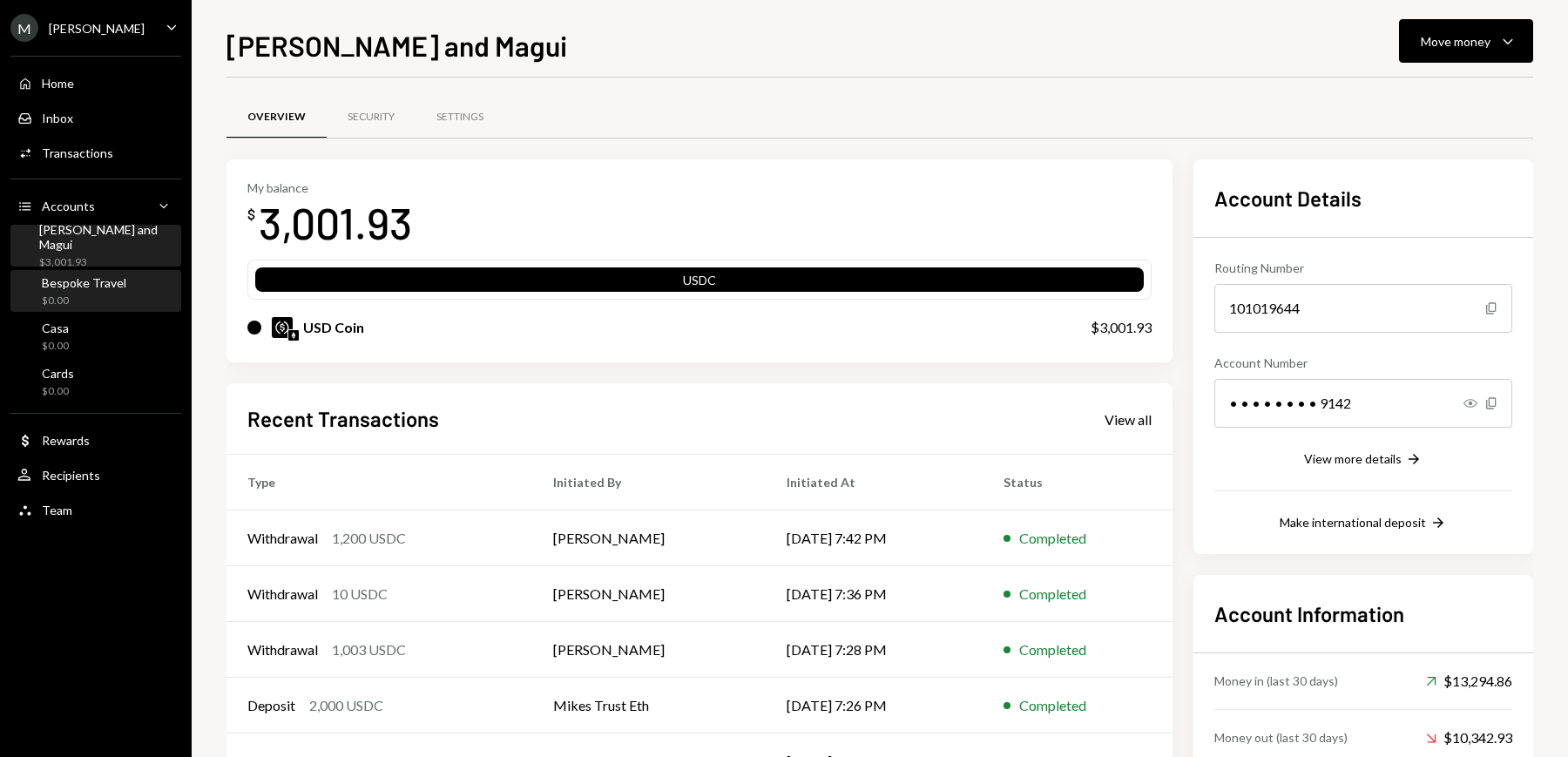
click at [81, 287] on div "Bespoke Travel" at bounding box center [84, 282] width 84 height 15
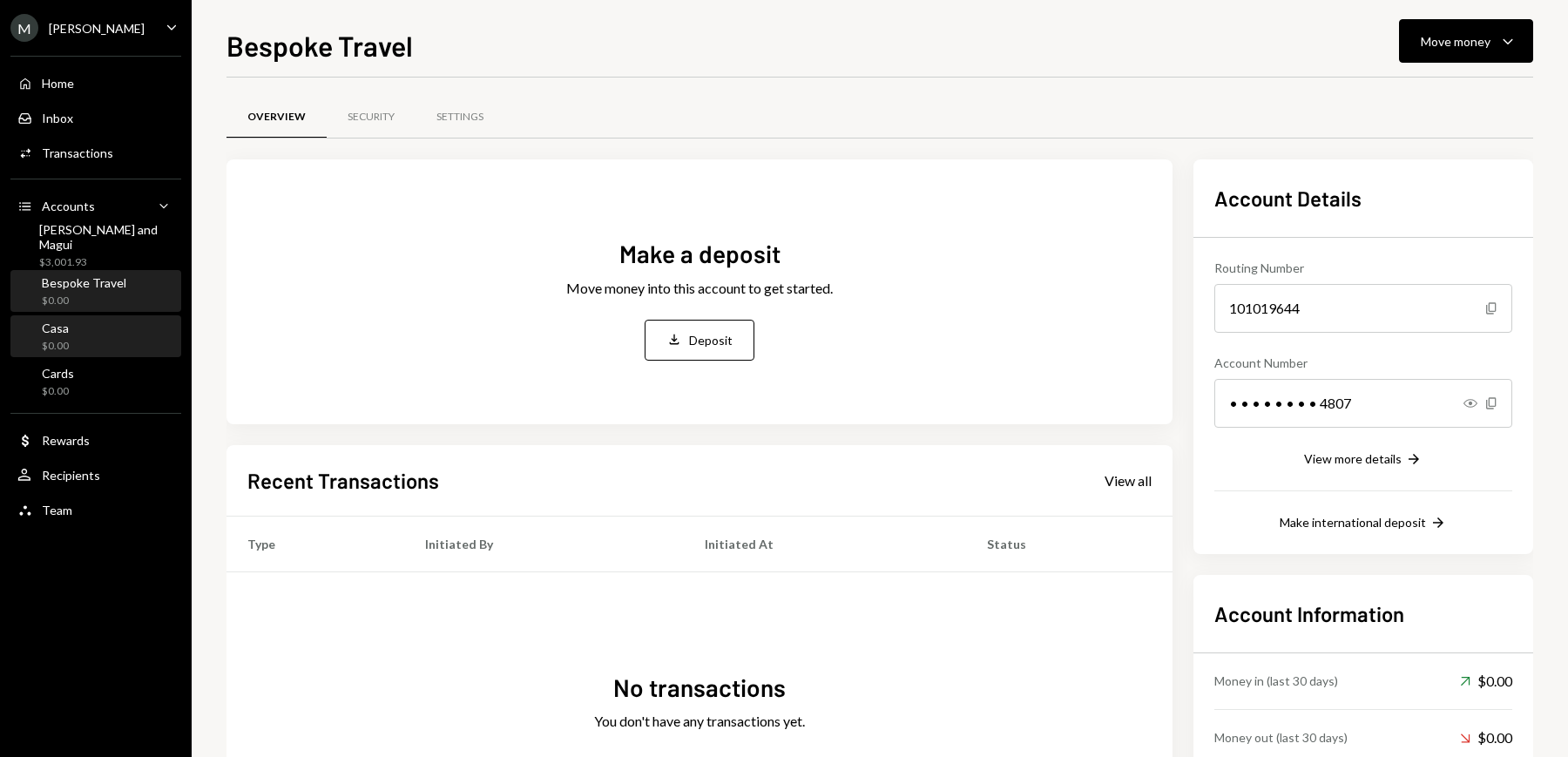
click at [62, 321] on div "Casa" at bounding box center [55, 328] width 27 height 15
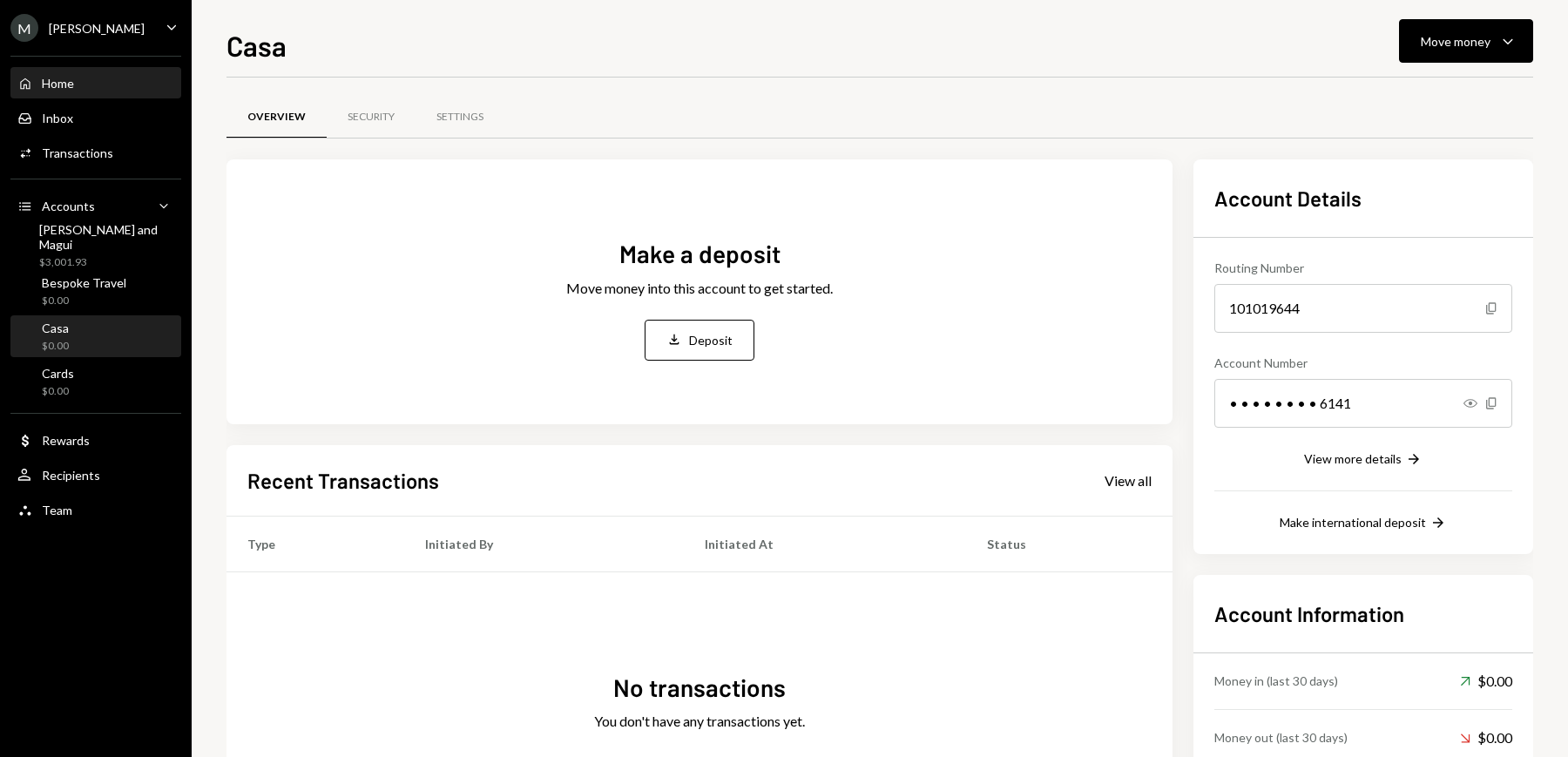
click at [61, 77] on div "Home" at bounding box center [58, 83] width 33 height 15
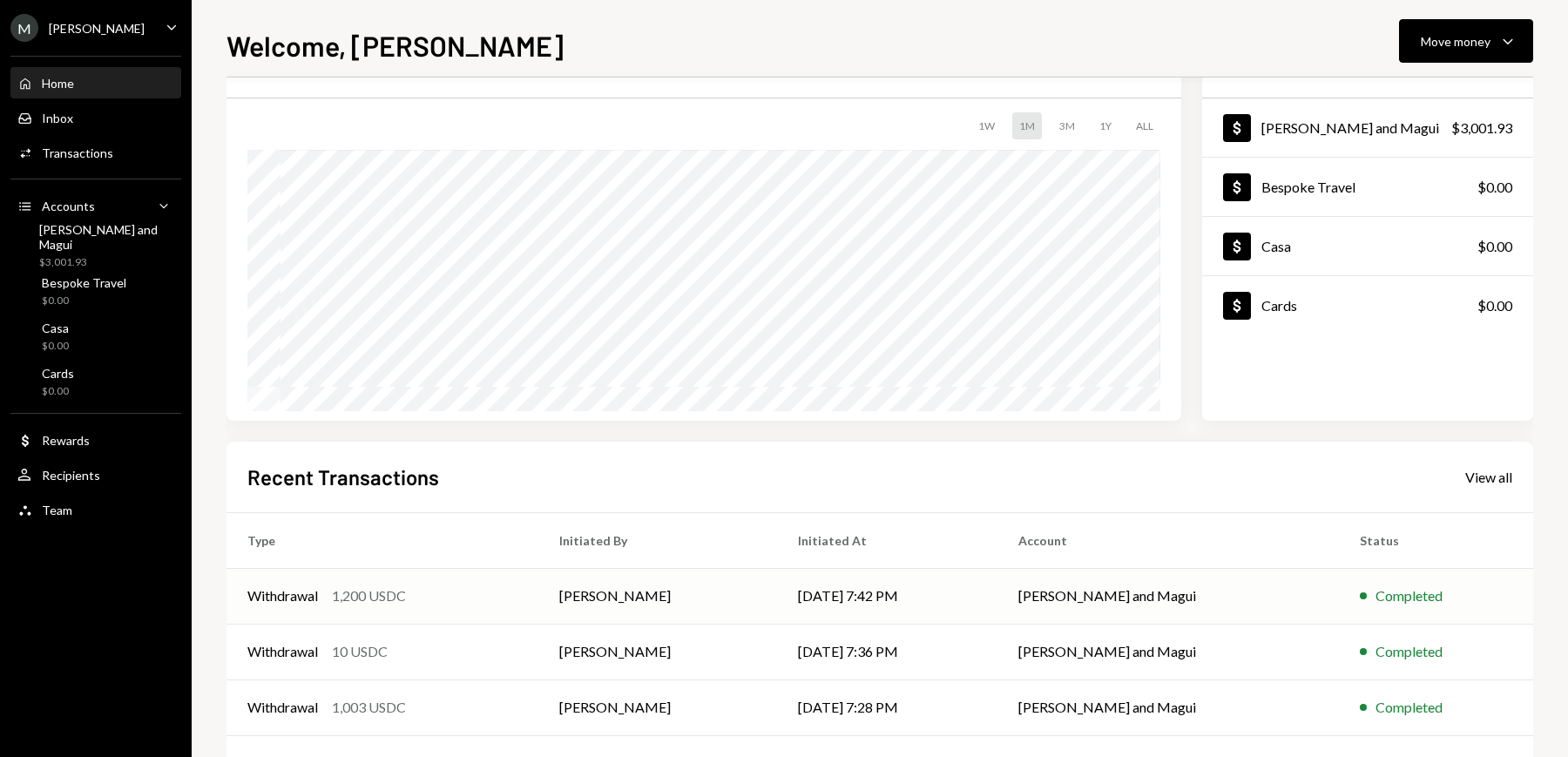
scroll to position [96, 0]
